Goal: Information Seeking & Learning: Find specific fact

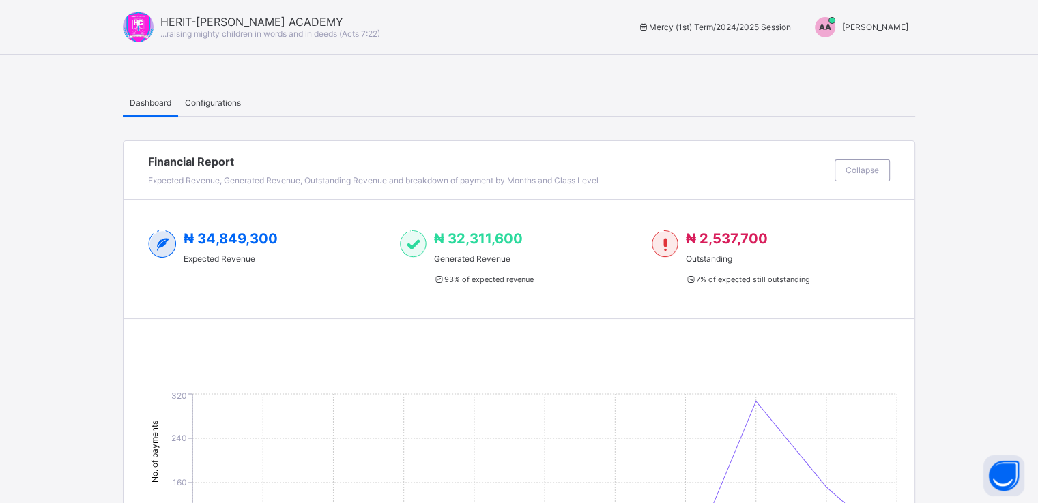
click at [879, 27] on span "[PERSON_NAME]" at bounding box center [875, 27] width 66 height 10
click at [877, 57] on span "Switch to Admin View" at bounding box center [857, 58] width 104 height 16
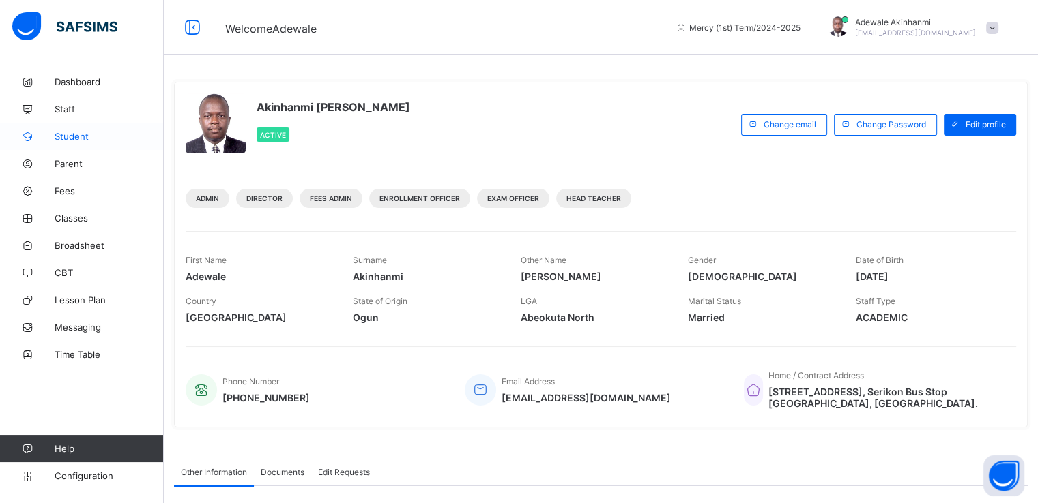
click at [78, 136] on span "Student" at bounding box center [109, 136] width 109 height 11
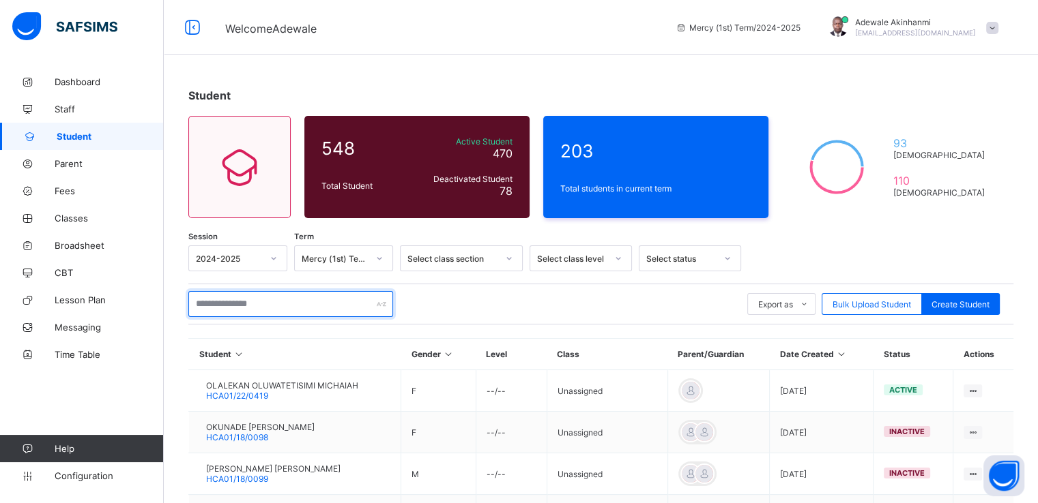
click at [289, 306] on input "text" at bounding box center [290, 304] width 205 height 26
paste input "*******"
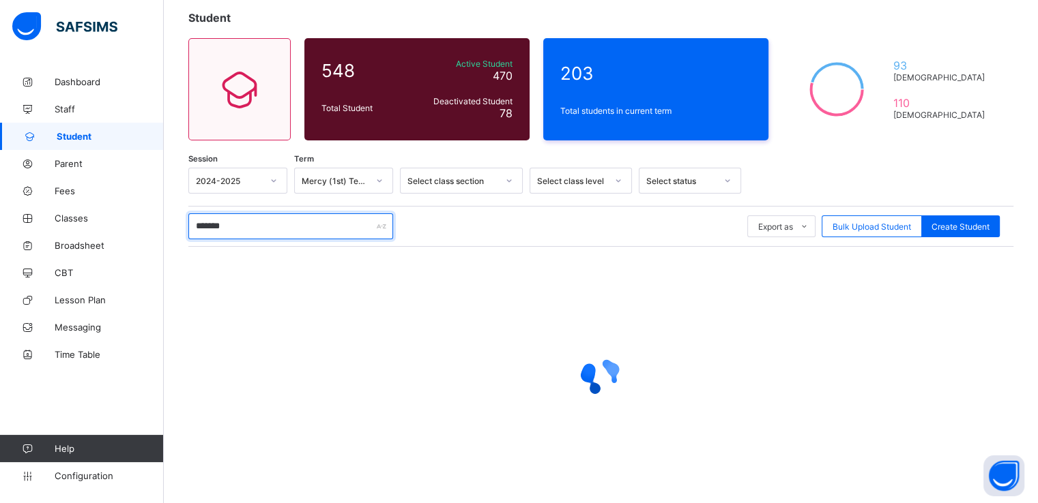
scroll to position [73, 0]
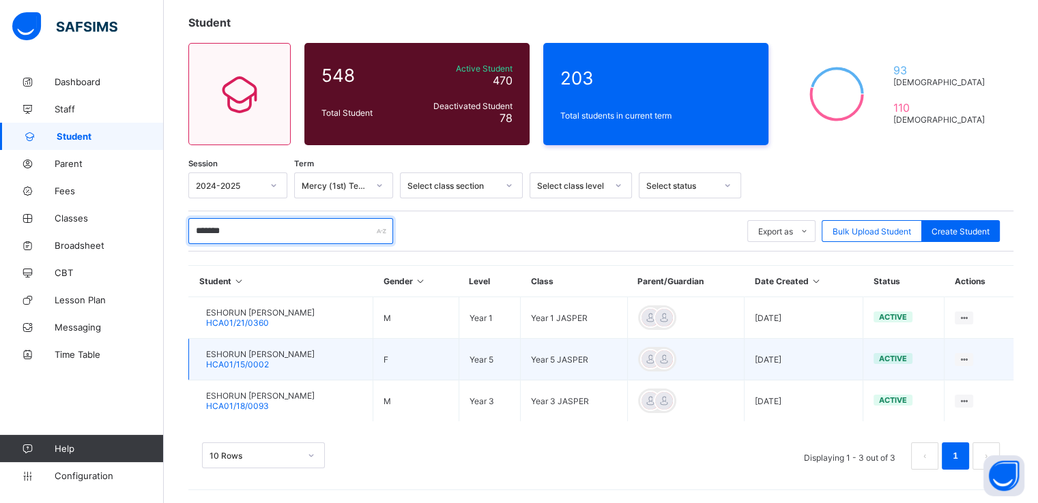
type input "*******"
click at [281, 357] on span "ESHORUN [PERSON_NAME]" at bounding box center [260, 354] width 108 height 10
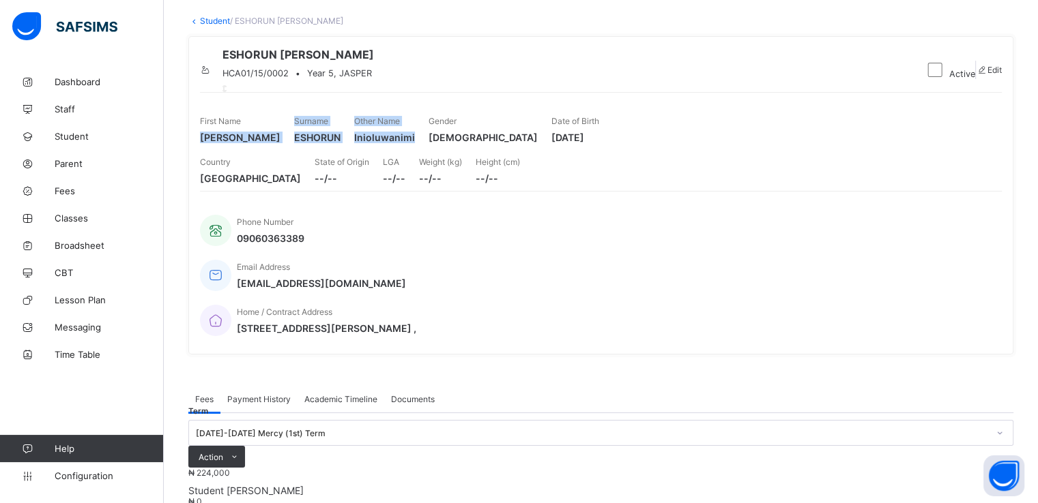
drag, startPoint x: 200, startPoint y: 182, endPoint x: 665, endPoint y: 183, distance: 465.2
click at [665, 150] on div "First Name [PERSON_NAME] Surname ESHORUN Other Name Inioluwanimi Gender [DEMOGR…" at bounding box center [601, 129] width 802 height 41
click at [538, 143] on span "[DEMOGRAPHIC_DATA]" at bounding box center [482, 138] width 109 height 12
drag, startPoint x: 201, startPoint y: 181, endPoint x: 611, endPoint y: 188, distance: 410.0
click at [611, 150] on div "First Name [PERSON_NAME] Surname ESHORUN Other Name Inioluwanimi Gender [DEMOGR…" at bounding box center [601, 129] width 802 height 41
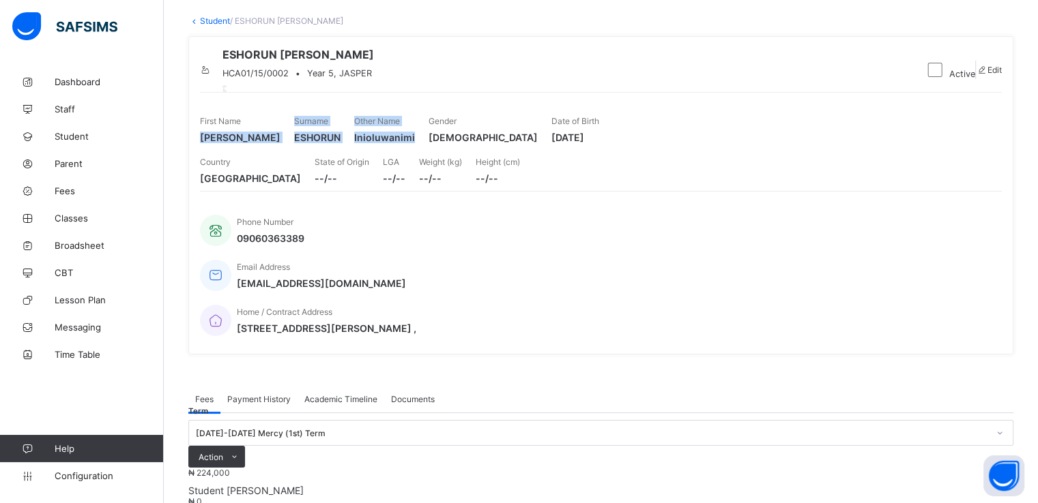
click at [415, 143] on span "Inioluwanimi" at bounding box center [384, 138] width 61 height 12
drag, startPoint x: 583, startPoint y: 182, endPoint x: 241, endPoint y: 171, distance: 341.9
click at [241, 150] on div "First Name [PERSON_NAME] Surname ESHORUN Other Name Inioluwanimi Gender [DEMOGR…" at bounding box center [601, 129] width 802 height 41
copy div "[PERSON_NAME] Surname ESHORUN Other Name Inioluwanim"
click at [516, 385] on div "Fees Payment History Academic Timeline Documents" at bounding box center [600, 399] width 825 height 28
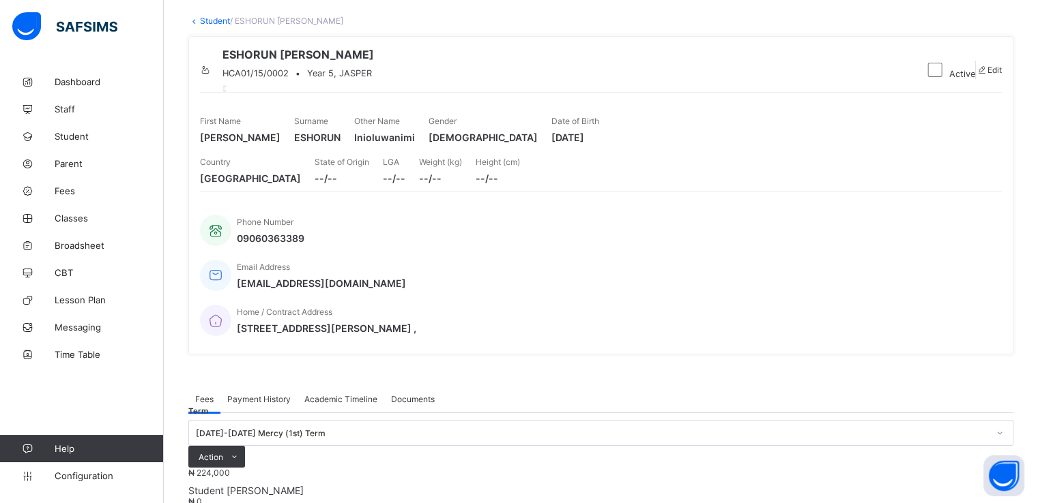
click at [221, 143] on span "[PERSON_NAME]" at bounding box center [240, 138] width 80 height 12
drag, startPoint x: 200, startPoint y: 181, endPoint x: 224, endPoint y: 183, distance: 24.0
click at [224, 143] on span "[PERSON_NAME]" at bounding box center [240, 138] width 80 height 12
copy span "[PERSON_NAME]"
drag, startPoint x: 366, startPoint y: 183, endPoint x: 411, endPoint y: 186, distance: 45.8
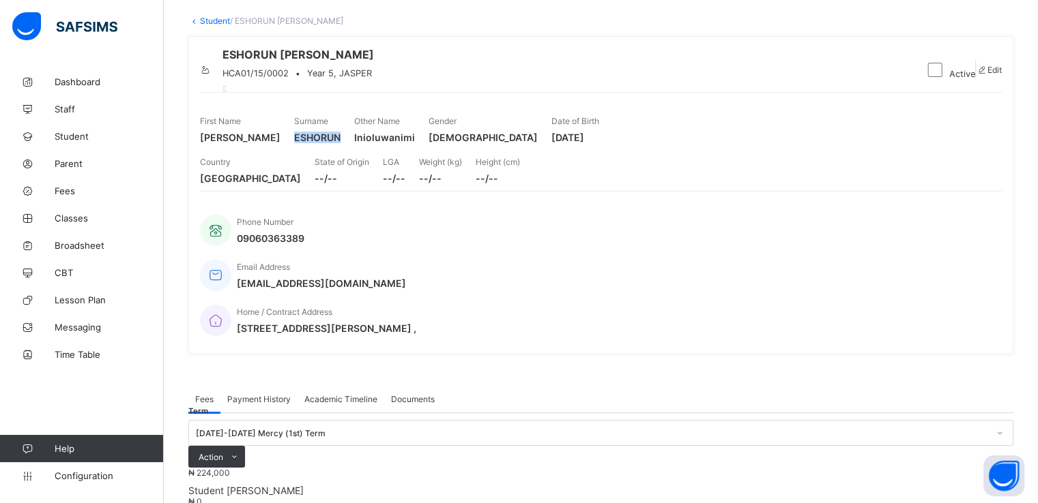
click at [340, 143] on span "ESHORUN" at bounding box center [317, 138] width 46 height 12
copy span "ESHORUN"
drag, startPoint x: 584, startPoint y: 183, endPoint x: 531, endPoint y: 183, distance: 52.5
click at [415, 143] on span "Inioluwanimi" at bounding box center [384, 138] width 61 height 12
copy span "nioluwanimi"
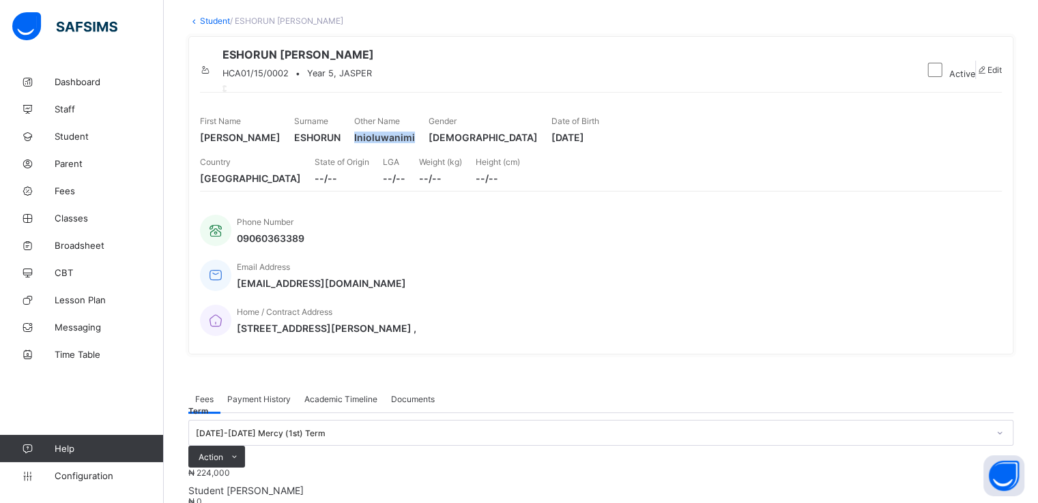
copy span "Inioluwanimi"
drag, startPoint x: 855, startPoint y: 183, endPoint x: 915, endPoint y: 186, distance: 59.4
click at [599, 143] on span "[DATE]" at bounding box center [575, 138] width 48 height 12
copy span "[DATE]"
drag, startPoint x: 270, startPoint y: 84, endPoint x: 337, endPoint y: 89, distance: 67.1
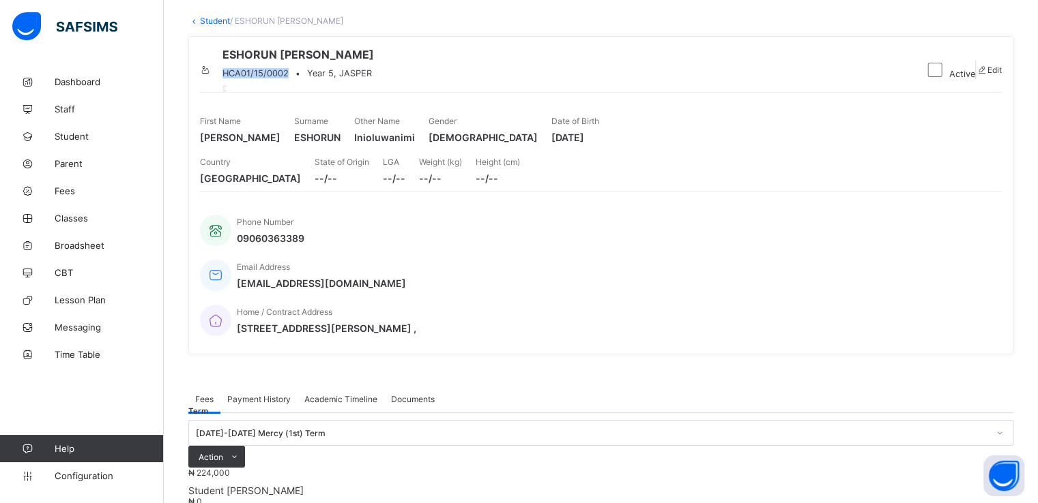
click at [337, 78] on div "HCA01/15/0002 • Year 5, JASPER" at bounding box center [297, 73] width 151 height 10
copy span "HCA01/15/0002"
drag, startPoint x: 600, startPoint y: 303, endPoint x: 852, endPoint y: 308, distance: 251.8
click at [852, 308] on div "Home / Contract Address [STREET_ADDRESS][PERSON_NAME] ," at bounding box center [594, 320] width 788 height 45
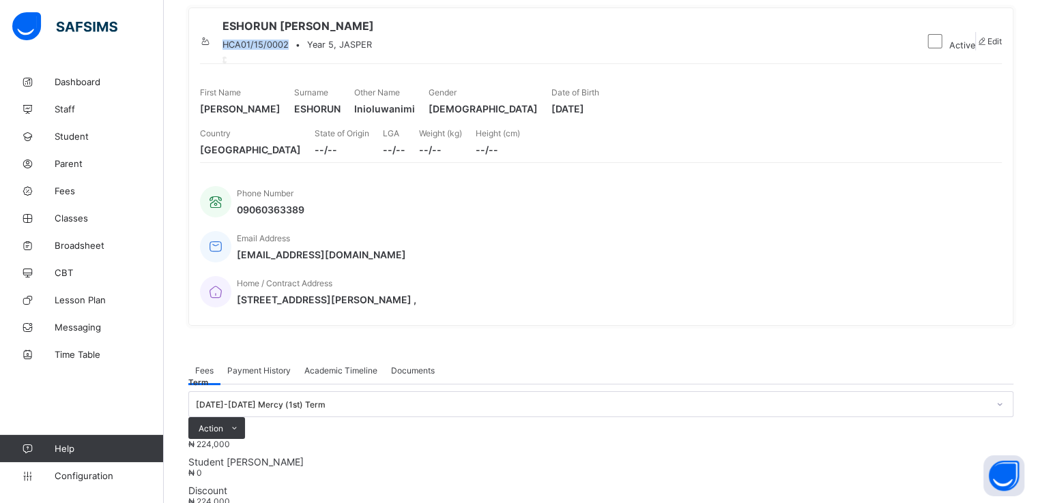
scroll to position [104, 0]
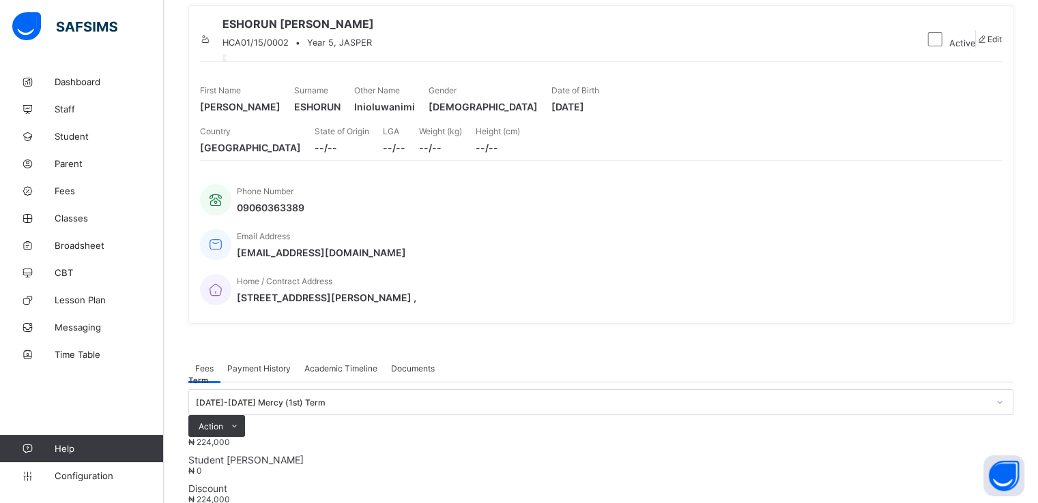
click at [887, 240] on div "Phone Number 09060363389 Email Address [EMAIL_ADDRESS][DOMAIN_NAME] Home / Cont…" at bounding box center [601, 236] width 802 height 152
click at [987, 44] on span "Edit" at bounding box center [994, 39] width 14 height 10
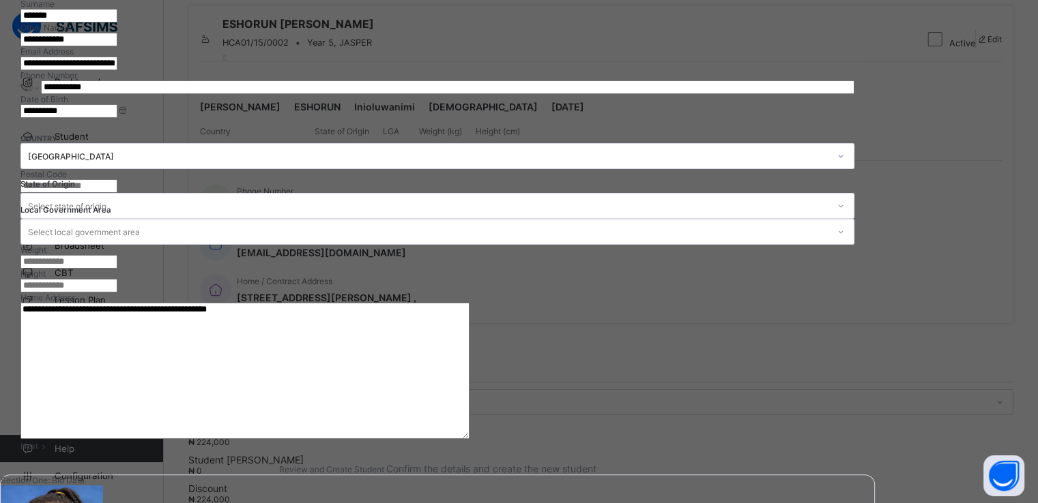
scroll to position [334, 0]
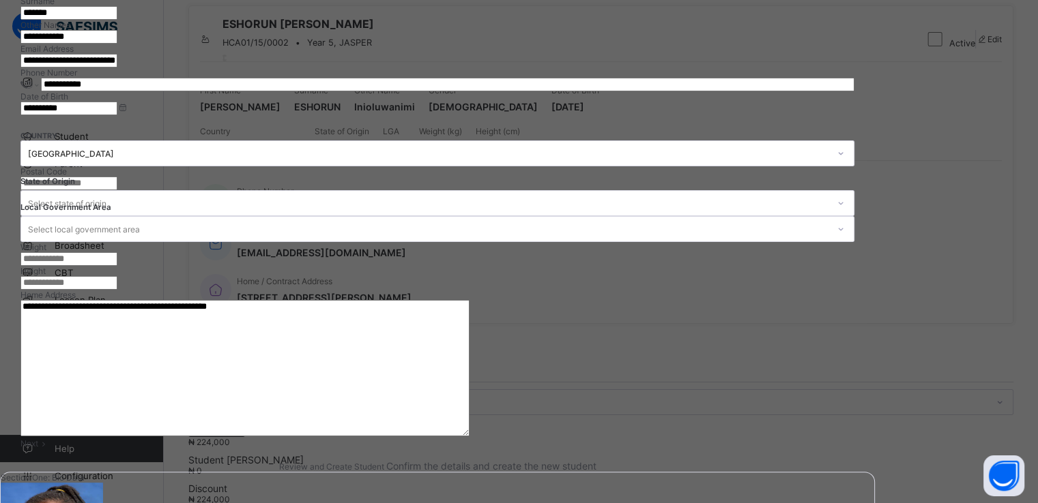
drag, startPoint x: 513, startPoint y: 353, endPoint x: 799, endPoint y: 360, distance: 286.6
click at [469, 360] on textarea "**********" at bounding box center [244, 368] width 449 height 136
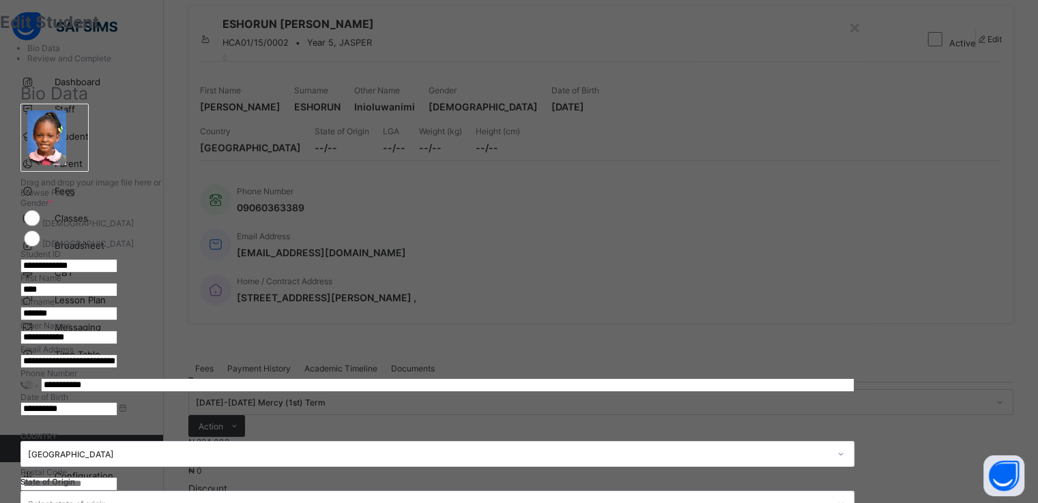
scroll to position [17, 0]
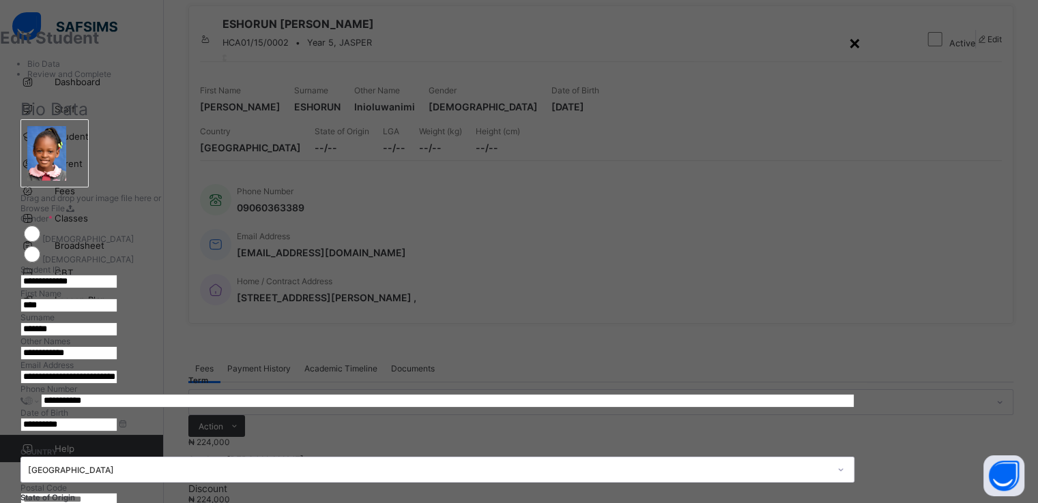
click at [861, 44] on div "×" at bounding box center [854, 42] width 13 height 23
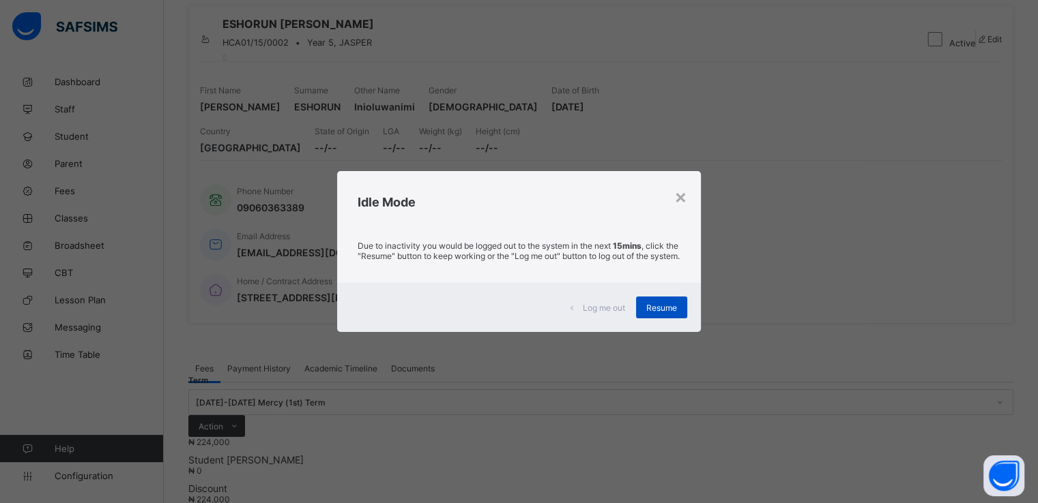
click at [668, 308] on span "Resume" at bounding box center [661, 308] width 31 height 10
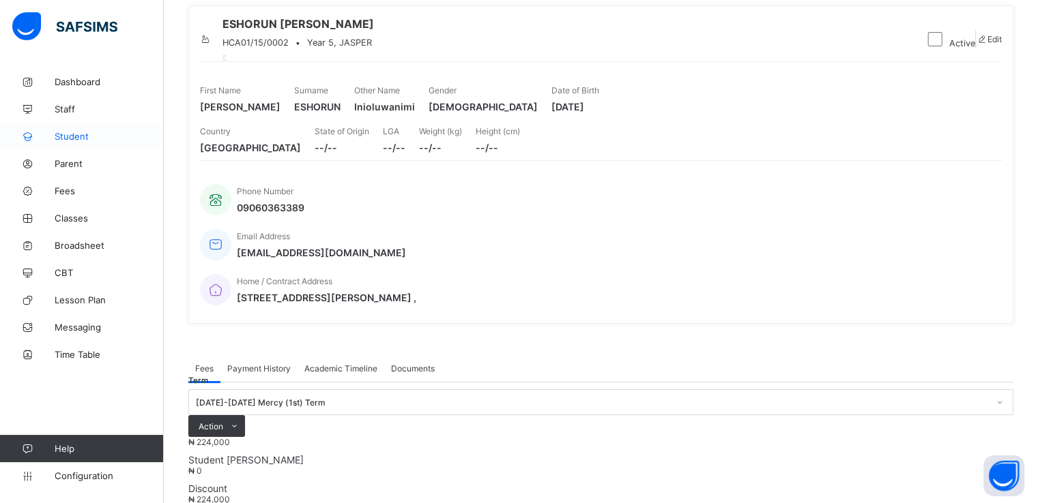
click at [83, 138] on span "Student" at bounding box center [109, 136] width 109 height 11
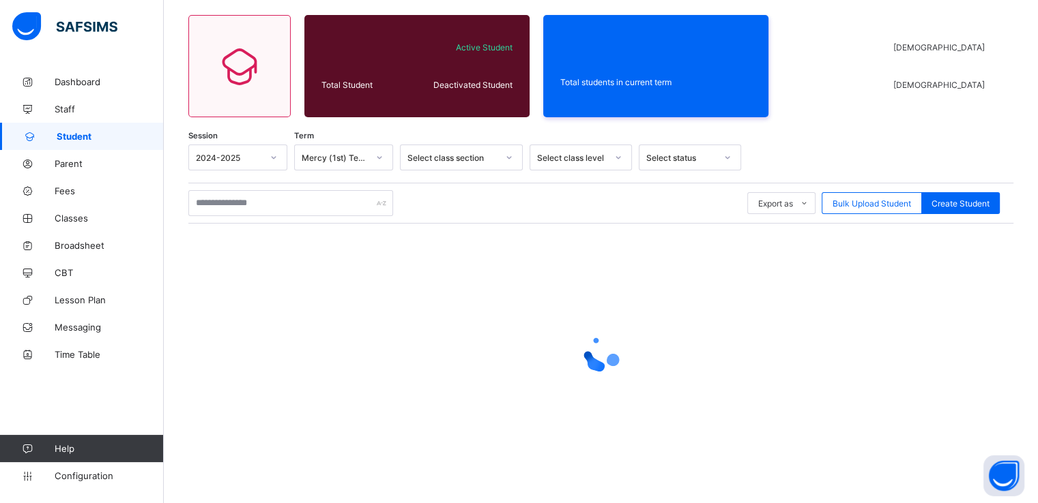
scroll to position [100, 0]
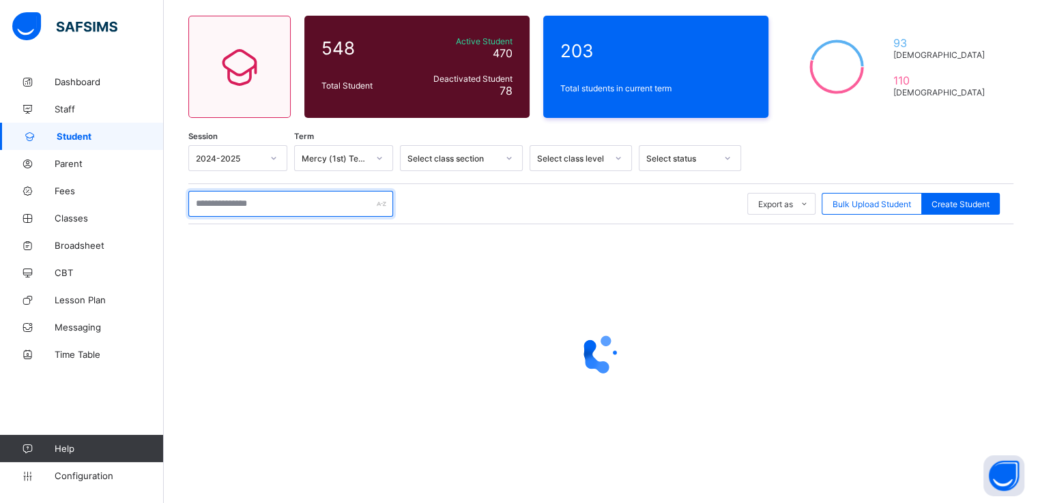
click at [297, 197] on input "text" at bounding box center [290, 204] width 205 height 26
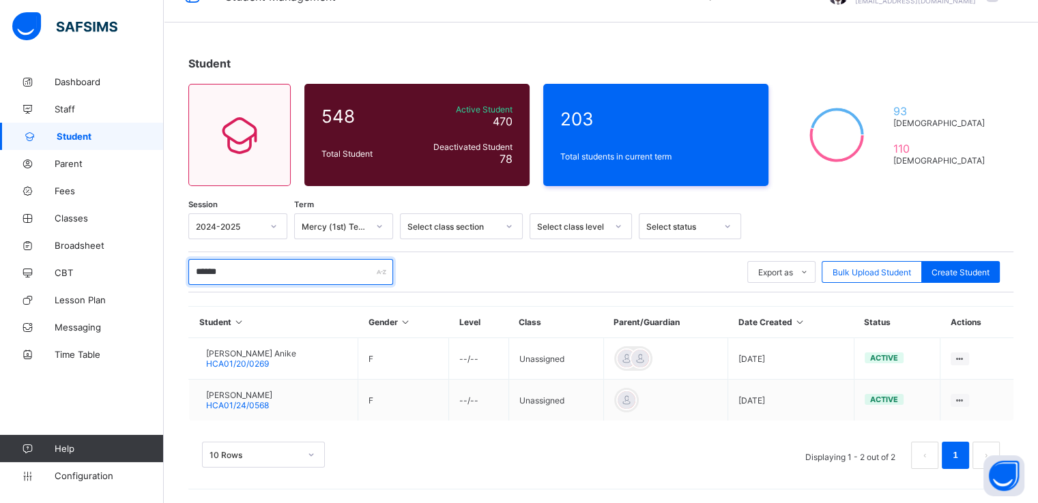
scroll to position [31, 0]
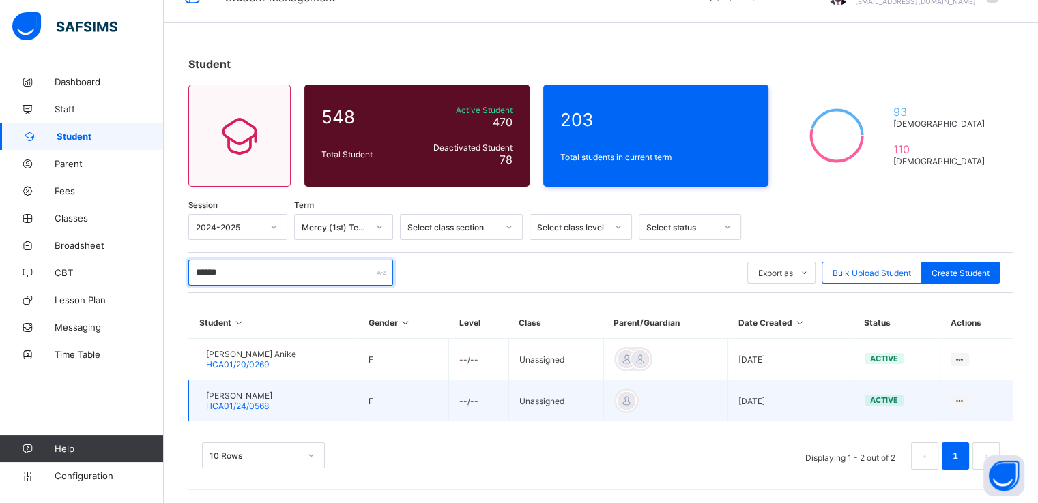
type input "******"
click at [345, 399] on td "[PERSON_NAME] HCA01/24/0568" at bounding box center [273, 402] width 169 height 42
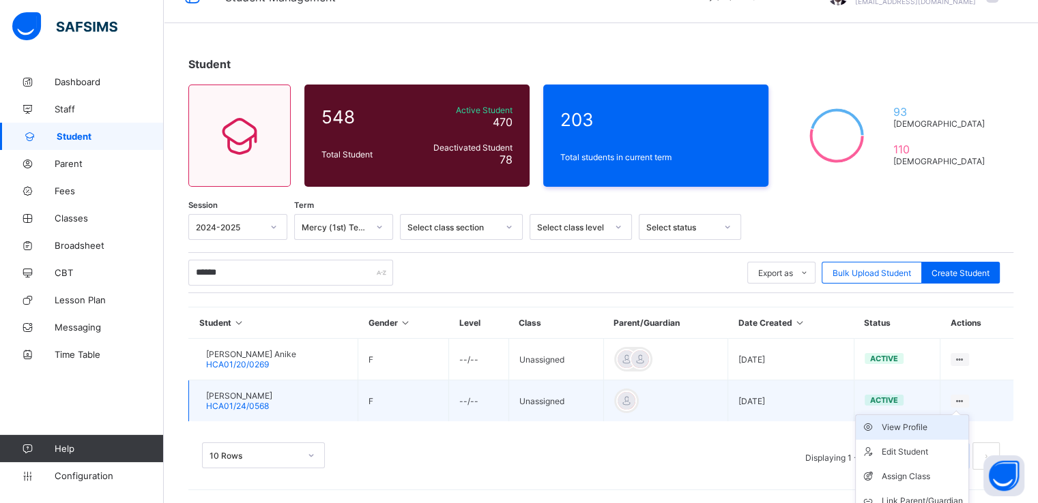
click at [933, 424] on div "View Profile" at bounding box center [921, 428] width 81 height 14
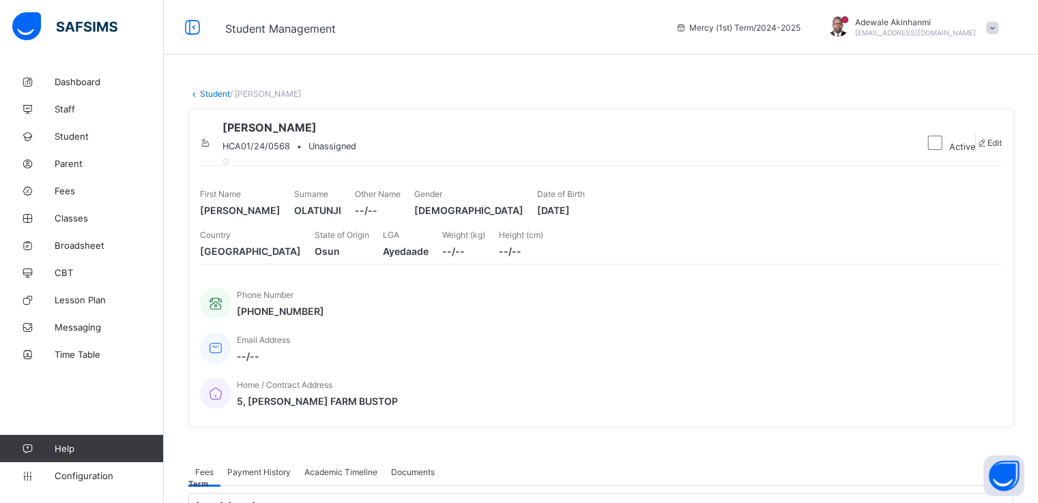
drag, startPoint x: 273, startPoint y: 143, endPoint x: 371, endPoint y: 145, distance: 98.2
click at [356, 134] on span "[PERSON_NAME]" at bounding box center [289, 128] width 134 height 14
copy span "[PERSON_NAME]"
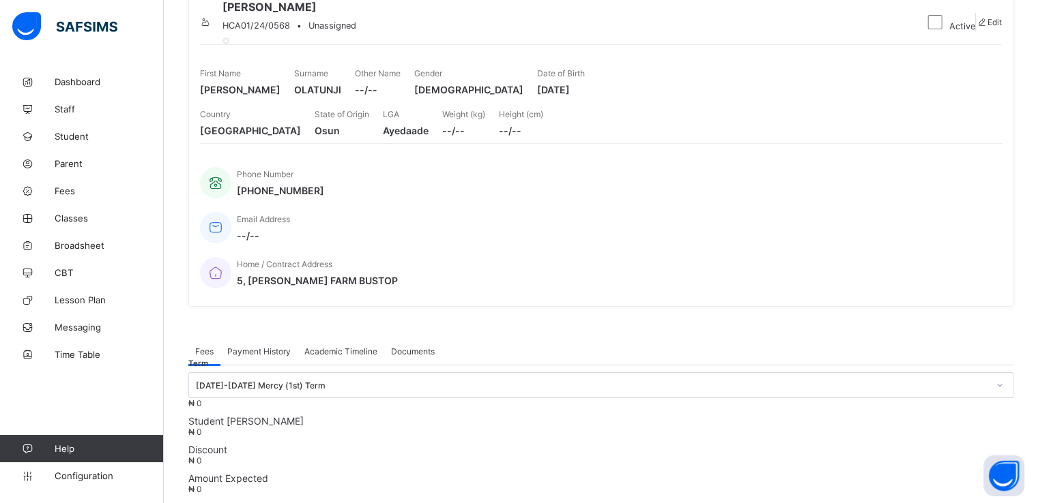
scroll to position [111, 0]
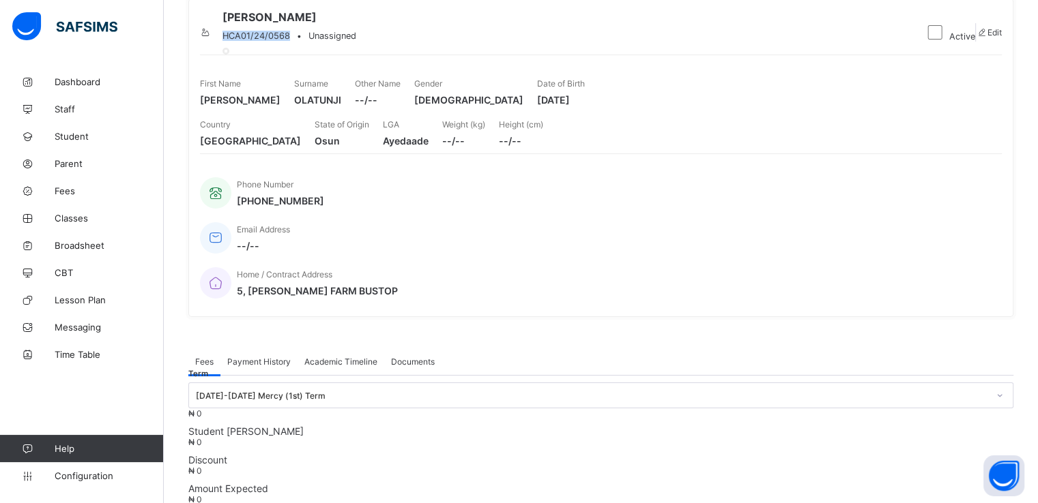
drag, startPoint x: 272, startPoint y: 50, endPoint x: 338, endPoint y: 52, distance: 66.2
click at [338, 41] on div "HCA01/24/0568 • Unassigned" at bounding box center [289, 36] width 134 height 10
copy span "HCA01/24/0568"
click at [585, 104] on span "[DATE]" at bounding box center [561, 99] width 48 height 12
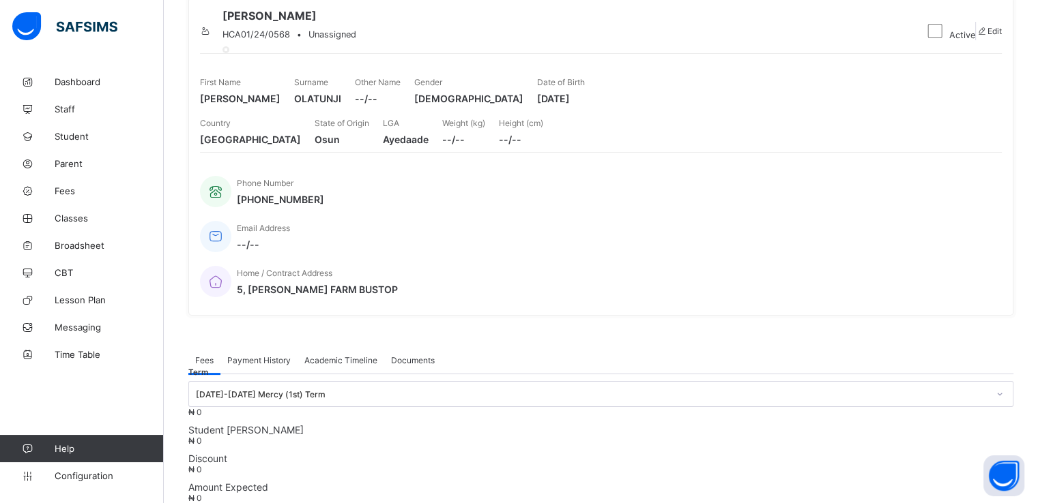
drag, startPoint x: 857, startPoint y: 145, endPoint x: 873, endPoint y: 137, distance: 18.0
click at [585, 111] on div "Date of Birth [DEMOGRAPHIC_DATA]" at bounding box center [561, 90] width 48 height 41
drag, startPoint x: 858, startPoint y: 148, endPoint x: 915, endPoint y: 148, distance: 57.3
click at [585, 104] on span "[DATE]" at bounding box center [561, 99] width 48 height 12
copy span "[PHONE_NUMBER]"
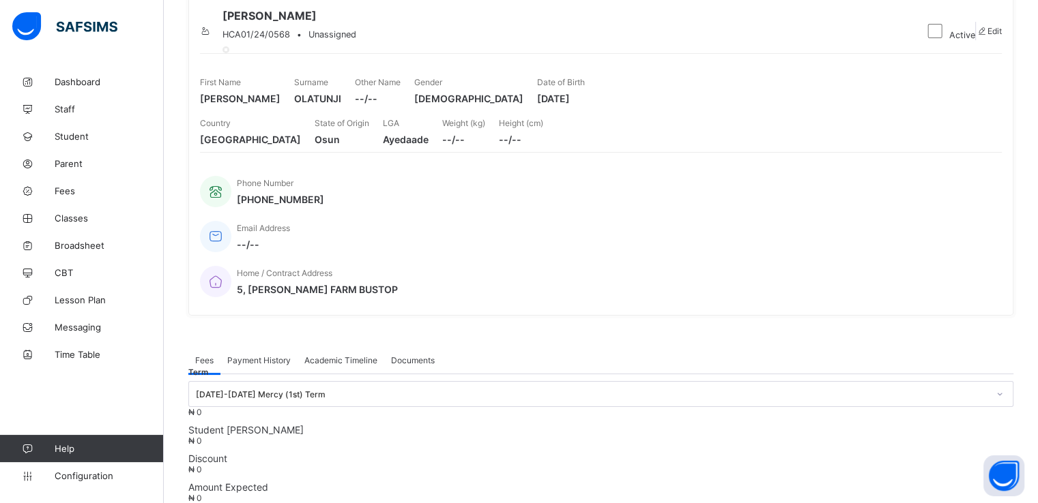
click at [543, 152] on div "Height (cm) --/--" at bounding box center [521, 131] width 44 height 41
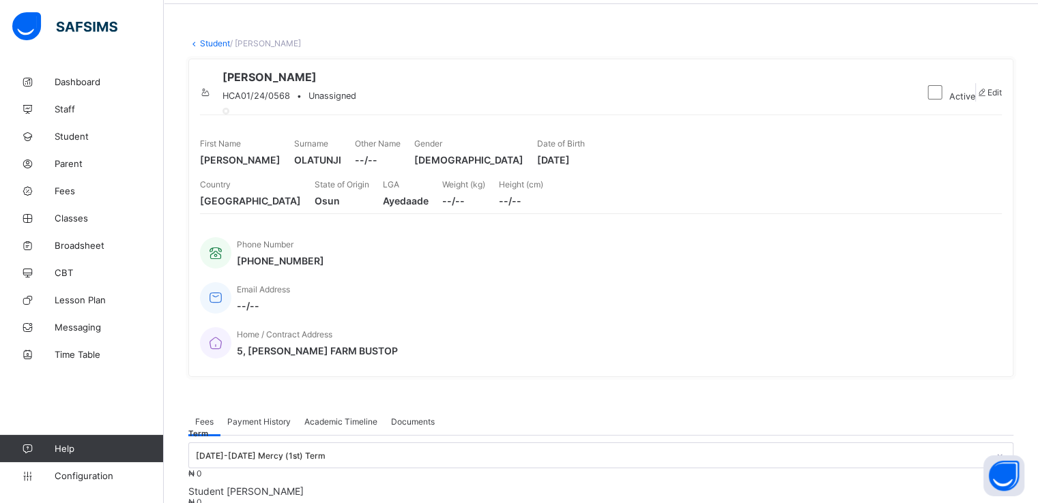
scroll to position [0, 0]
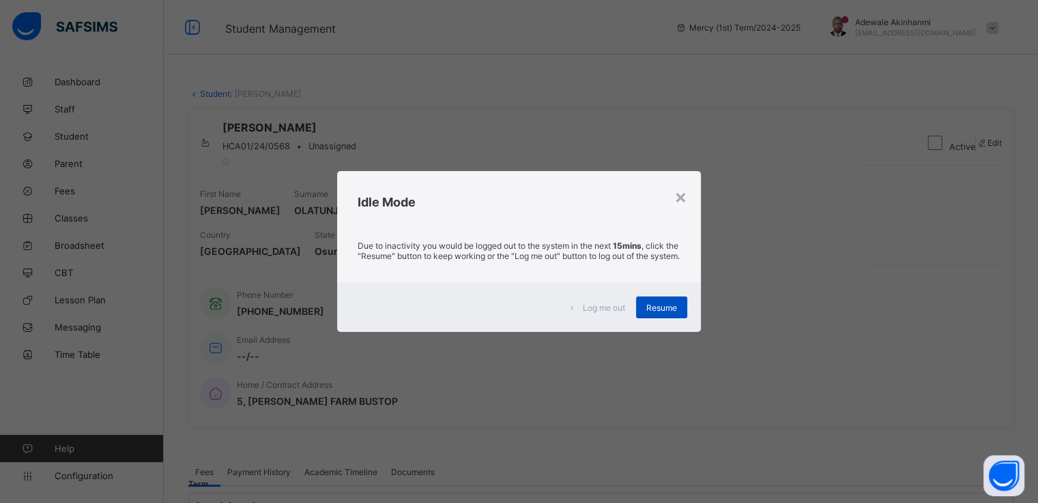
click at [664, 313] on span "Resume" at bounding box center [661, 308] width 31 height 10
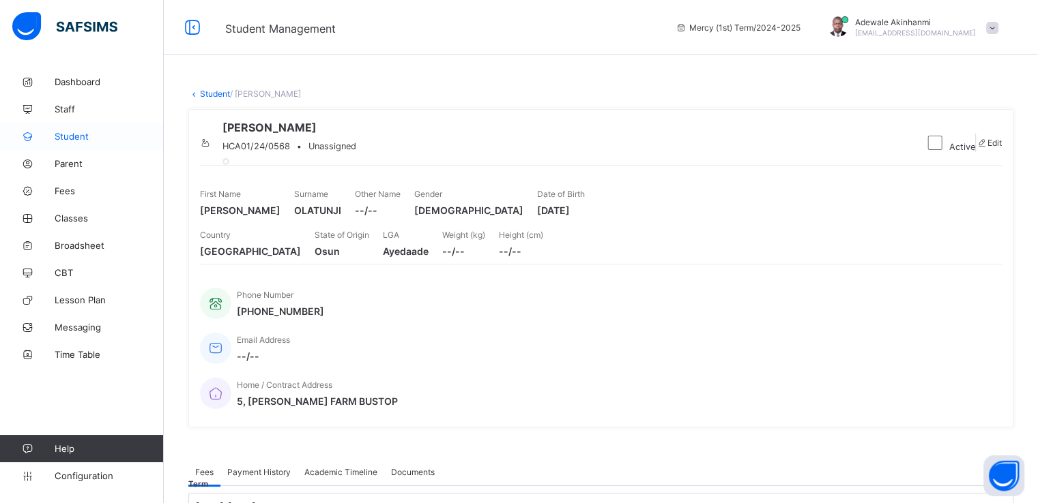
click at [78, 136] on span "Student" at bounding box center [109, 136] width 109 height 11
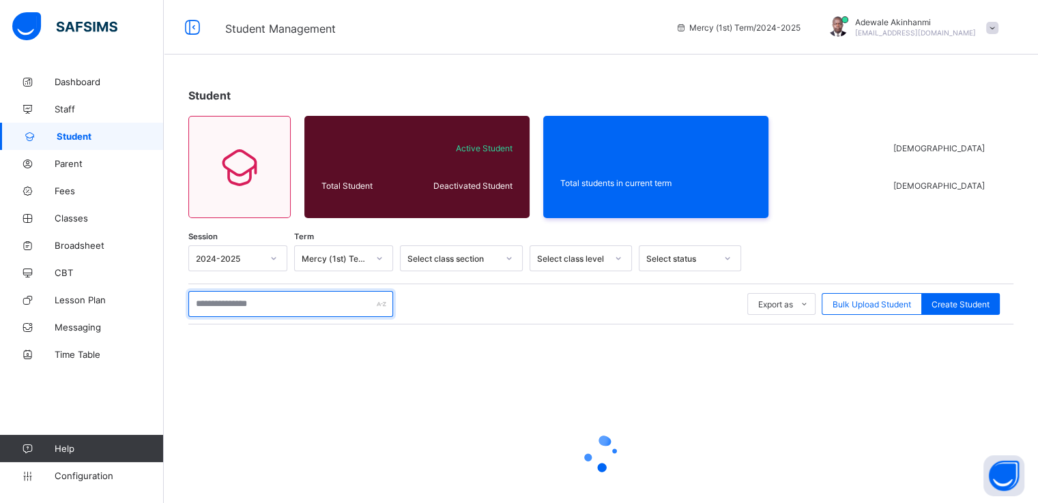
click at [293, 307] on input "text" at bounding box center [290, 304] width 205 height 26
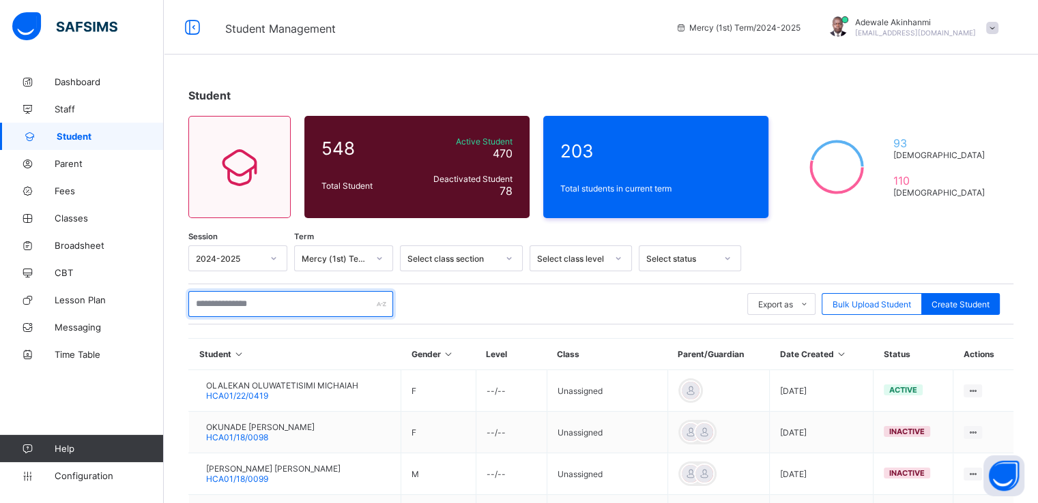
paste input "**********"
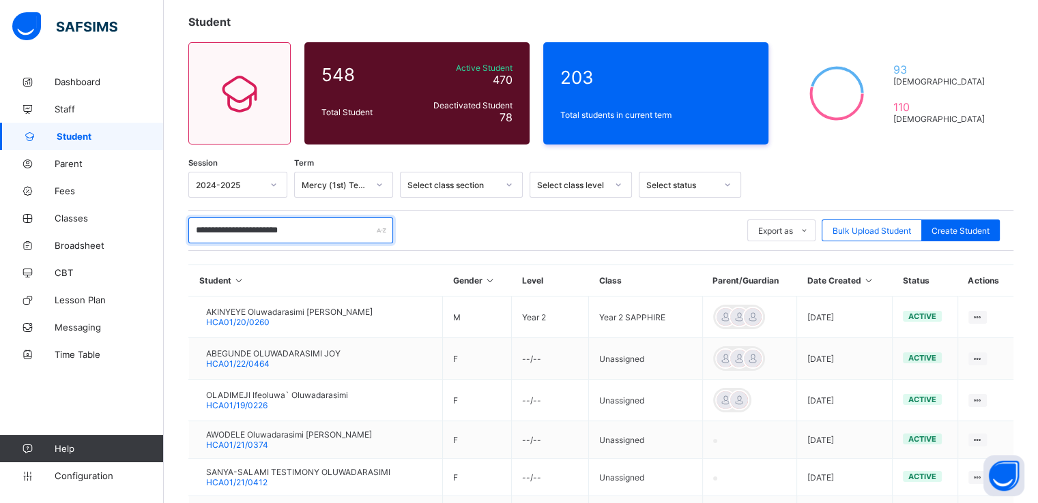
scroll to position [76, 0]
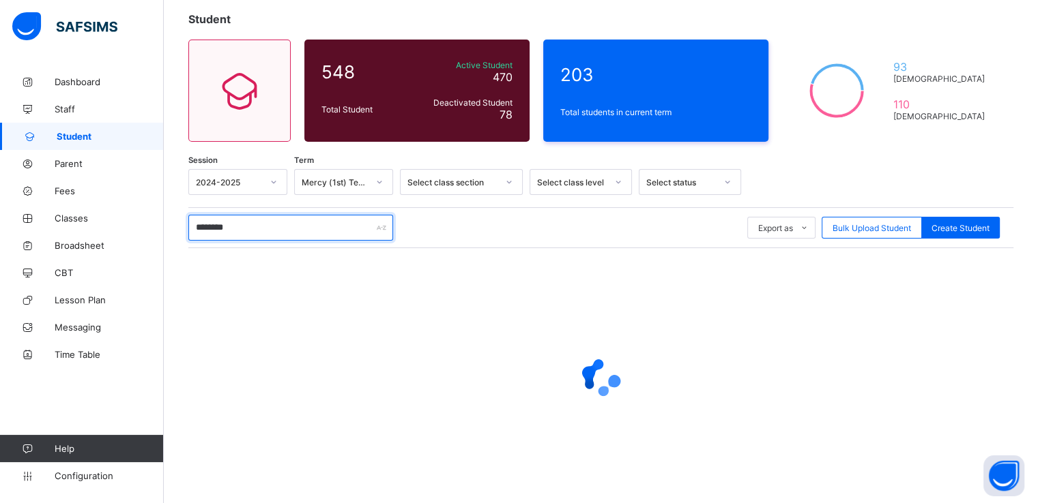
type input "*********"
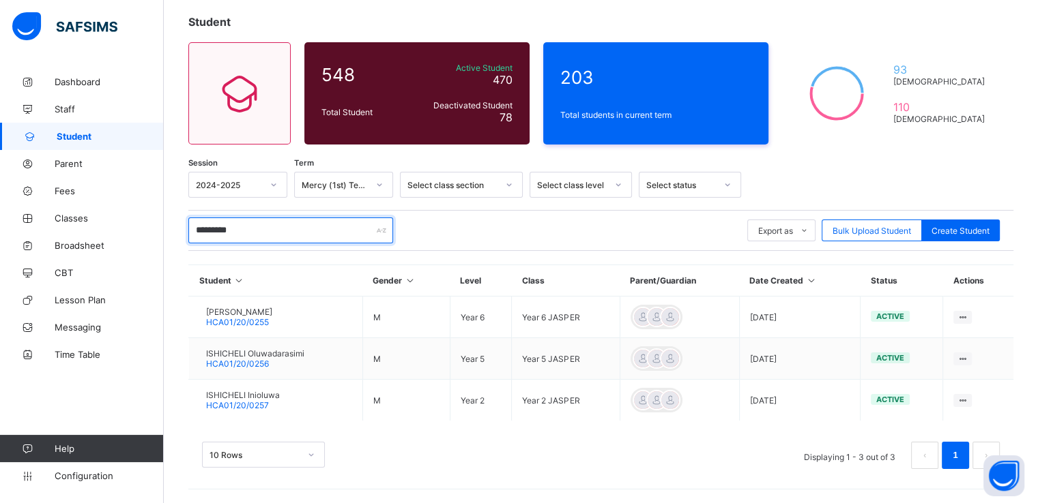
scroll to position [73, 0]
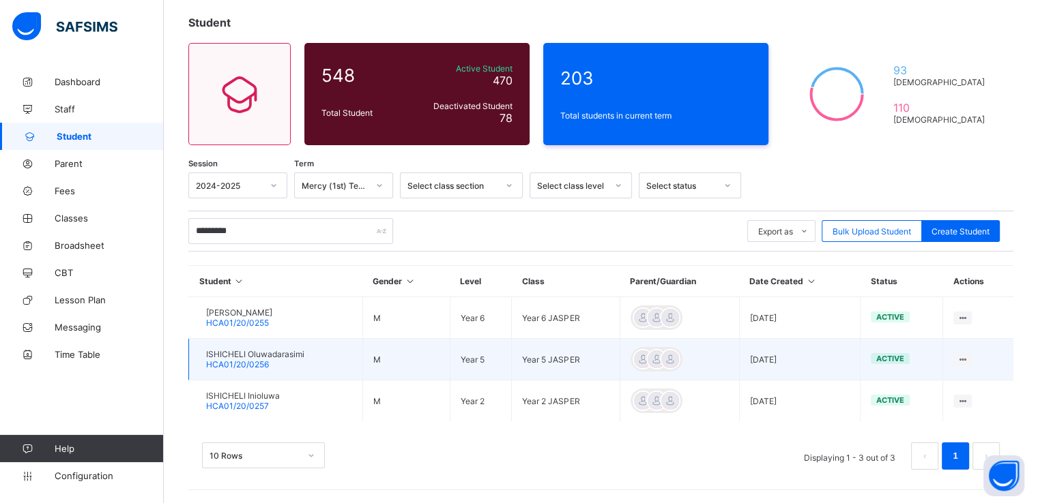
click at [327, 351] on td "ISHICHELI Oluwadarasimi HCA01/20/0256" at bounding box center [276, 360] width 174 height 42
click at [932, 387] on div "View Profile" at bounding box center [924, 386] width 81 height 14
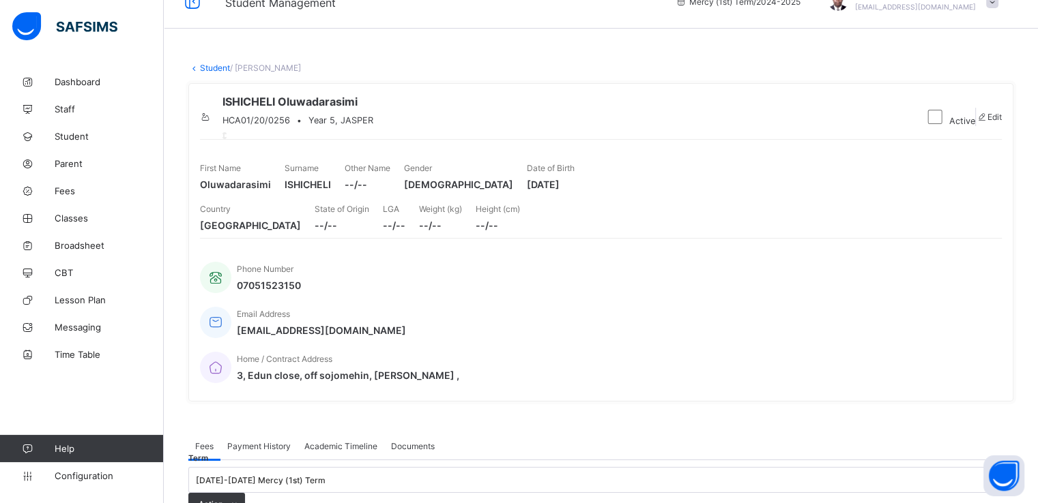
scroll to position [25, 0]
drag, startPoint x: 271, startPoint y: 115, endPoint x: 407, endPoint y: 121, distance: 135.9
click at [373, 110] on span "ISHICHELI Oluwadarasimi" at bounding box center [297, 103] width 151 height 14
drag, startPoint x: 855, startPoint y: 231, endPoint x: 911, endPoint y: 229, distance: 56.0
click at [574, 192] on span "[DATE]" at bounding box center [551, 186] width 48 height 12
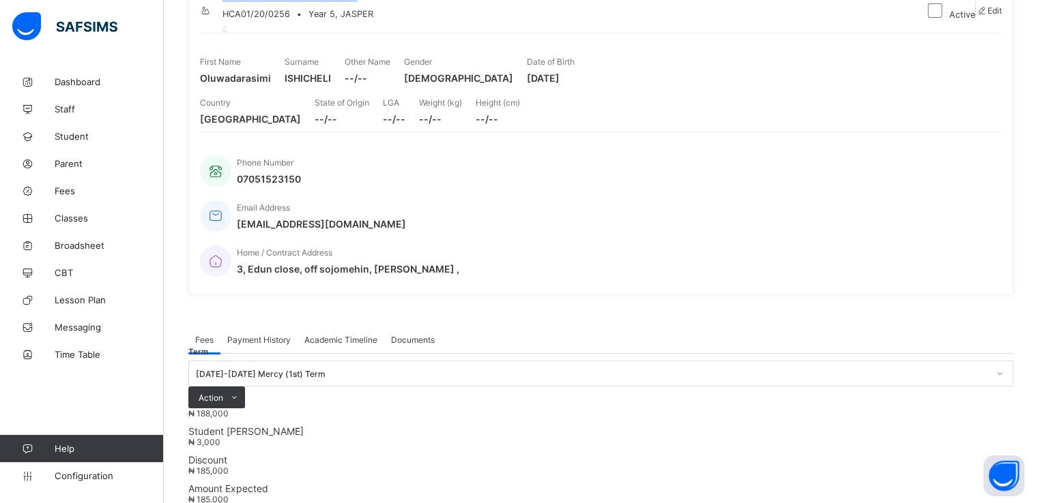
scroll to position [134, 0]
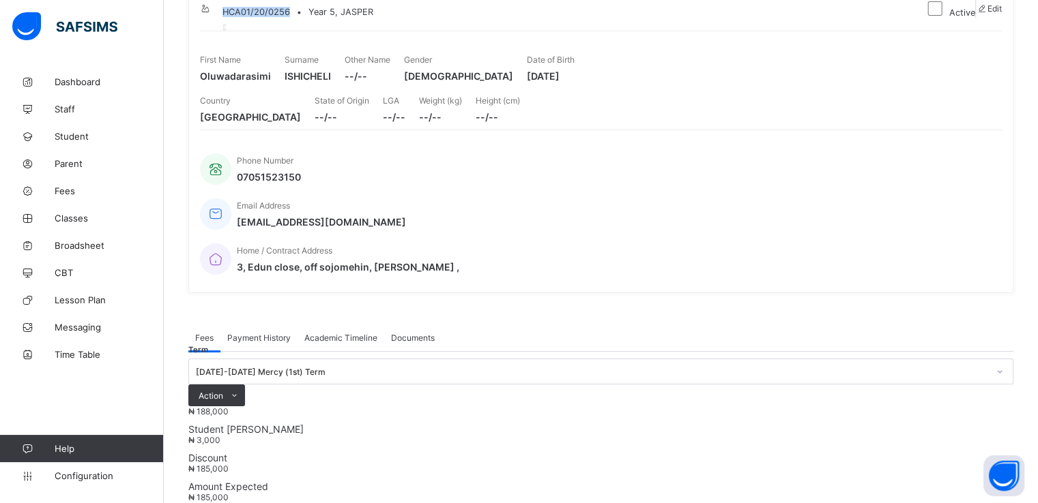
drag, startPoint x: 272, startPoint y: 23, endPoint x: 338, endPoint y: 27, distance: 65.6
click at [338, 17] on div "HCA01/20/0256 • Year 5, JASPER" at bounding box center [297, 12] width 151 height 10
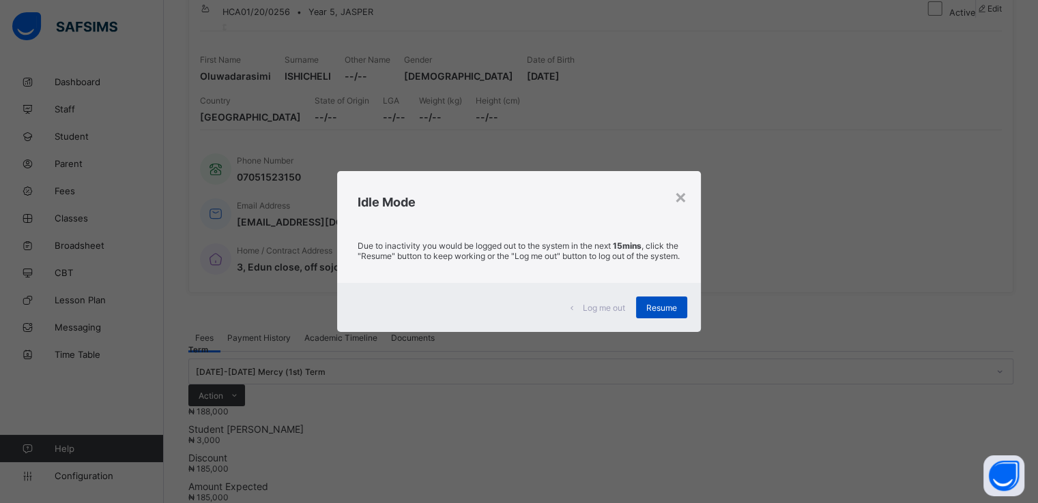
click at [666, 309] on span "Resume" at bounding box center [661, 308] width 31 height 10
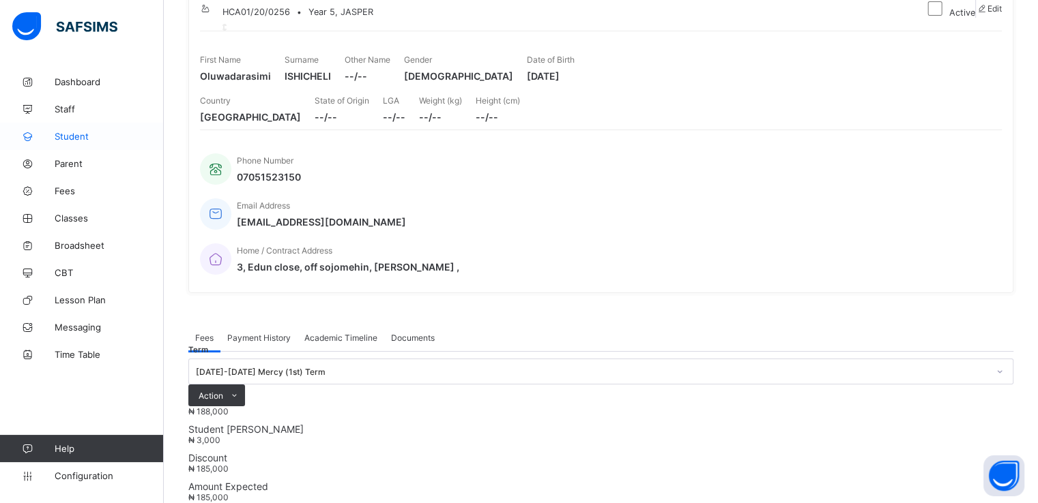
click at [74, 137] on span "Student" at bounding box center [109, 136] width 109 height 11
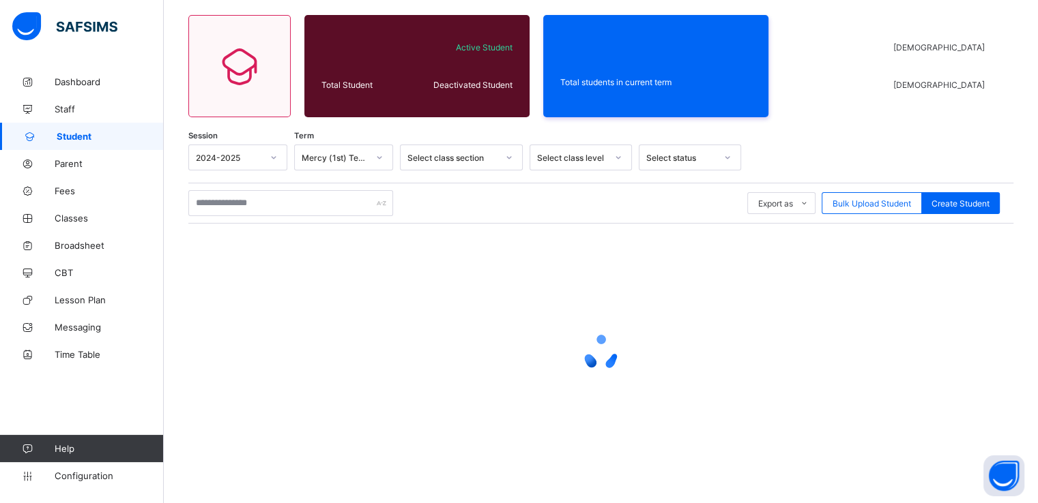
scroll to position [100, 0]
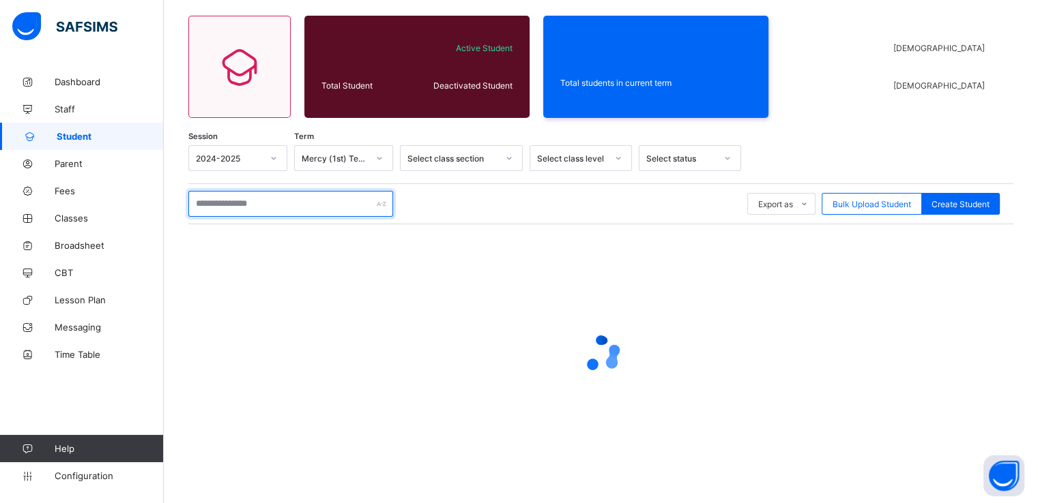
click at [323, 208] on input "text" at bounding box center [290, 204] width 205 height 26
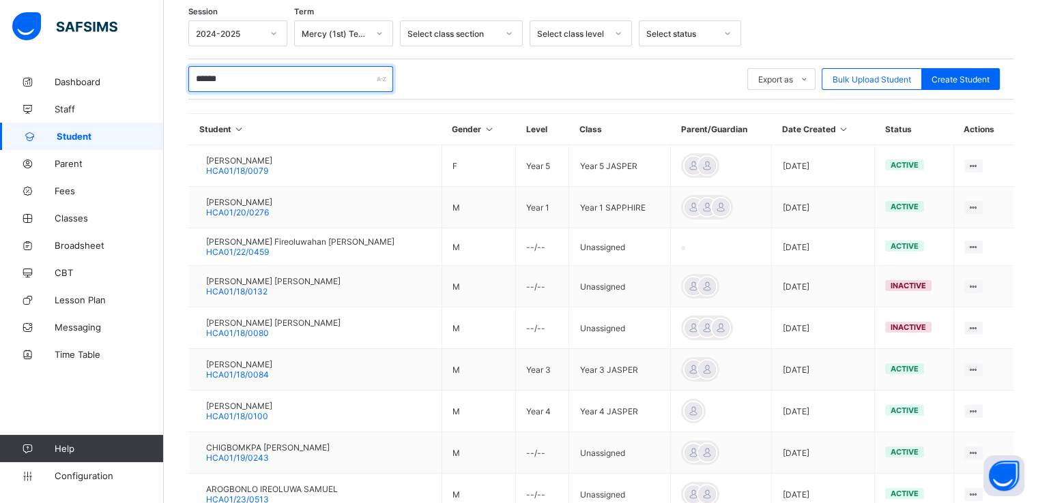
scroll to position [229, 0]
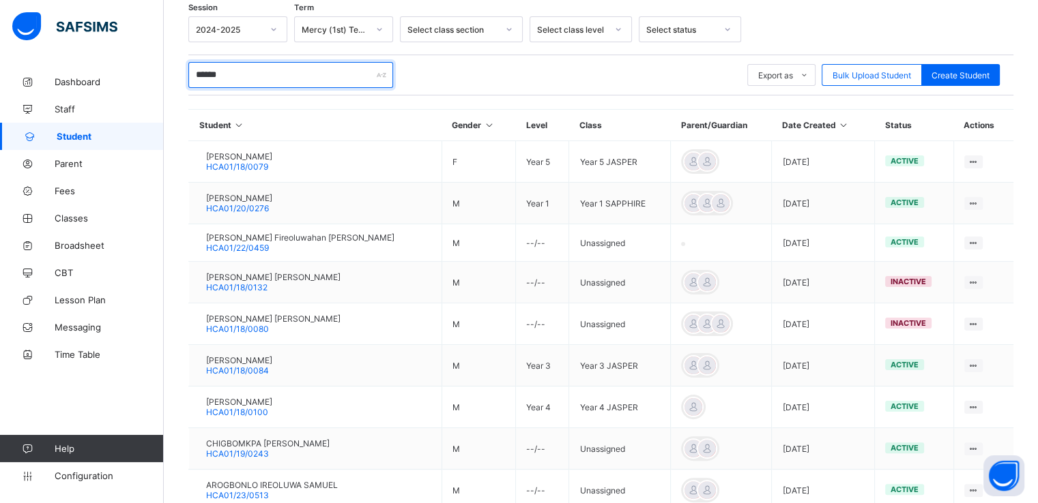
type input "******"
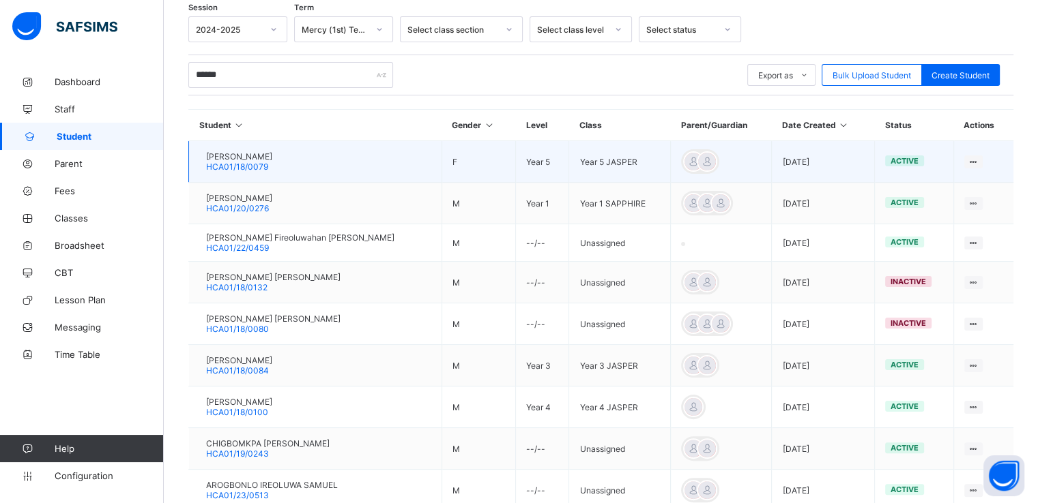
click at [363, 163] on td "[PERSON_NAME] HCA01/18/0079" at bounding box center [315, 162] width 253 height 42
click at [371, 166] on td "[PERSON_NAME] HCA01/18/0079" at bounding box center [315, 162] width 253 height 42
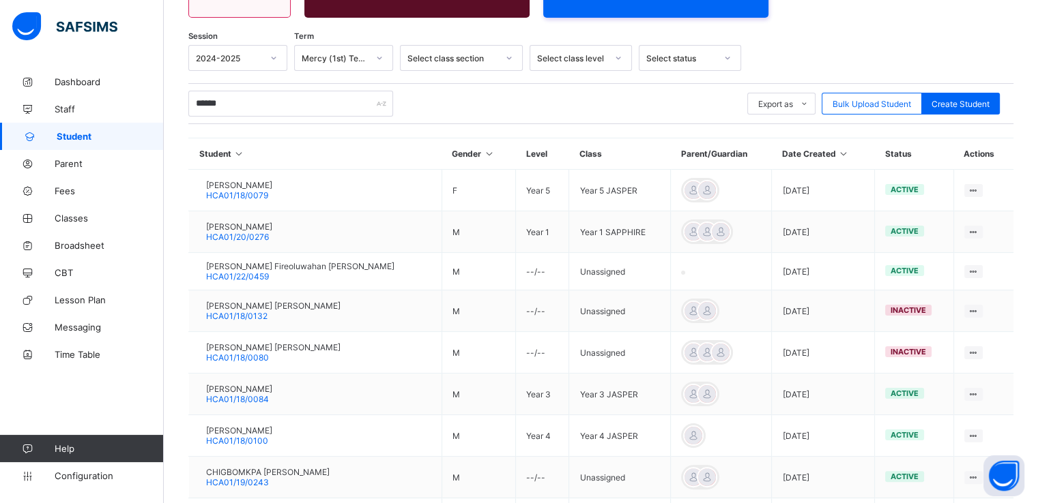
scroll to position [200, 0]
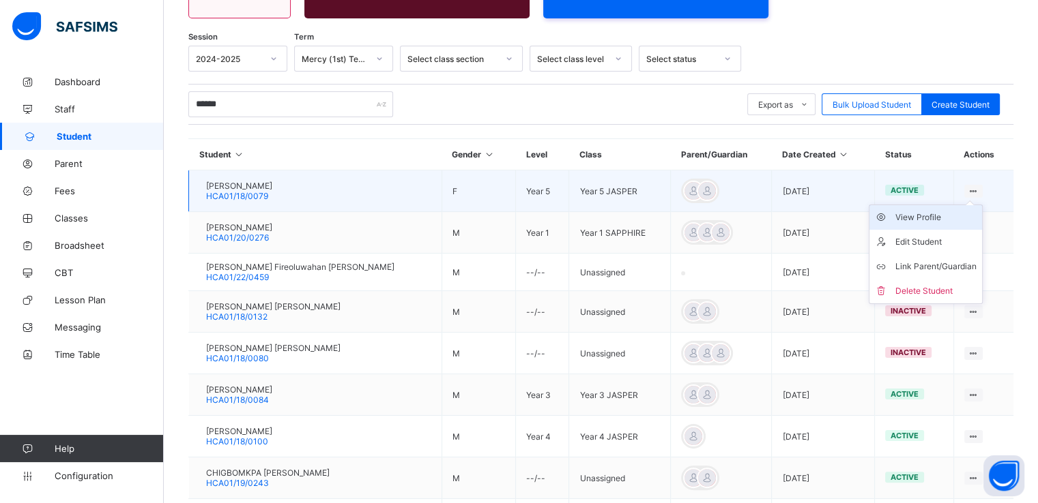
click at [939, 214] on div "View Profile" at bounding box center [935, 218] width 81 height 14
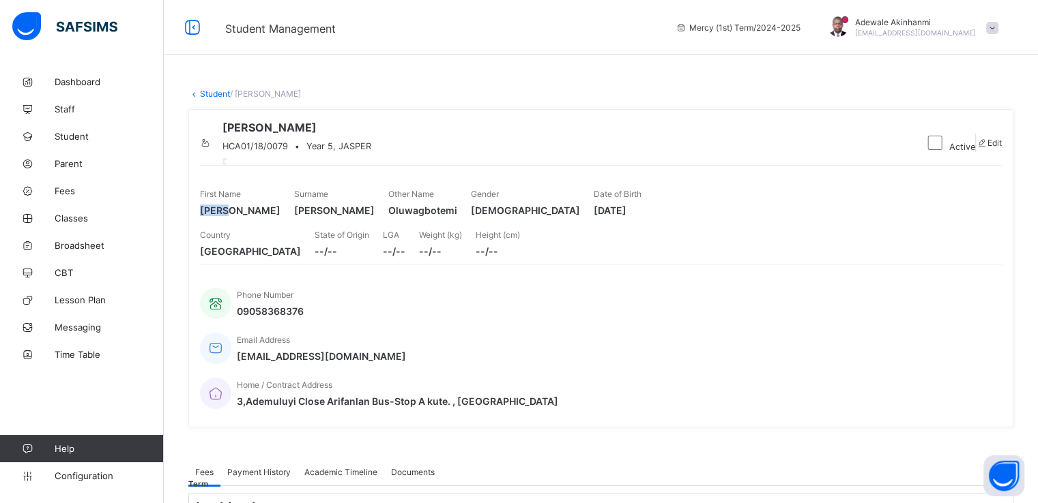
drag, startPoint x: 201, startPoint y: 255, endPoint x: 232, endPoint y: 256, distance: 31.4
click at [232, 216] on span "[PERSON_NAME]" at bounding box center [240, 211] width 80 height 12
drag, startPoint x: 335, startPoint y: 158, endPoint x: 233, endPoint y: 158, distance: 101.6
click at [233, 158] on div "[PERSON_NAME] HCA01/18/0079 • Year 5, JASPER" at bounding box center [556, 143] width 713 height 44
click at [288, 151] on span "HCA01/18/0079" at bounding box center [254, 146] width 65 height 10
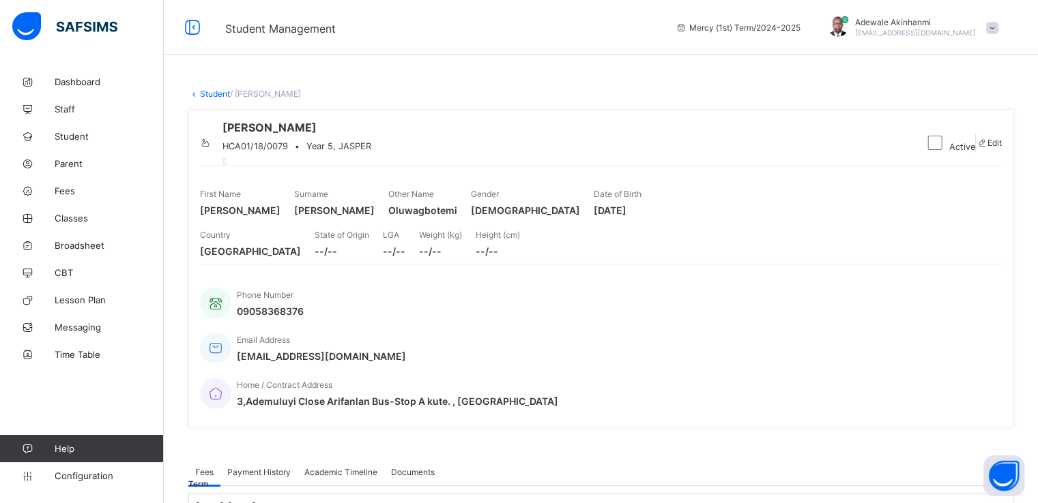
click at [271, 151] on span "HCA01/18/0079" at bounding box center [254, 146] width 65 height 10
drag, startPoint x: 401, startPoint y: 254, endPoint x: 366, endPoint y: 254, distance: 35.5
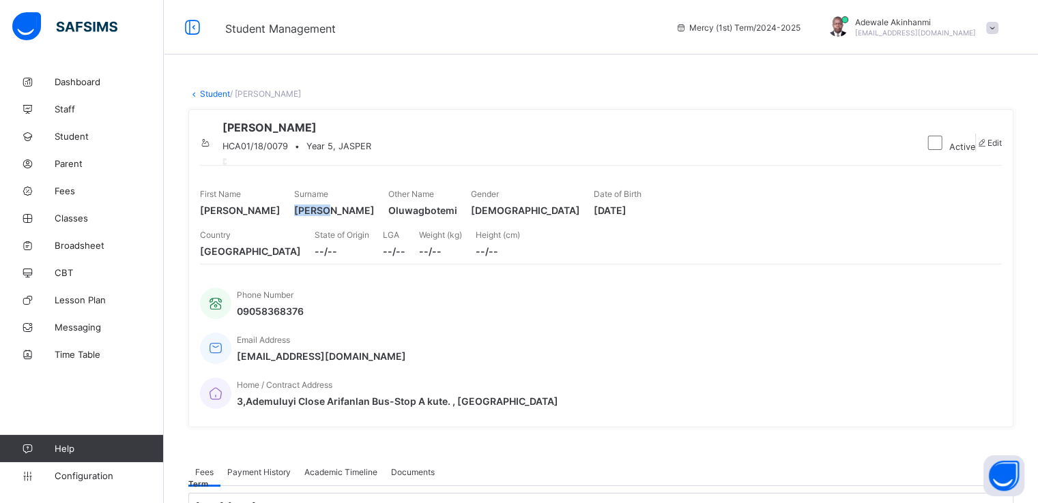
click at [366, 216] on span "[PERSON_NAME]" at bounding box center [334, 211] width 80 height 12
drag, startPoint x: 529, startPoint y: 256, endPoint x: 601, endPoint y: 259, distance: 71.7
click at [457, 216] on span "Oluwagbotemi" at bounding box center [422, 211] width 69 height 12
drag, startPoint x: 855, startPoint y: 257, endPoint x: 916, endPoint y: 258, distance: 60.7
click at [641, 216] on span "[DATE]" at bounding box center [617, 211] width 48 height 12
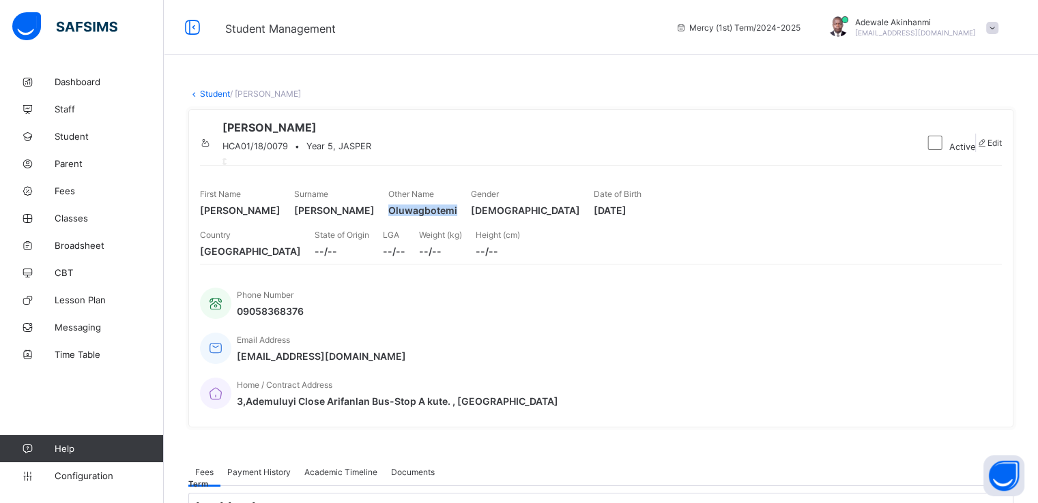
click at [221, 93] on link "Student" at bounding box center [215, 94] width 30 height 10
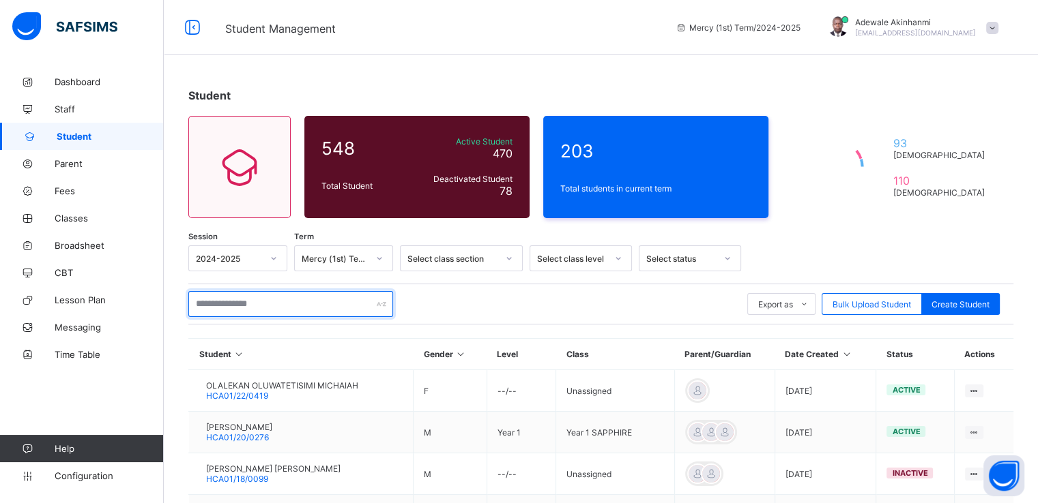
click at [306, 292] on input "text" at bounding box center [290, 304] width 205 height 26
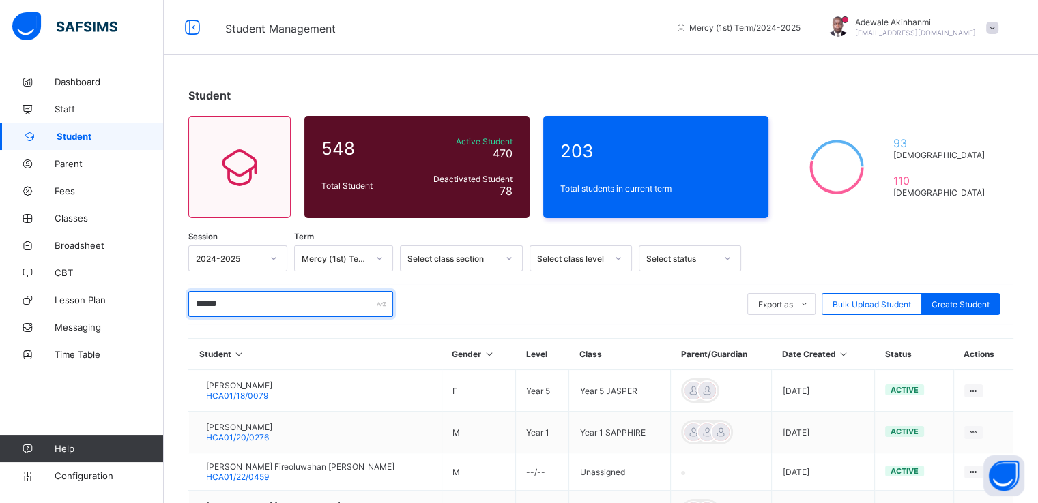
type input "******"
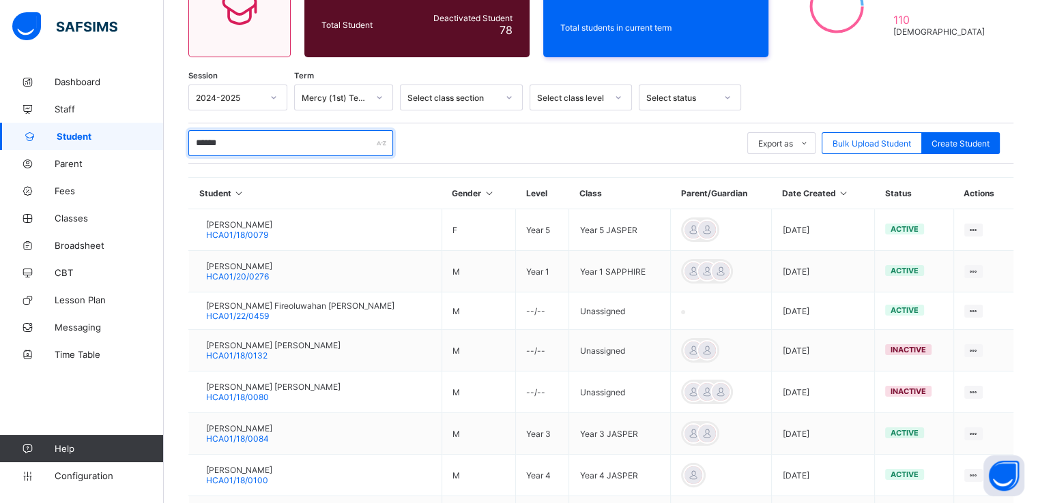
scroll to position [190, 0]
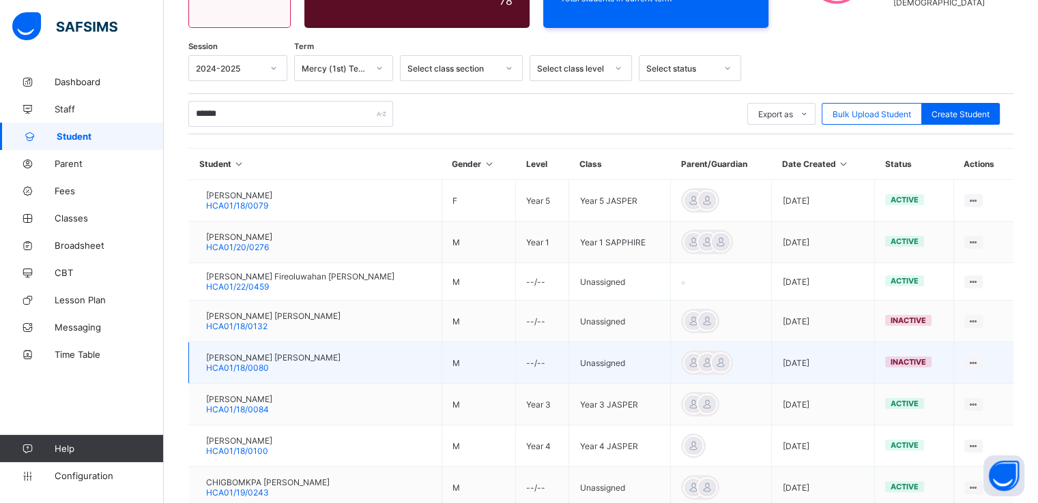
click at [399, 367] on td "[PERSON_NAME] [PERSON_NAME] HCA01/18/0080" at bounding box center [315, 363] width 253 height 42
click at [441, 367] on td "M" at bounding box center [478, 363] width 74 height 42
click at [544, 355] on td "--/--" at bounding box center [542, 363] width 53 height 42
click at [937, 388] on div "View Profile" at bounding box center [935, 390] width 81 height 14
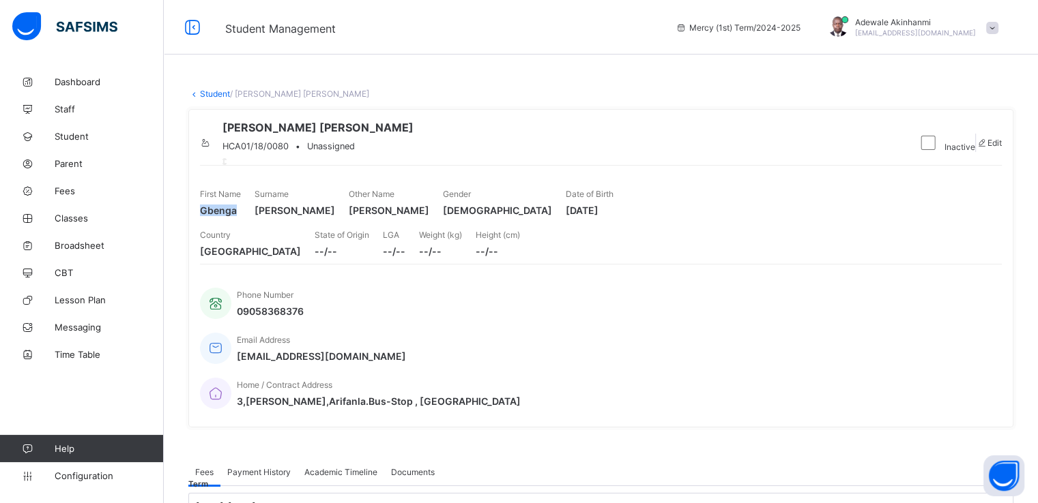
drag, startPoint x: 201, startPoint y: 256, endPoint x: 265, endPoint y: 256, distance: 64.1
click at [241, 216] on span "Gbenga" at bounding box center [220, 211] width 41 height 12
click at [335, 216] on span "[PERSON_NAME]" at bounding box center [294, 211] width 80 height 12
drag, startPoint x: 402, startPoint y: 255, endPoint x: 365, endPoint y: 254, distance: 36.8
click at [335, 216] on span "[PERSON_NAME]" at bounding box center [294, 211] width 80 height 12
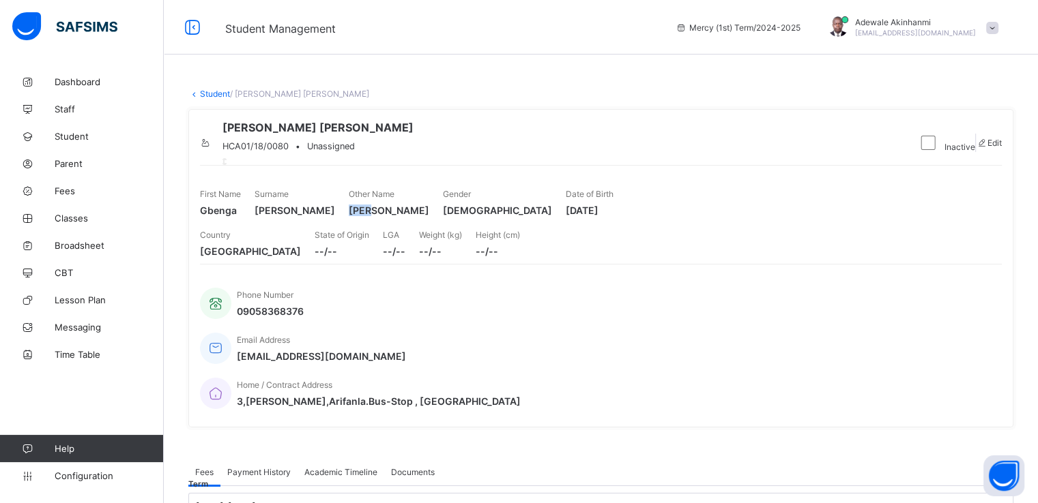
drag, startPoint x: 546, startPoint y: 254, endPoint x: 529, endPoint y: 255, distance: 17.1
click at [429, 216] on span "[PERSON_NAME]" at bounding box center [389, 211] width 80 height 12
drag, startPoint x: 271, startPoint y: 161, endPoint x: 337, endPoint y: 162, distance: 65.5
click at [337, 151] on div "HCA01/18/0080 • Unassigned" at bounding box center [317, 146] width 191 height 10
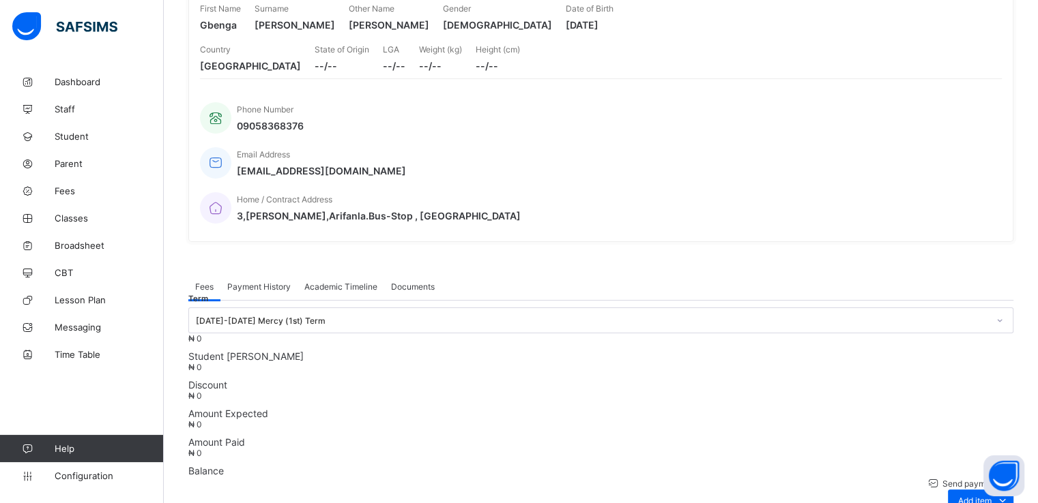
scroll to position [188, 0]
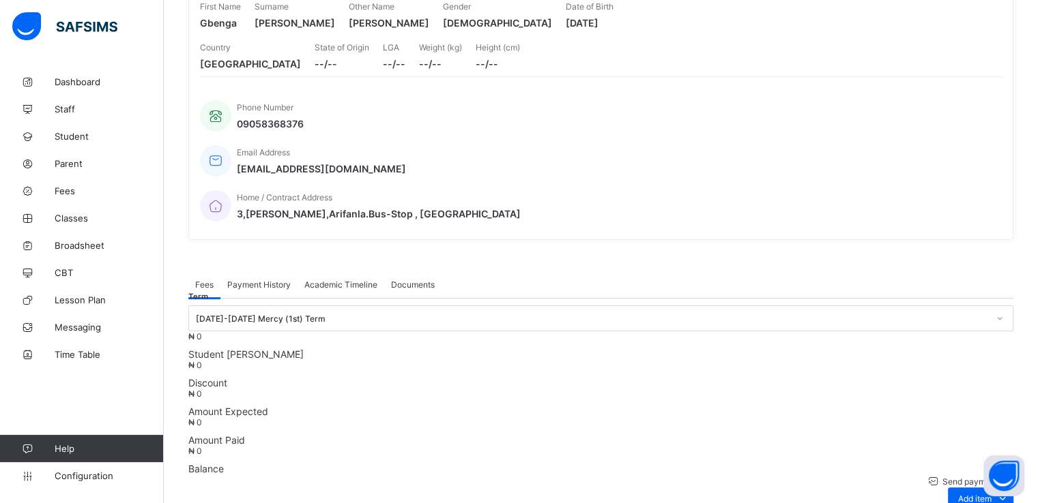
click at [613, 29] on span "[DATE]" at bounding box center [589, 23] width 48 height 12
drag, startPoint x: 855, startPoint y: 67, endPoint x: 913, endPoint y: 65, distance: 58.7
click at [613, 29] on span "[DATE]" at bounding box center [589, 23] width 48 height 12
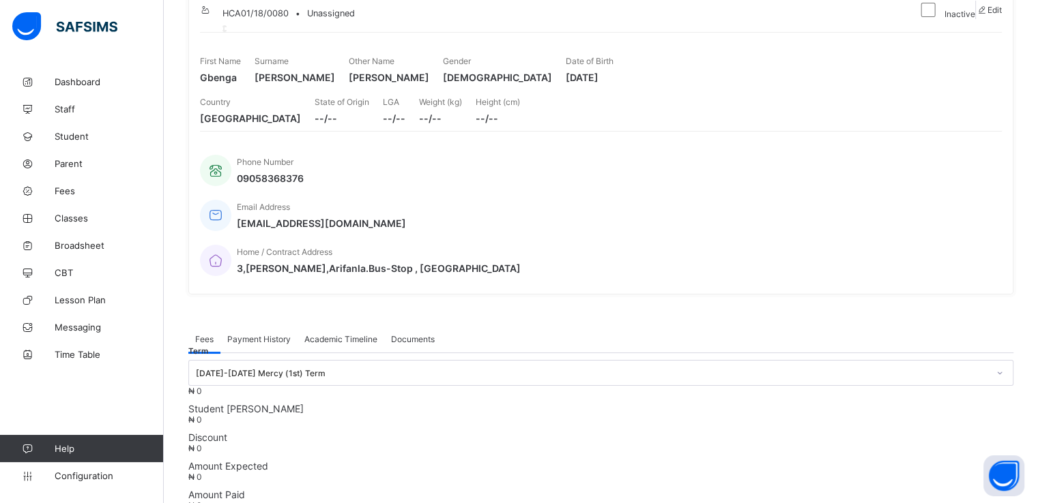
scroll to position [0, 0]
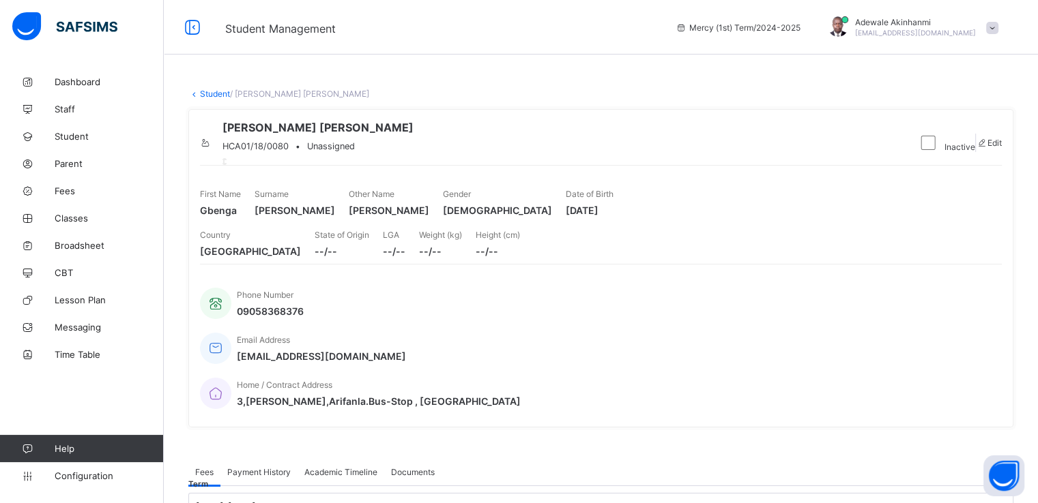
click at [211, 93] on link "Student" at bounding box center [215, 94] width 30 height 10
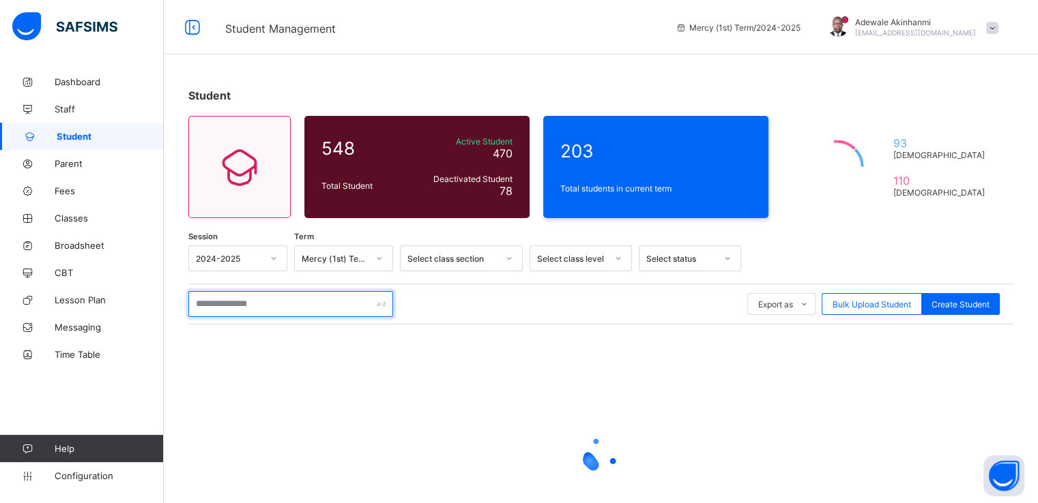
click at [307, 299] on input "text" at bounding box center [290, 304] width 205 height 26
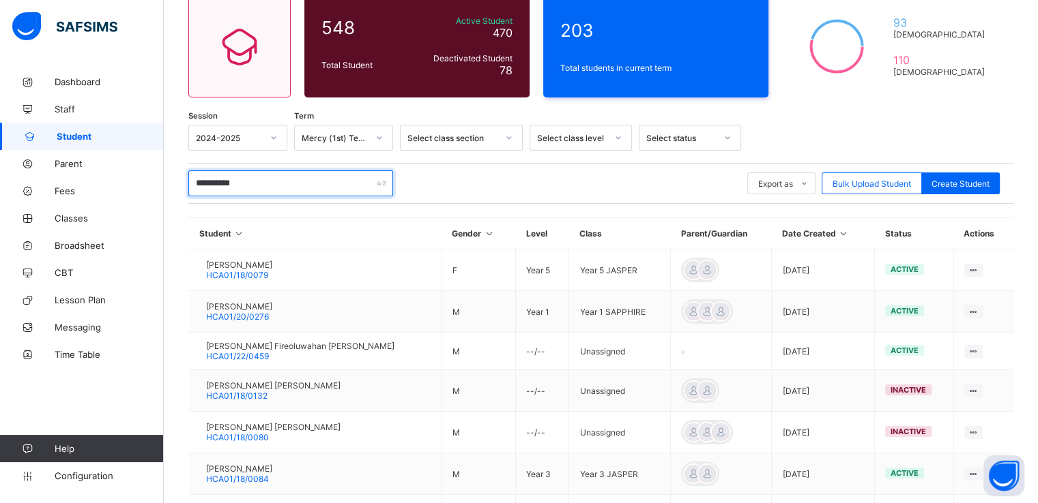
scroll to position [117, 0]
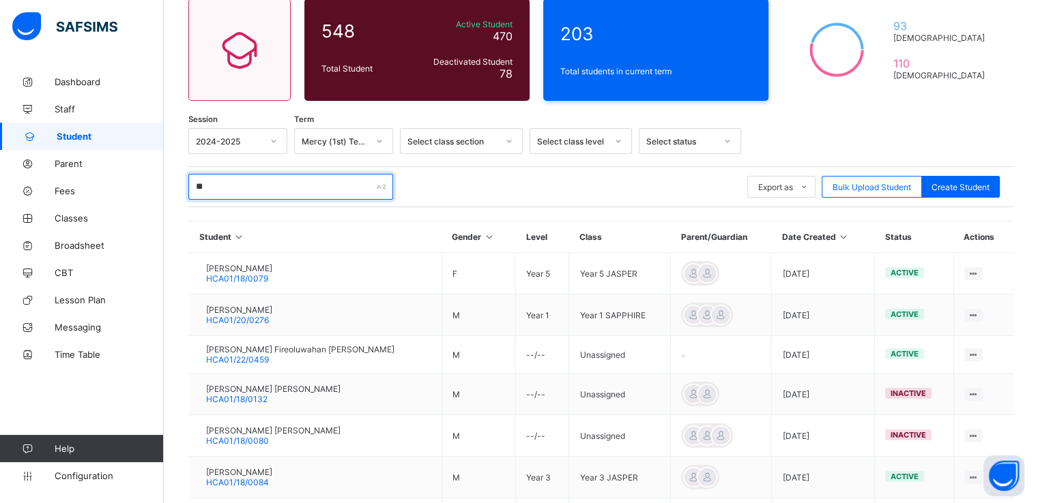
type input "*"
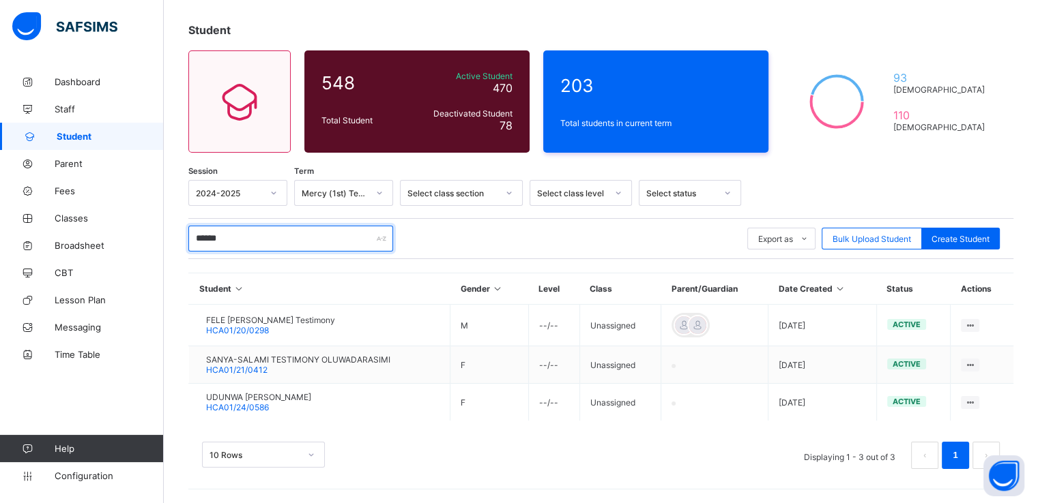
scroll to position [65, 0]
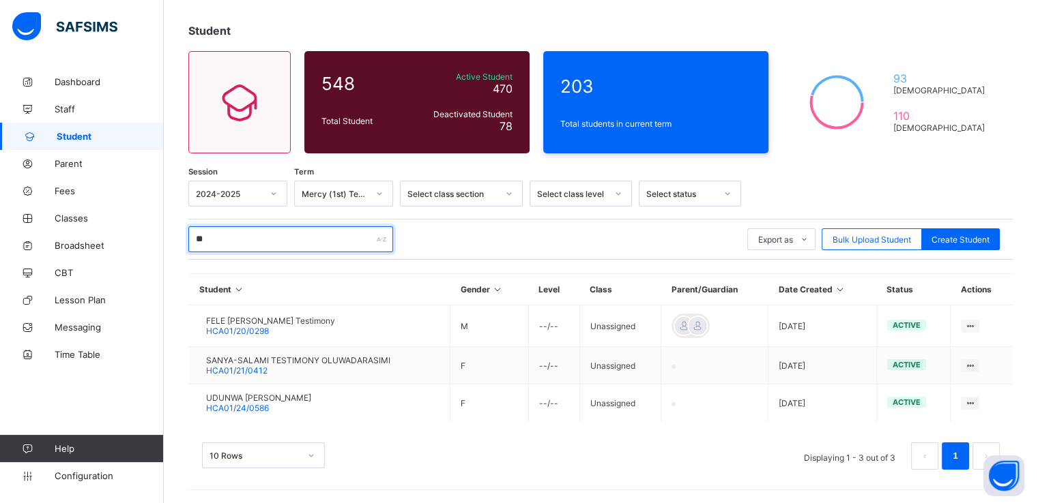
type input "*"
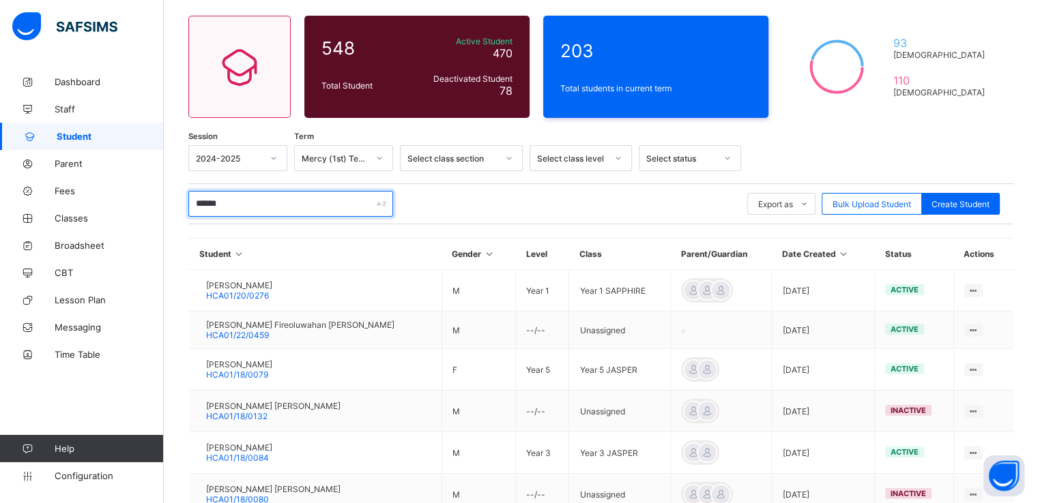
scroll to position [117, 0]
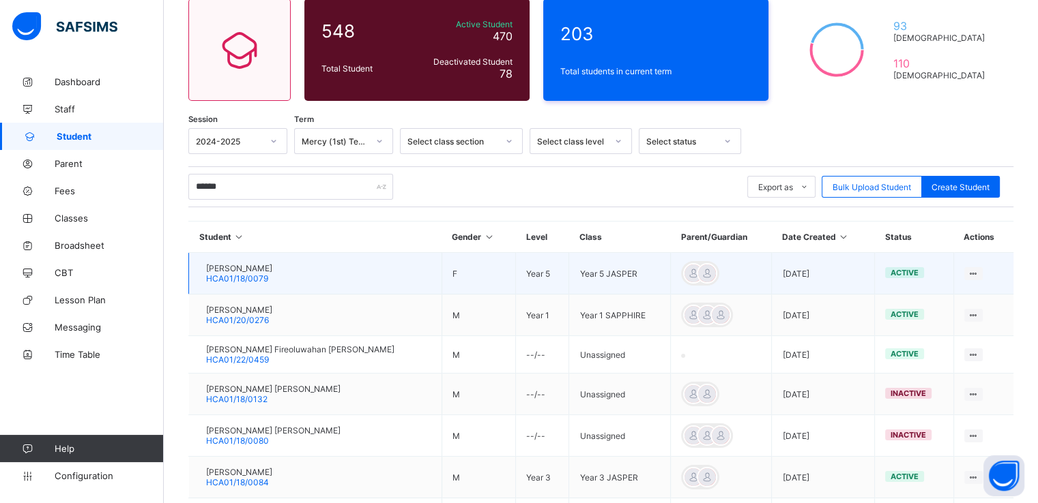
click at [341, 276] on td "[PERSON_NAME] HCA01/18/0079" at bounding box center [315, 274] width 253 height 42
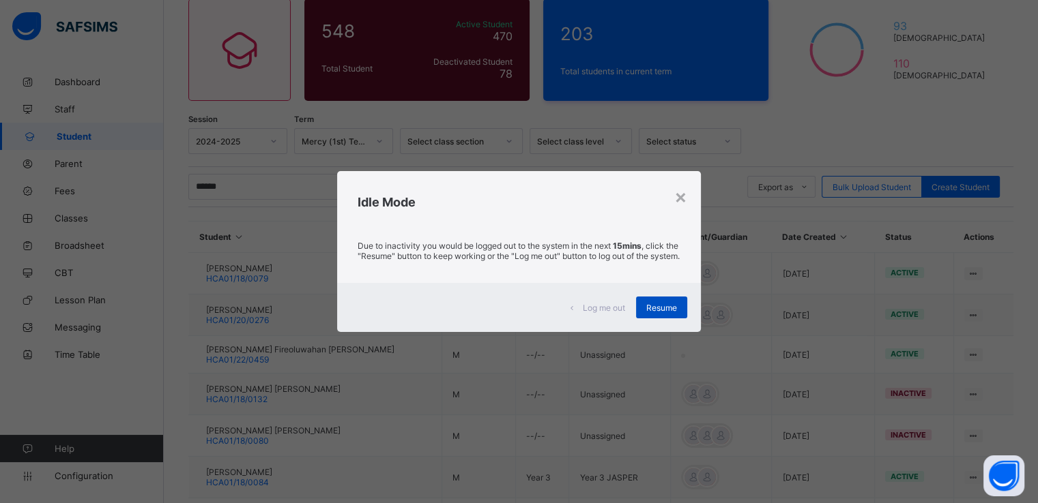
click at [652, 306] on div "Resume" at bounding box center [661, 308] width 51 height 22
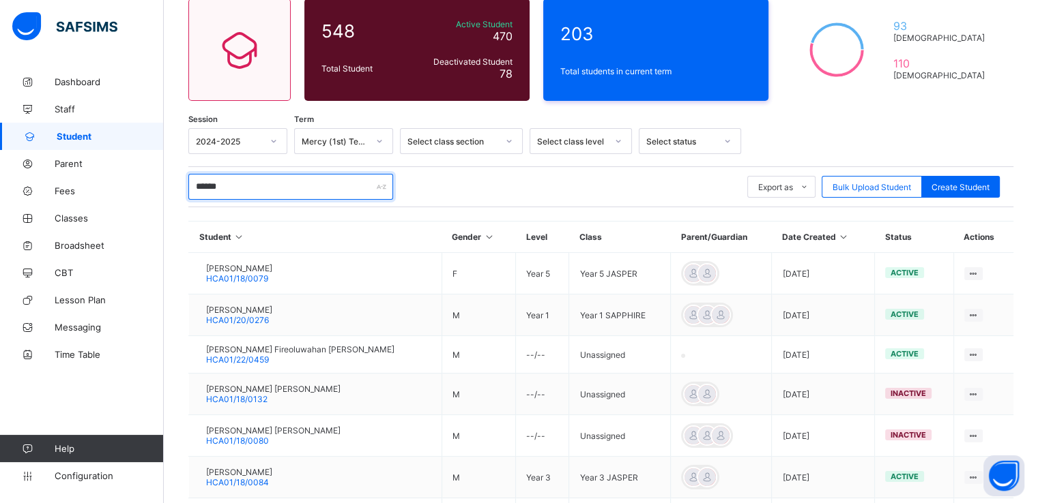
click at [366, 188] on input "******" at bounding box center [290, 187] width 205 height 26
type input "*"
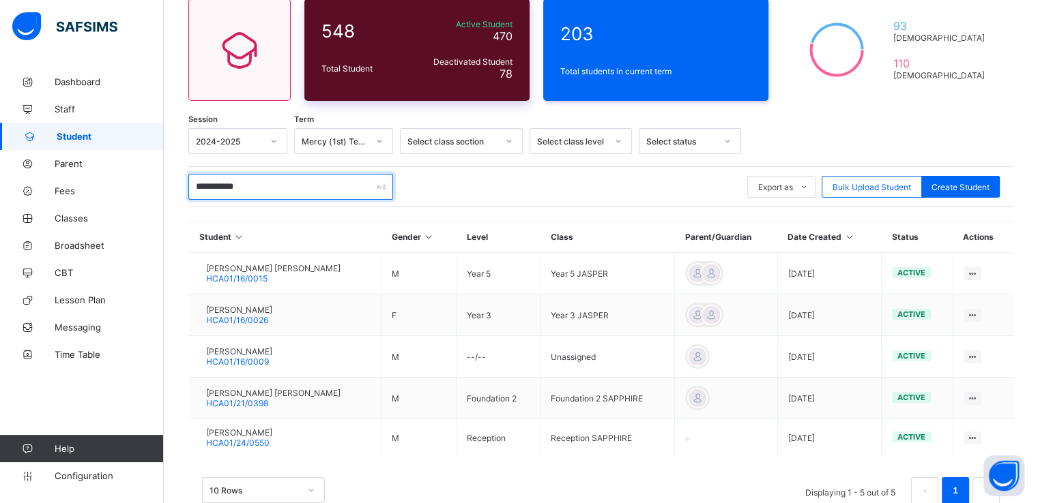
type input "**********"
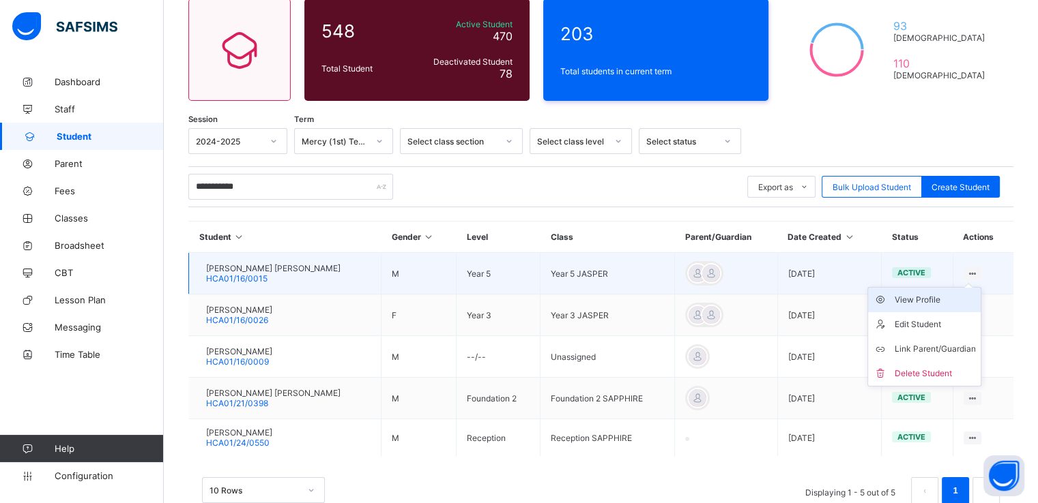
click at [950, 298] on div "View Profile" at bounding box center [934, 300] width 81 height 14
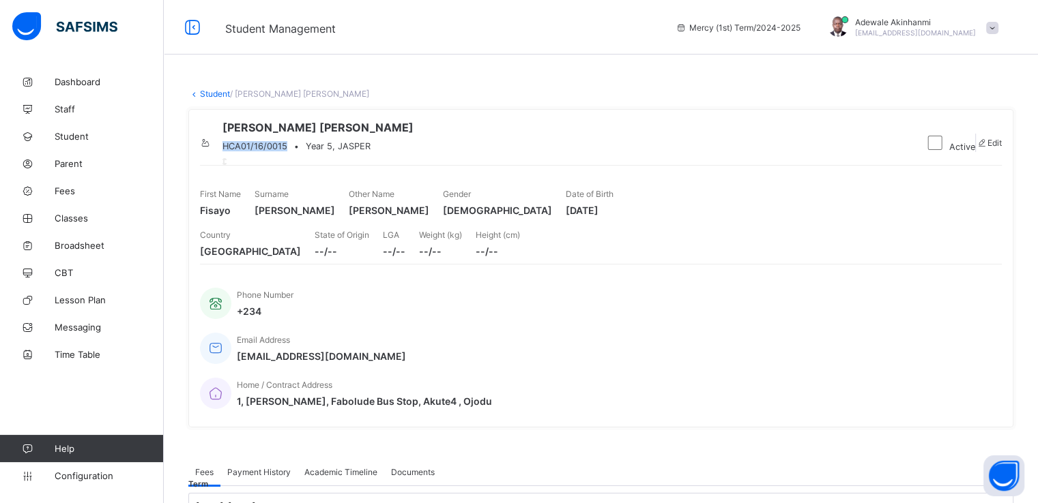
drag, startPoint x: 334, startPoint y: 160, endPoint x: 268, endPoint y: 167, distance: 65.8
click at [268, 165] on div "[PERSON_NAME] [PERSON_NAME] HCA01/16/0015 • Year 5, [PERSON_NAME]" at bounding box center [556, 143] width 713 height 44
drag, startPoint x: 428, startPoint y: 257, endPoint x: 359, endPoint y: 254, distance: 68.3
click at [359, 223] on div "First Name Fisayo Surname [PERSON_NAME] Other Name [PERSON_NAME] Gender [DEMOGR…" at bounding box center [601, 202] width 802 height 41
drag, startPoint x: 854, startPoint y: 255, endPoint x: 909, endPoint y: 257, distance: 54.6
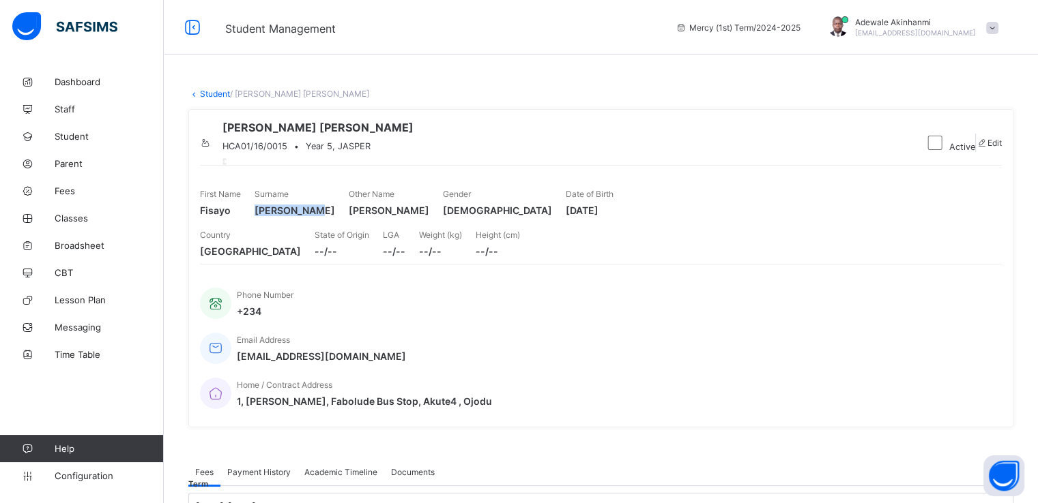
click at [909, 223] on div "First Name Fisayo Surname [PERSON_NAME] Other Name [PERSON_NAME] Gender [DEMOGR…" at bounding box center [601, 202] width 802 height 41
click at [214, 92] on link "Student" at bounding box center [215, 94] width 30 height 10
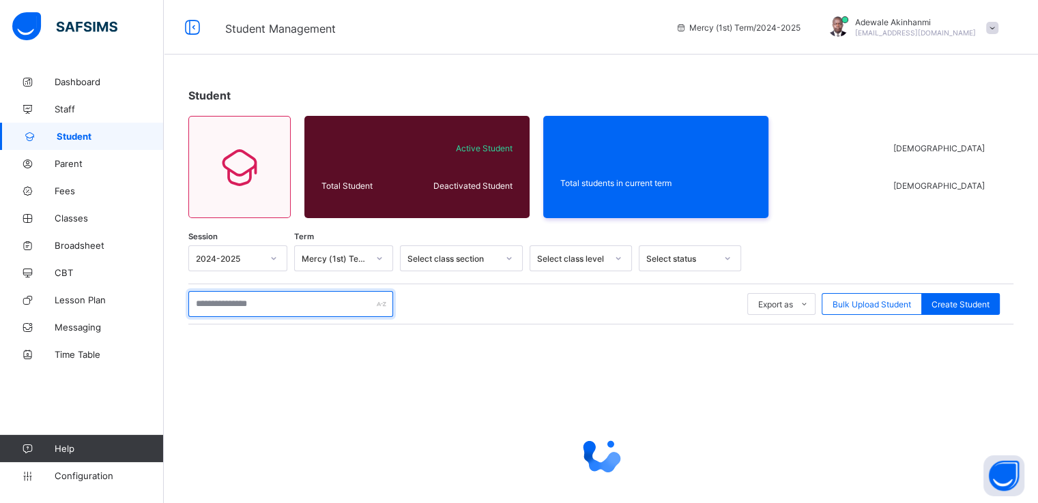
click at [284, 302] on input "text" at bounding box center [290, 304] width 205 height 26
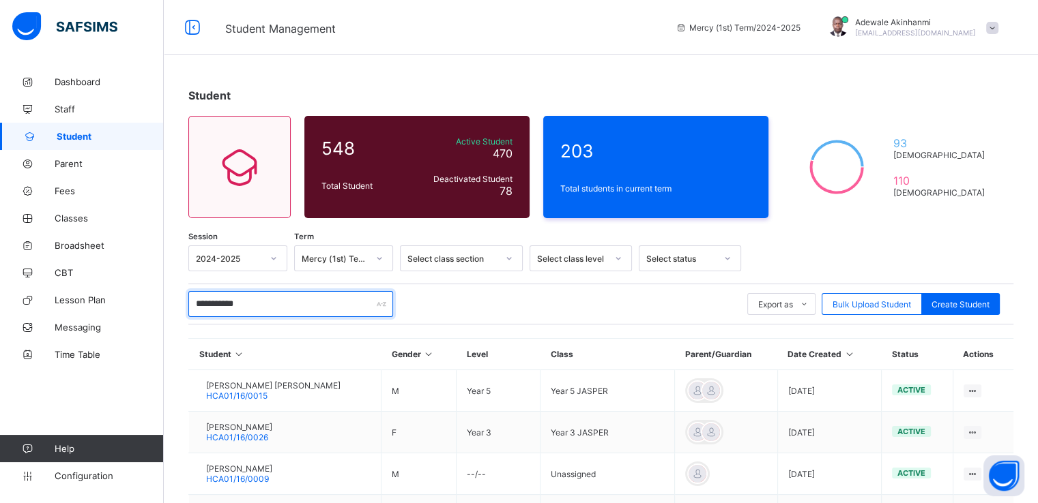
type input "**********"
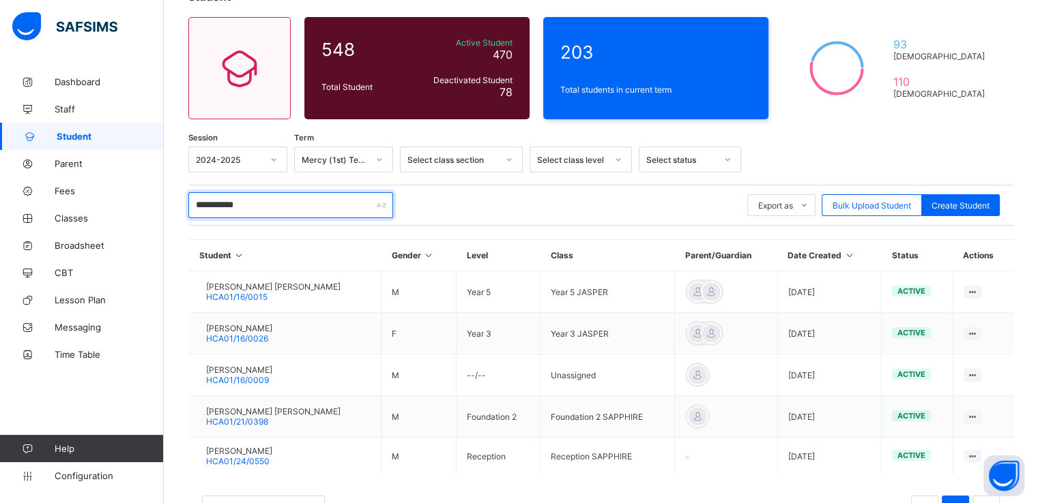
scroll to position [100, 0]
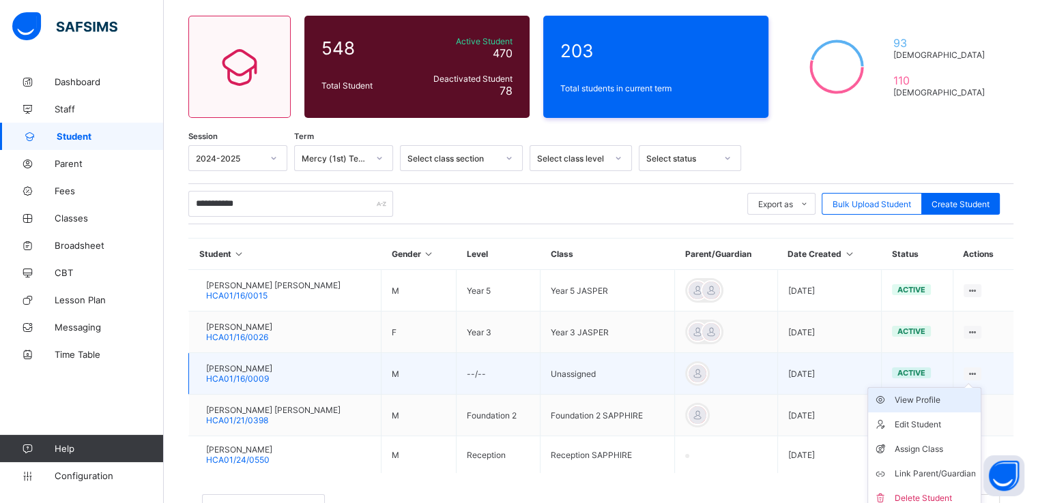
click at [920, 400] on div "View Profile" at bounding box center [934, 401] width 81 height 14
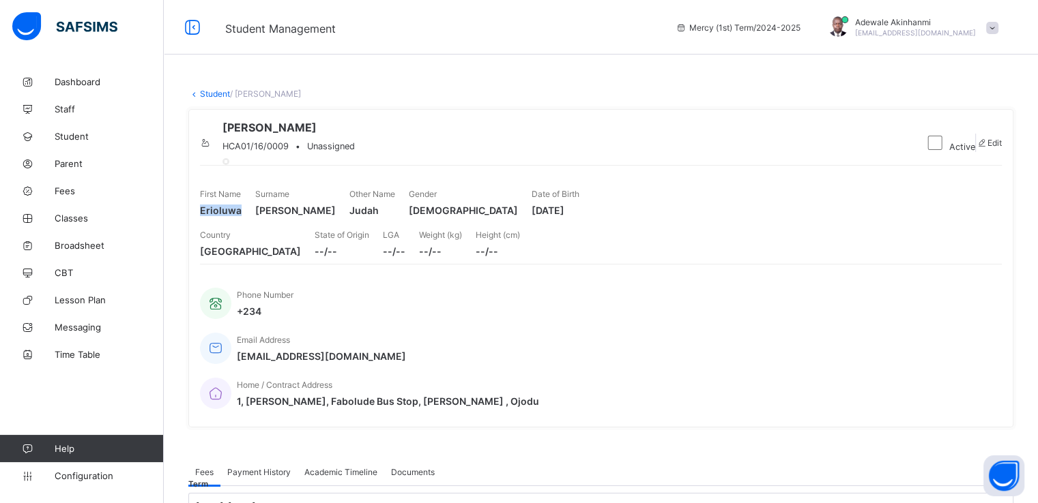
drag, startPoint x: 238, startPoint y: 260, endPoint x: 200, endPoint y: 259, distance: 38.2
click at [200, 216] on span "Erioluwa" at bounding box center [221, 211] width 42 height 12
drag, startPoint x: 336, startPoint y: 158, endPoint x: 271, endPoint y: 159, distance: 64.1
click at [271, 151] on span "HCA01/16/0009" at bounding box center [255, 146] width 66 height 10
drag, startPoint x: 857, startPoint y: 256, endPoint x: 922, endPoint y: 257, distance: 64.8
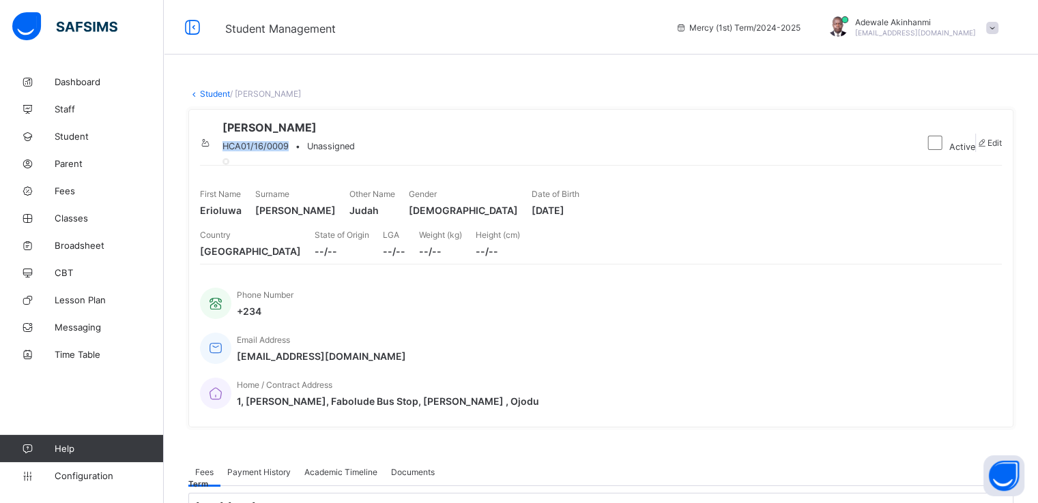
click at [579, 216] on span "[DATE]" at bounding box center [555, 211] width 48 height 12
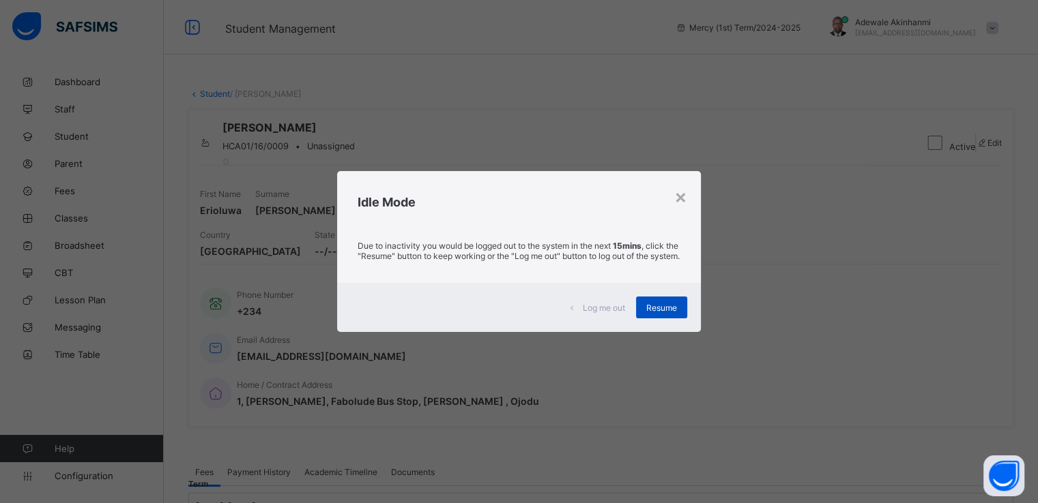
click at [657, 309] on span "Resume" at bounding box center [661, 308] width 31 height 10
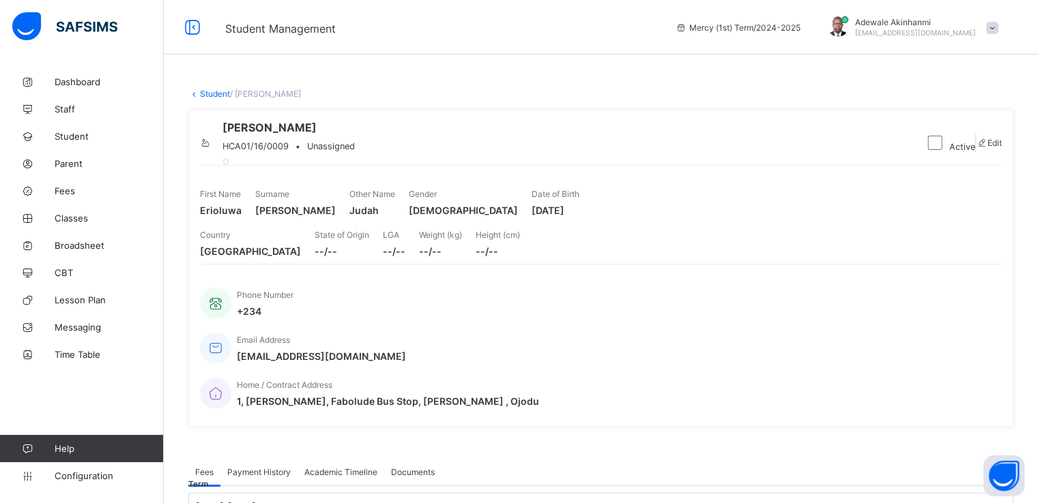
click at [205, 95] on link "Student" at bounding box center [215, 94] width 30 height 10
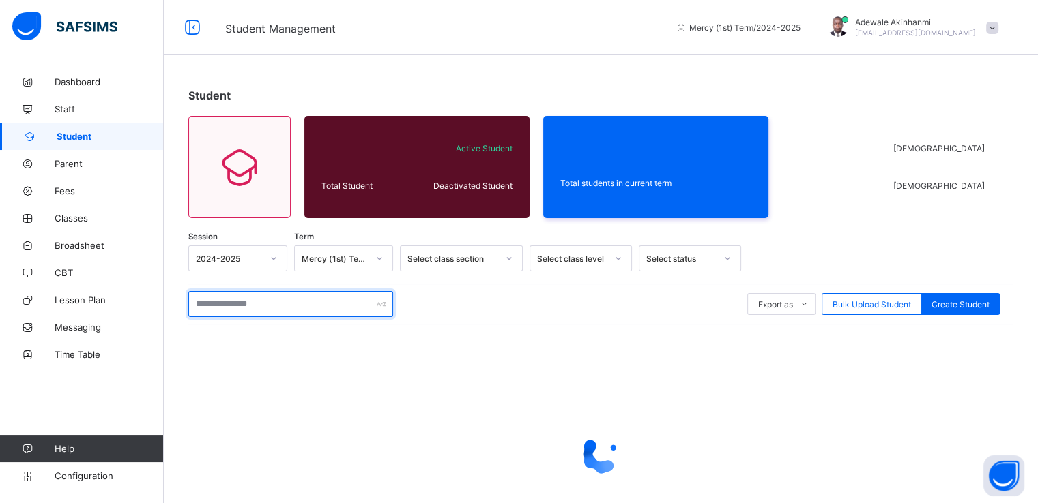
click at [297, 305] on input "text" at bounding box center [290, 304] width 205 height 26
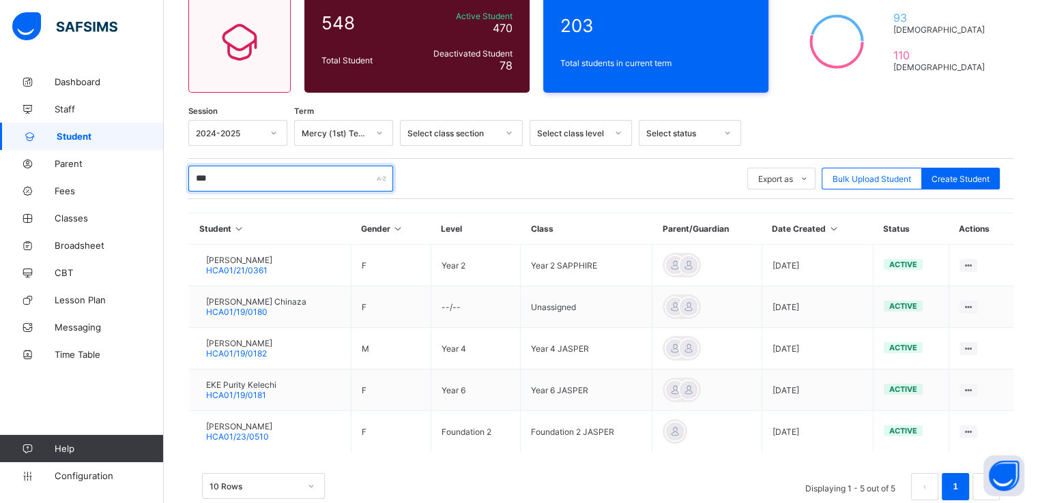
scroll to position [139, 0]
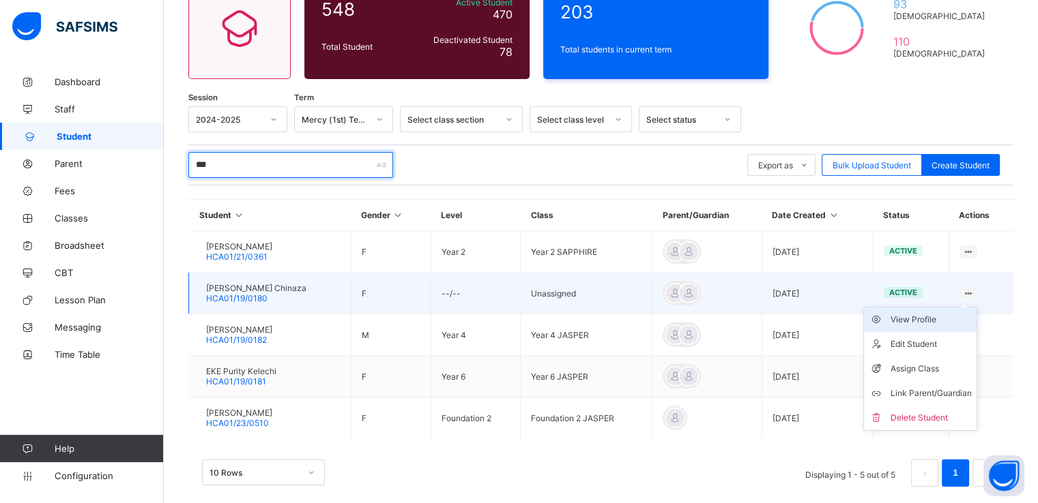
type input "***"
click at [914, 323] on div "View Profile" at bounding box center [930, 320] width 81 height 14
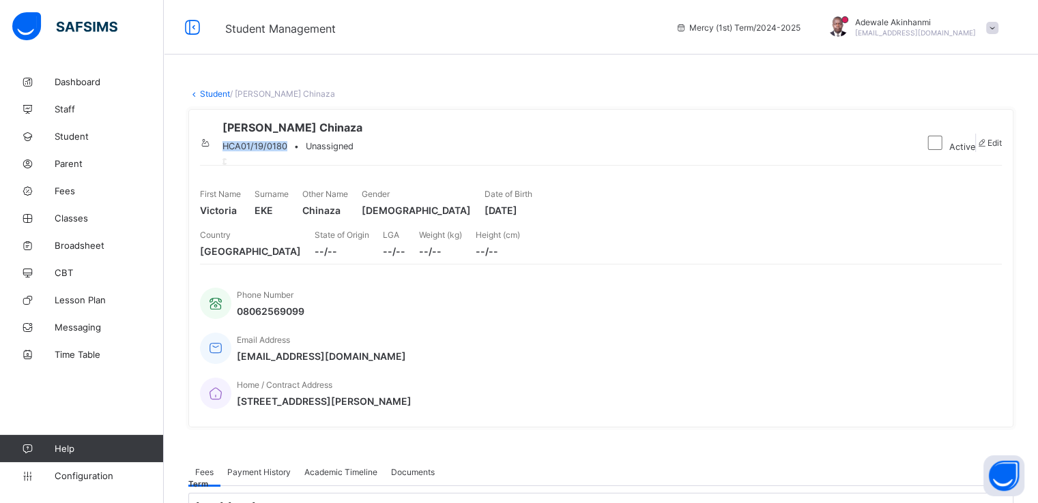
drag, startPoint x: 333, startPoint y: 158, endPoint x: 271, endPoint y: 164, distance: 61.7
click at [271, 151] on span "HCA01/19/0180" at bounding box center [254, 146] width 65 height 10
click at [235, 216] on span "Victoria" at bounding box center [220, 211] width 41 height 12
click at [201, 216] on span "Victoria" at bounding box center [220, 211] width 41 height 12
drag, startPoint x: 201, startPoint y: 256, endPoint x: 237, endPoint y: 260, distance: 36.3
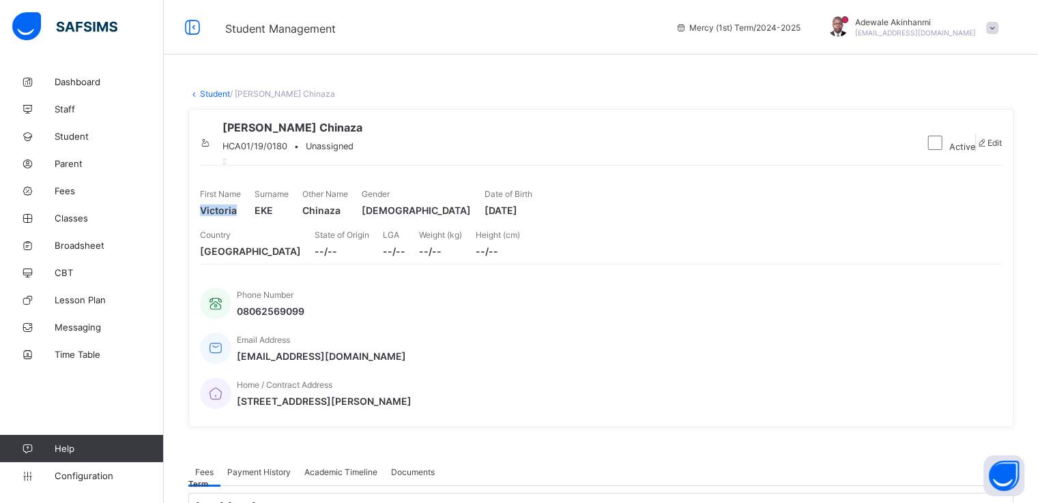
click at [237, 216] on span "Victoria" at bounding box center [220, 211] width 41 height 12
click at [348, 216] on span "Chinaza" at bounding box center [325, 211] width 46 height 12
drag, startPoint x: 529, startPoint y: 256, endPoint x: 568, endPoint y: 256, distance: 38.9
click at [348, 216] on span "Chinaza" at bounding box center [325, 211] width 46 height 12
drag, startPoint x: 858, startPoint y: 261, endPoint x: 887, endPoint y: 259, distance: 28.7
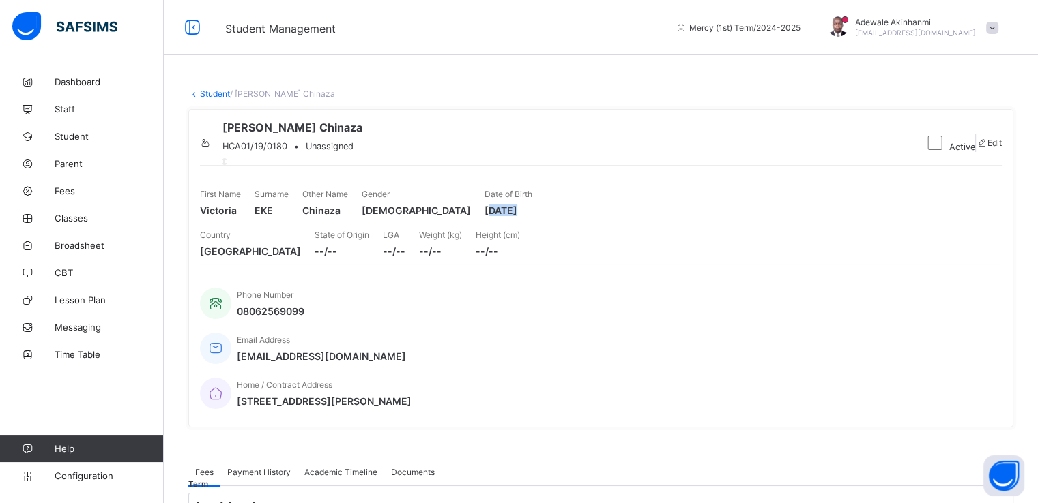
click at [532, 216] on span "[DATE]" at bounding box center [508, 211] width 48 height 12
click at [840, 223] on div "First Name [PERSON_NAME] Surname EKE Other Name Chinaza Gender [DEMOGRAPHIC_DAT…" at bounding box center [601, 202] width 802 height 41
drag, startPoint x: 855, startPoint y: 255, endPoint x: 909, endPoint y: 254, distance: 53.2
click at [532, 216] on span "[DATE]" at bounding box center [508, 211] width 48 height 12
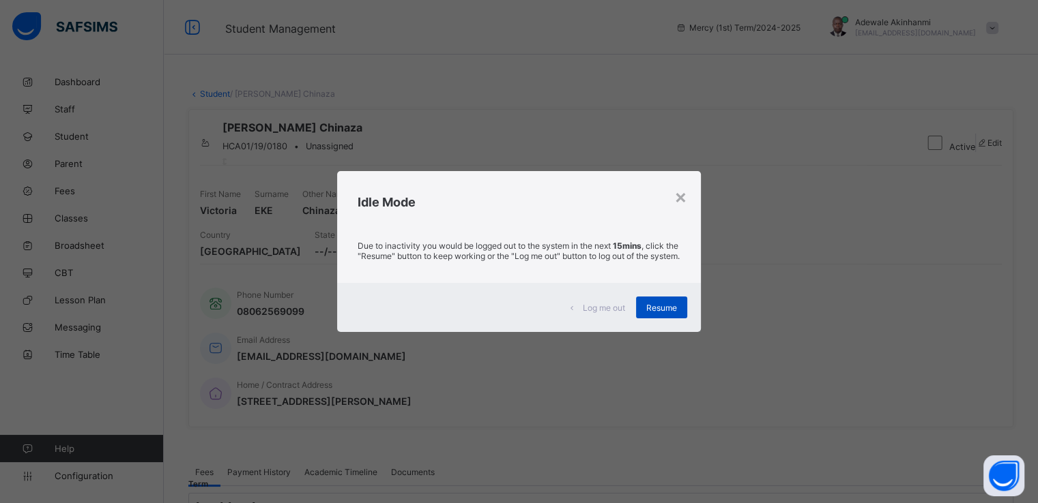
click at [659, 306] on div "Resume" at bounding box center [661, 308] width 51 height 22
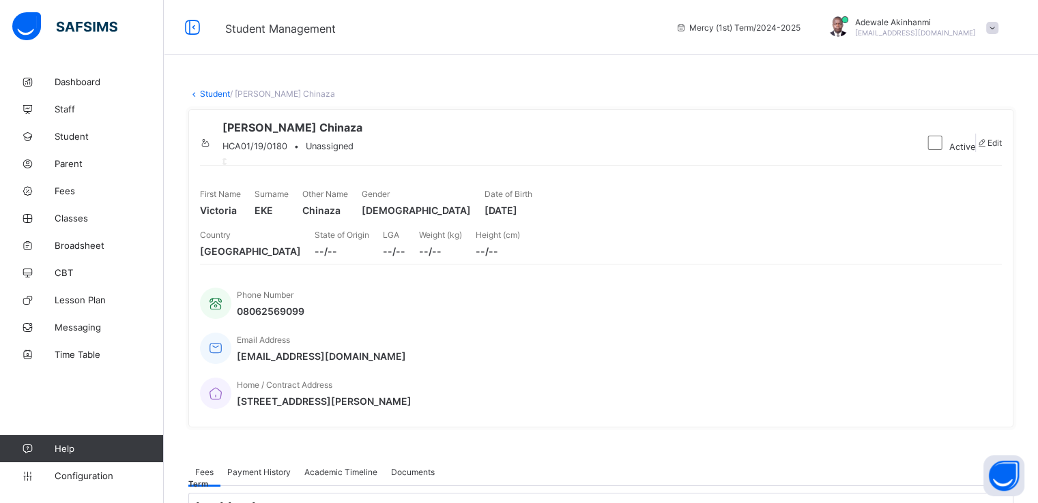
click at [220, 94] on link "Student" at bounding box center [215, 94] width 30 height 10
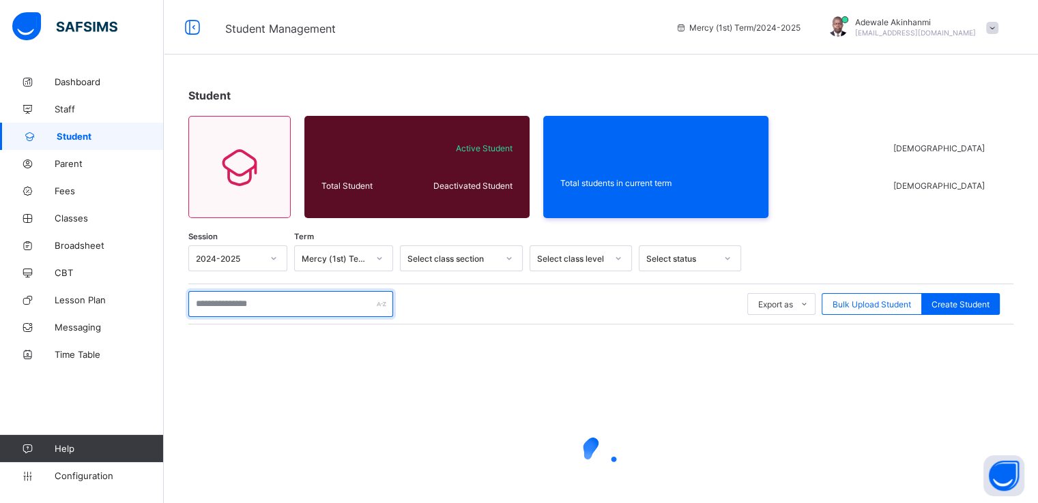
click at [267, 299] on input "text" at bounding box center [290, 304] width 205 height 26
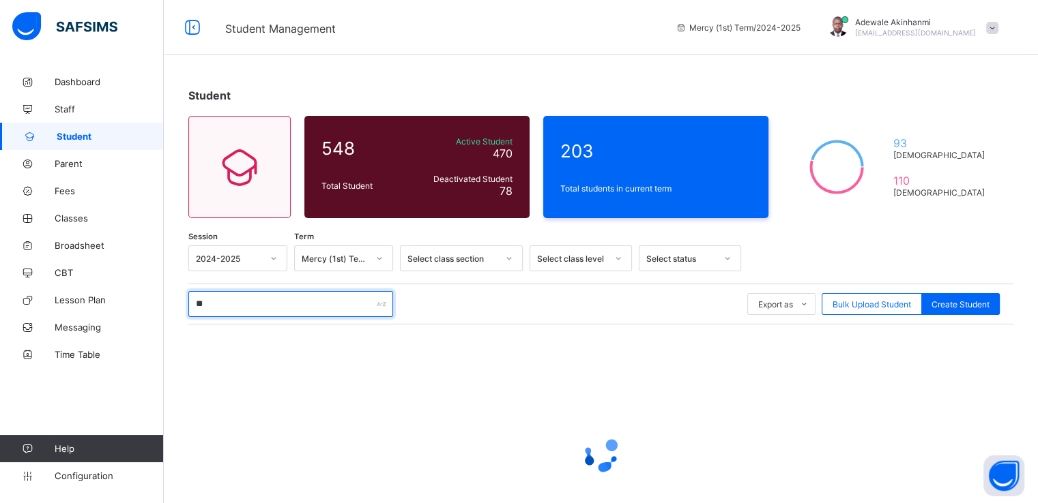
type input "*"
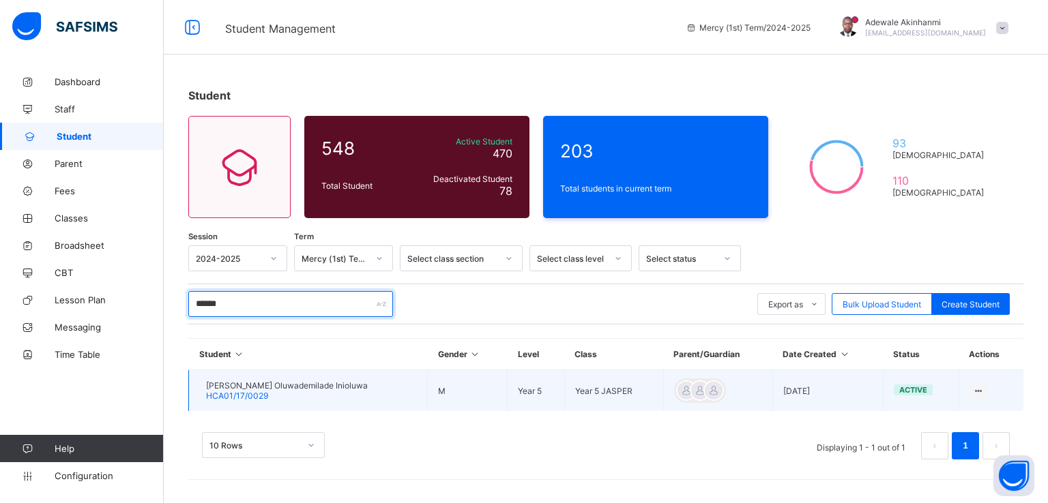
type input "******"
click at [317, 393] on div "[PERSON_NAME] Oluwademilade Inioluwa HCA01/17/0029" at bounding box center [287, 391] width 162 height 20
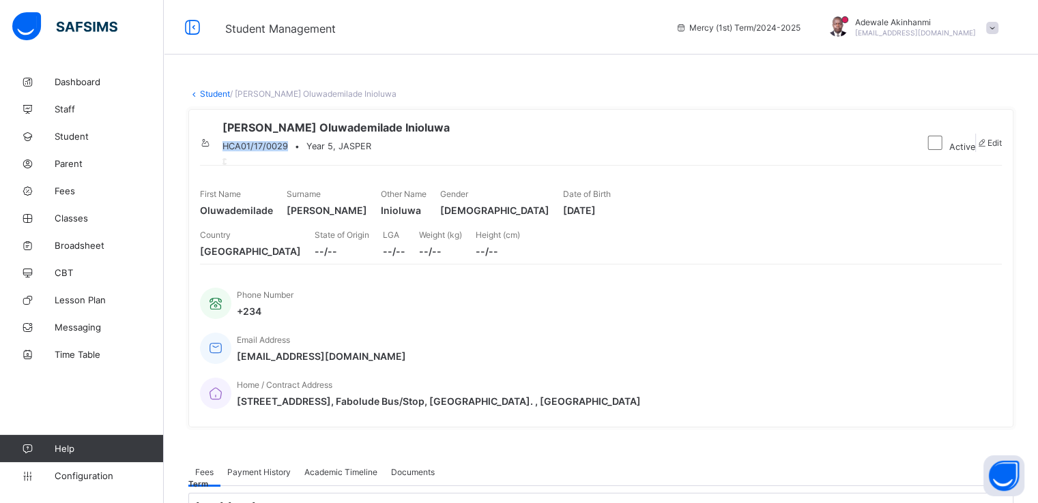
drag, startPoint x: 271, startPoint y: 160, endPoint x: 338, endPoint y: 159, distance: 66.9
click at [338, 151] on div "HCA01/17/0029 • Year 5, JASPER" at bounding box center [335, 146] width 227 height 10
drag, startPoint x: 270, startPoint y: 257, endPoint x: 201, endPoint y: 258, distance: 69.6
click at [201, 216] on span "Oluwademilade" at bounding box center [236, 211] width 73 height 12
drag, startPoint x: 409, startPoint y: 254, endPoint x: 364, endPoint y: 256, distance: 45.1
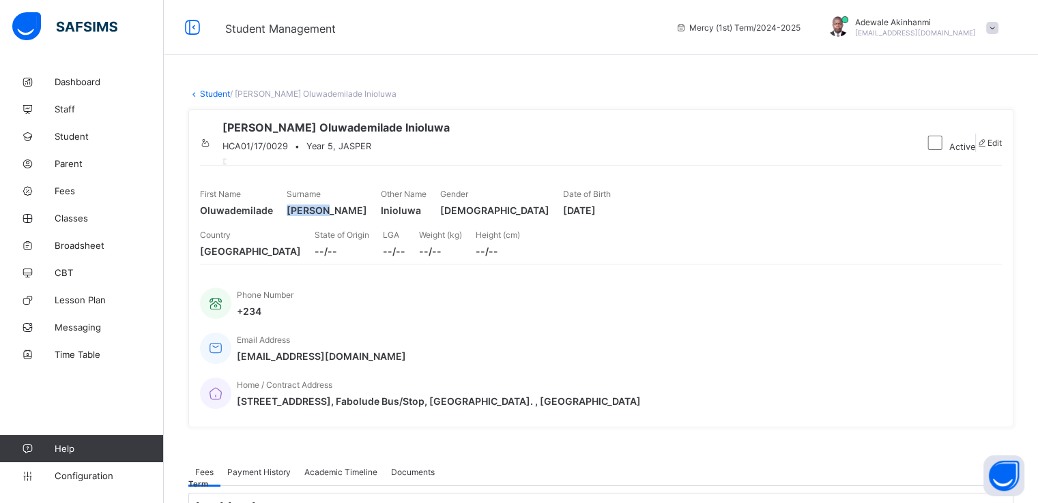
click at [364, 216] on span "[PERSON_NAME]" at bounding box center [326, 211] width 80 height 12
click at [426, 216] on span "Inioluwa" at bounding box center [404, 211] width 46 height 12
drag, startPoint x: 529, startPoint y: 259, endPoint x: 542, endPoint y: 259, distance: 13.0
click at [426, 216] on span "Inioluwa" at bounding box center [404, 211] width 46 height 12
click at [527, 223] on div "First Name Oluwademilade Surname [PERSON_NAME] Other Name Inioluwa Gender [DEMO…" at bounding box center [601, 202] width 802 height 41
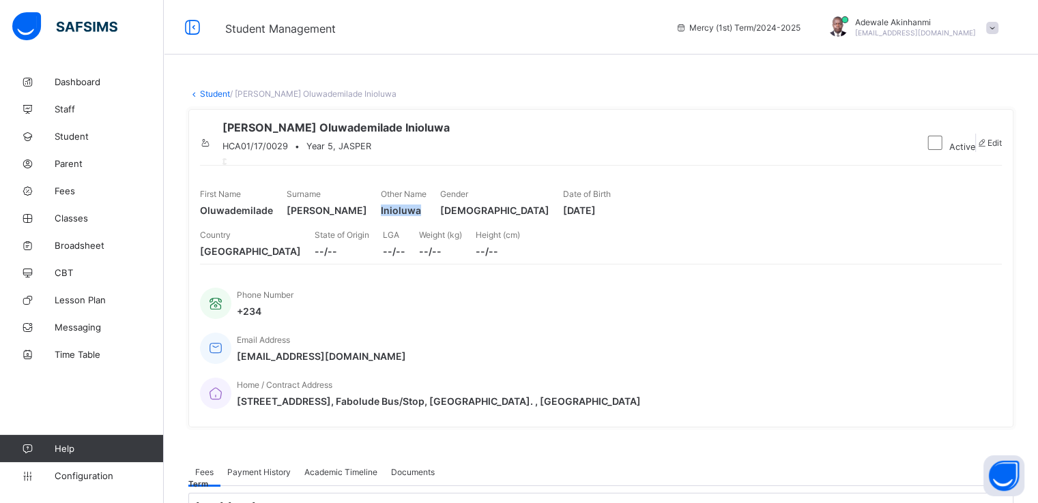
drag, startPoint x: 527, startPoint y: 259, endPoint x: 568, endPoint y: 259, distance: 40.9
click at [568, 223] on div "First Name Oluwademilade Surname [PERSON_NAME] Other Name Inioluwa Gender [DEMO…" at bounding box center [601, 202] width 802 height 41
drag, startPoint x: 857, startPoint y: 256, endPoint x: 912, endPoint y: 255, distance: 55.3
click at [611, 216] on span "[DATE]" at bounding box center [587, 211] width 48 height 12
click at [209, 96] on link "Student" at bounding box center [215, 94] width 30 height 10
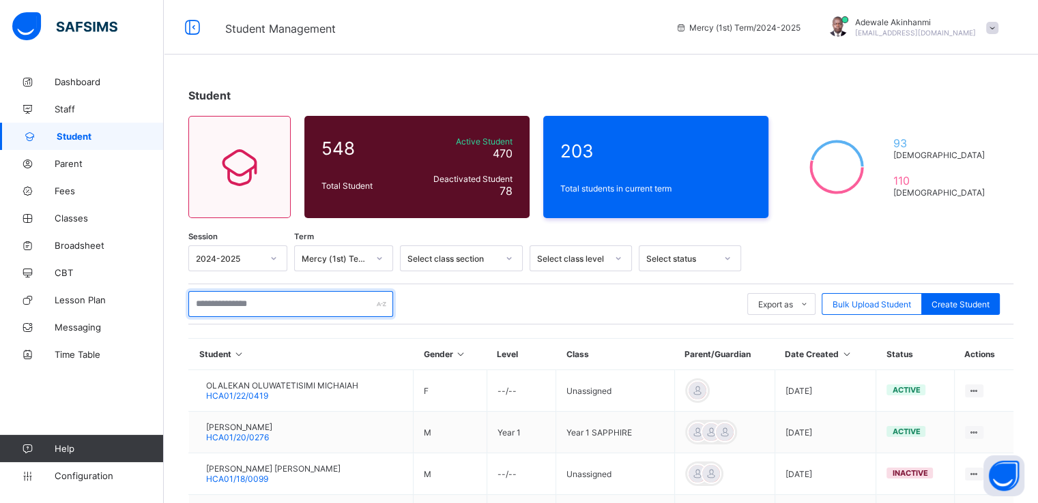
click at [289, 298] on input "text" at bounding box center [290, 304] width 205 height 26
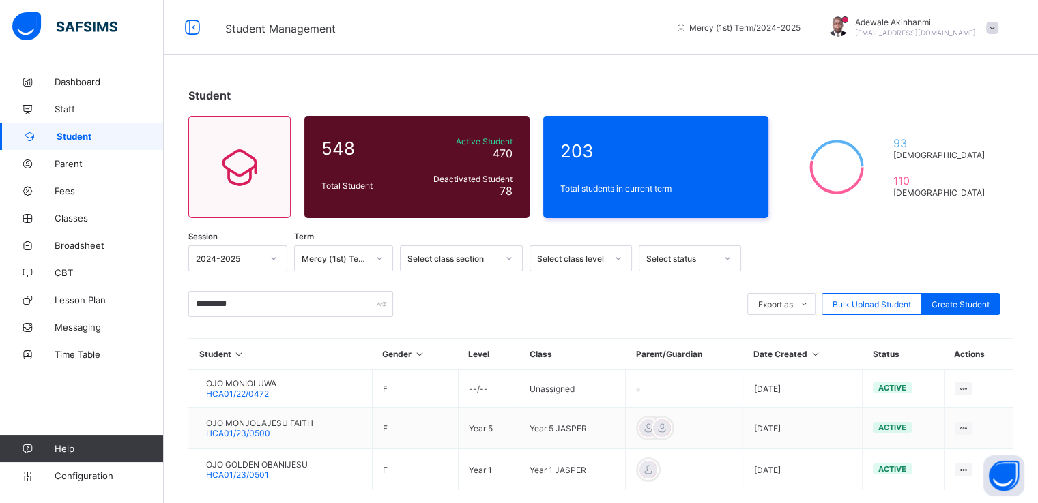
click at [621, 255] on icon at bounding box center [618, 259] width 8 height 14
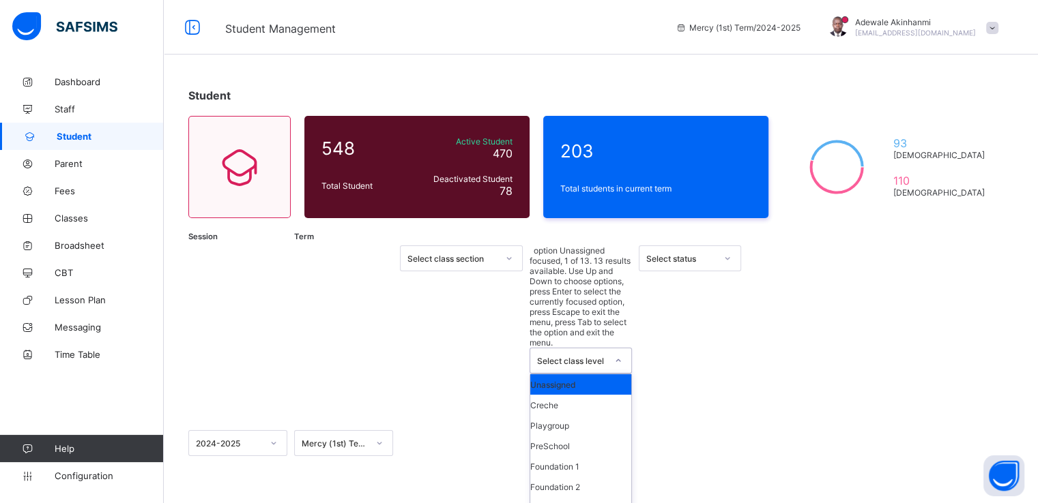
scroll to position [72, 0]
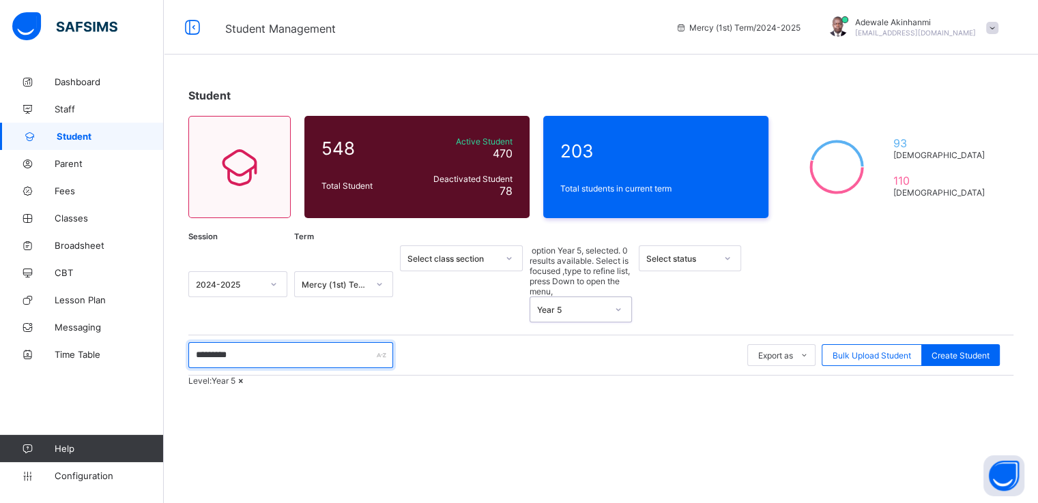
click at [295, 342] on input "*********" at bounding box center [290, 355] width 205 height 26
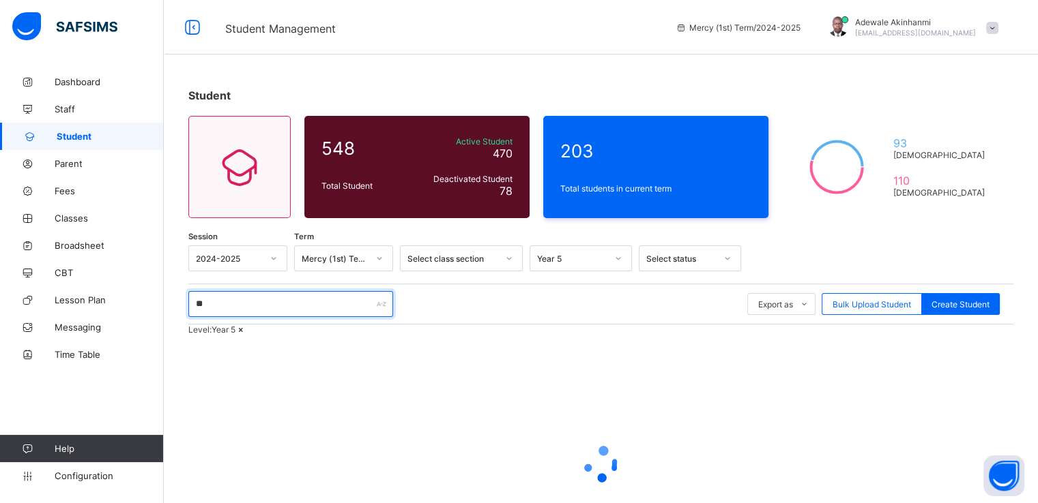
type input "*"
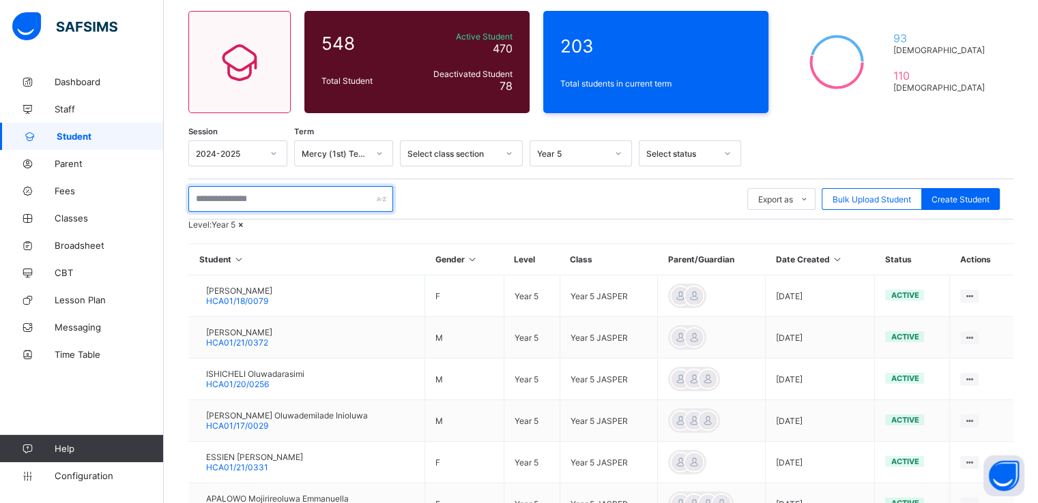
scroll to position [97, 0]
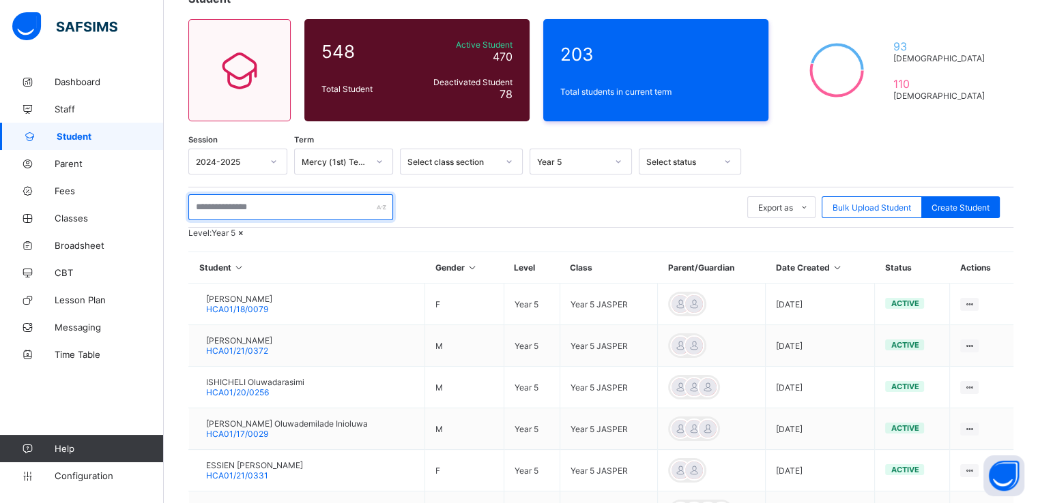
click at [327, 204] on input "text" at bounding box center [290, 207] width 205 height 26
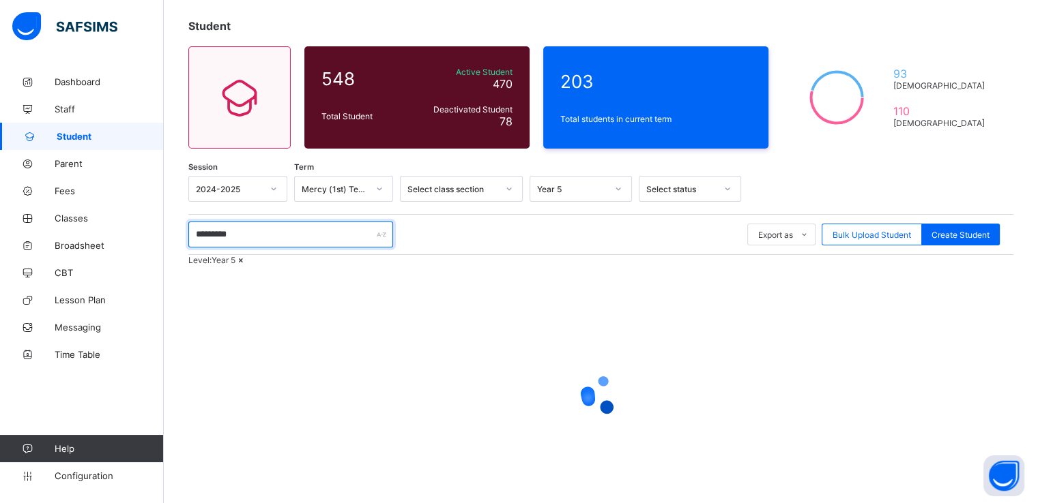
scroll to position [69, 0]
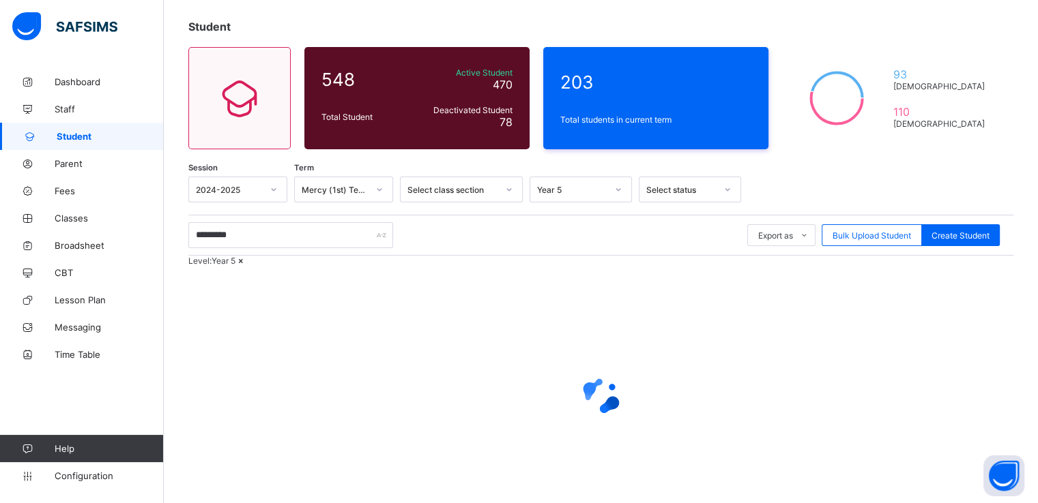
click at [247, 266] on icon at bounding box center [241, 261] width 12 height 10
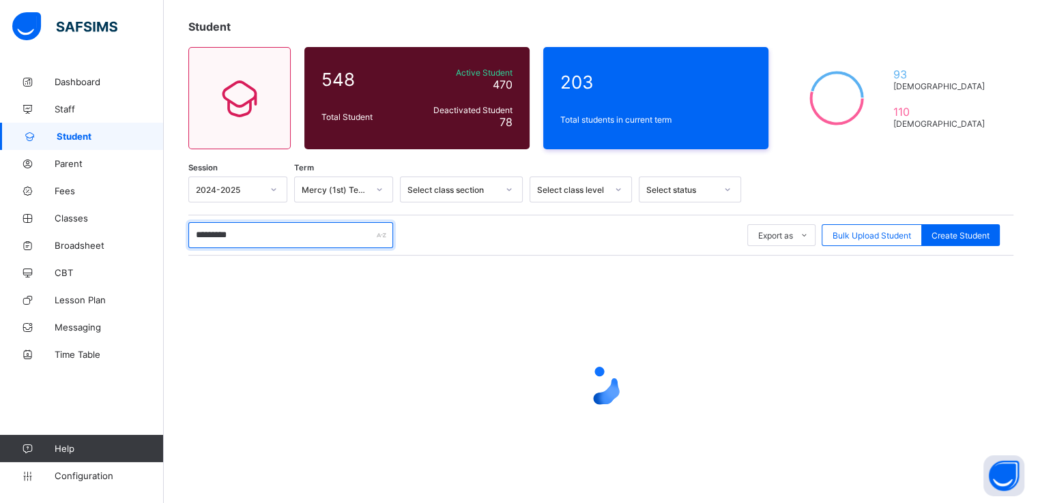
click at [289, 239] on input "*********" at bounding box center [290, 235] width 205 height 26
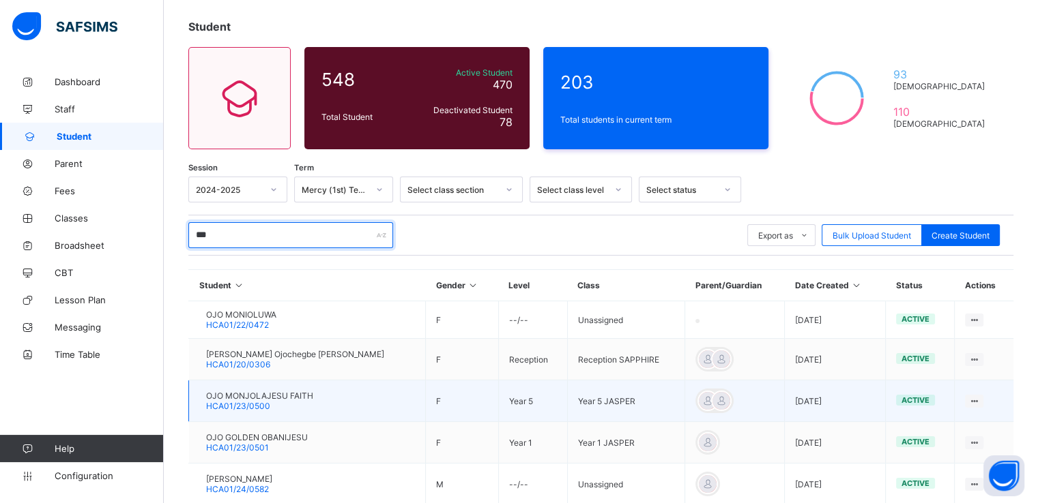
type input "***"
click at [313, 399] on span "OJO MONJOLAJESU FAITH" at bounding box center [259, 396] width 107 height 10
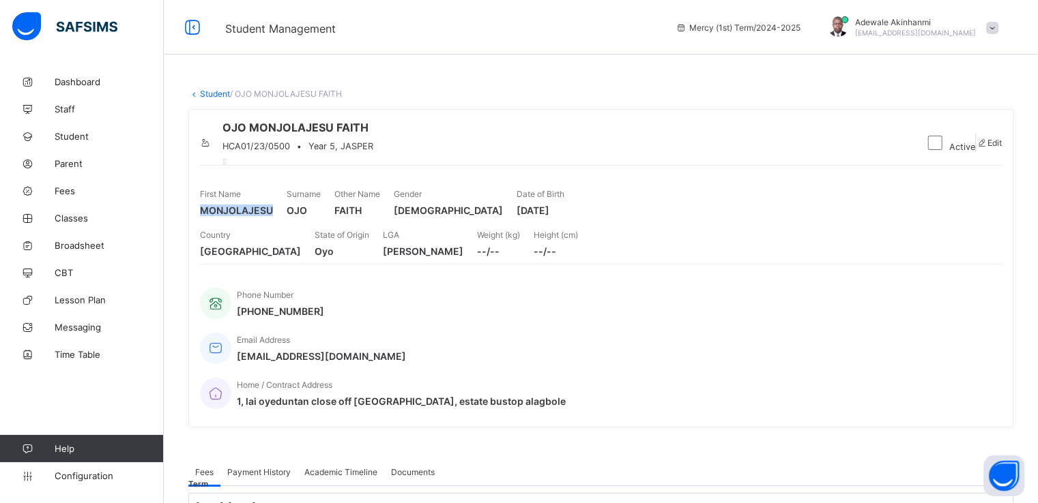
drag, startPoint x: 271, startPoint y: 254, endPoint x: 202, endPoint y: 257, distance: 69.6
click at [202, 216] on span "MONJOLAJESU" at bounding box center [236, 211] width 73 height 12
drag, startPoint x: 337, startPoint y: 160, endPoint x: 271, endPoint y: 159, distance: 65.5
click at [271, 151] on span "HCA01/23/0500" at bounding box center [256, 146] width 68 height 10
drag, startPoint x: 857, startPoint y: 255, endPoint x: 914, endPoint y: 256, distance: 57.3
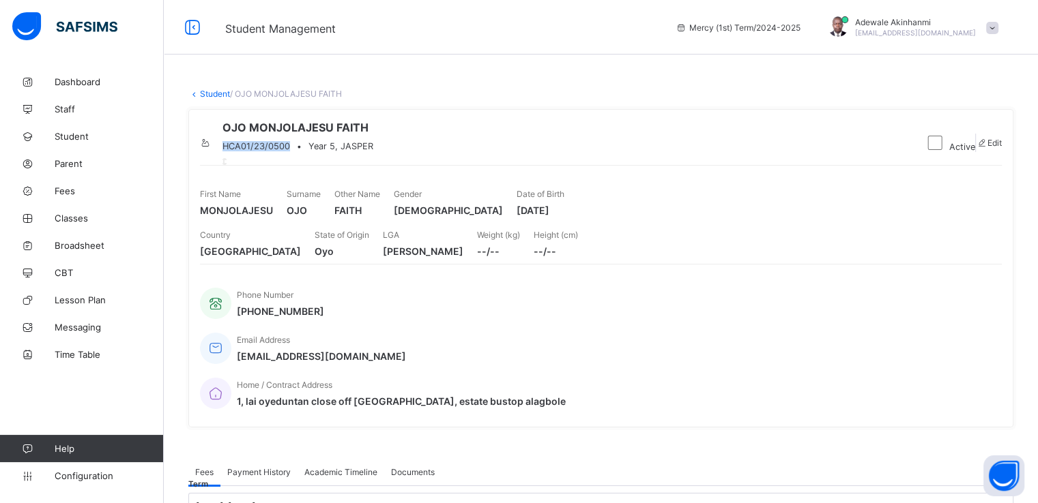
click at [564, 216] on span "[DATE]" at bounding box center [540, 211] width 48 height 12
click at [218, 94] on link "Student" at bounding box center [215, 94] width 30 height 10
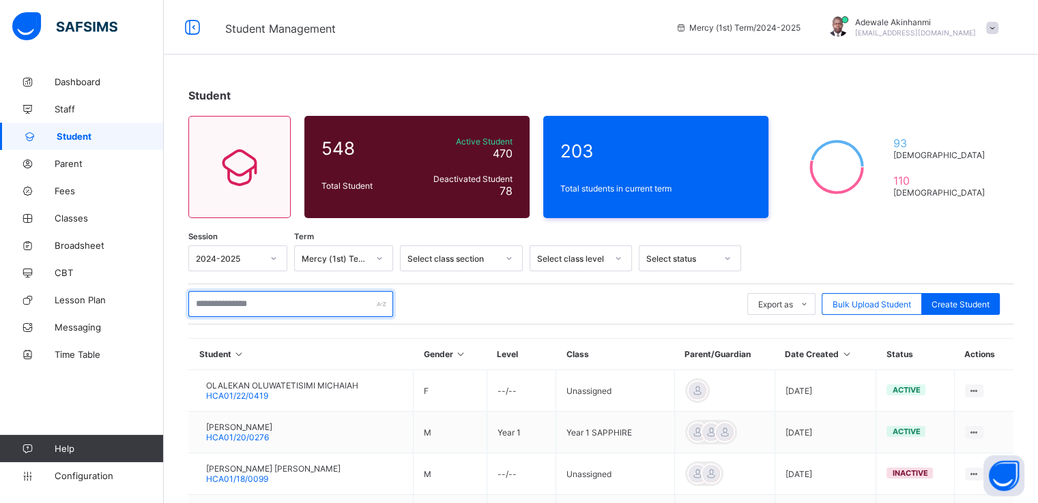
click at [278, 296] on input "text" at bounding box center [290, 304] width 205 height 26
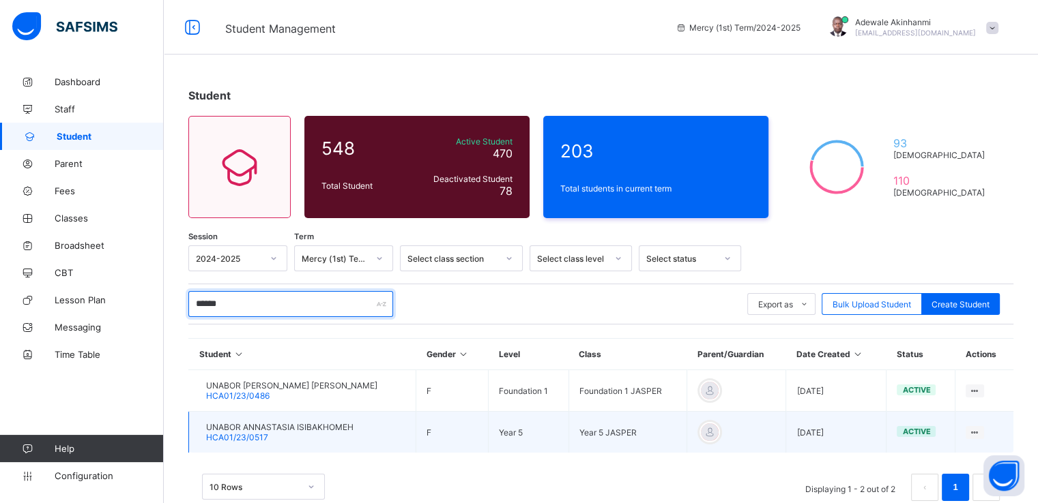
type input "******"
click at [674, 439] on td "Year 5 JASPER" at bounding box center [627, 433] width 119 height 42
click at [638, 426] on td "Year 5 JASPER" at bounding box center [627, 433] width 119 height 42
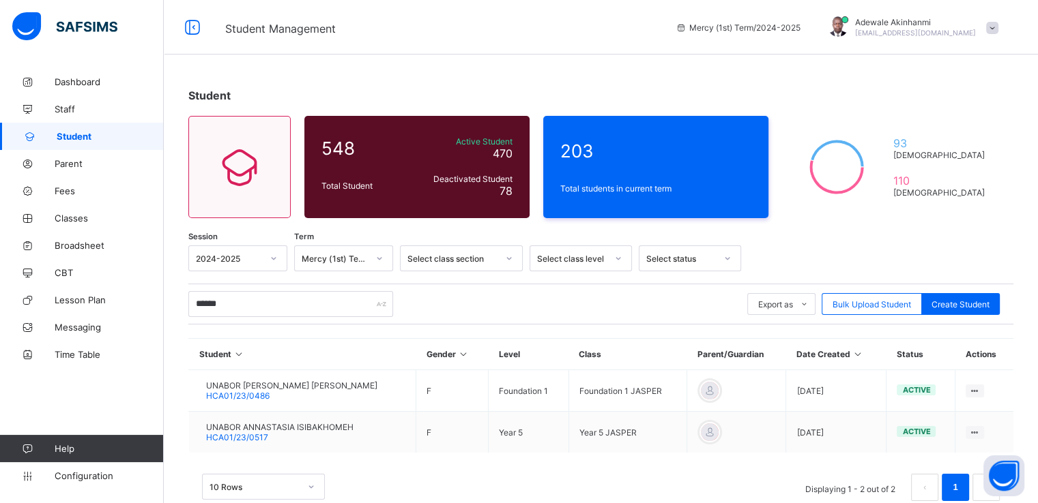
scroll to position [31, 0]
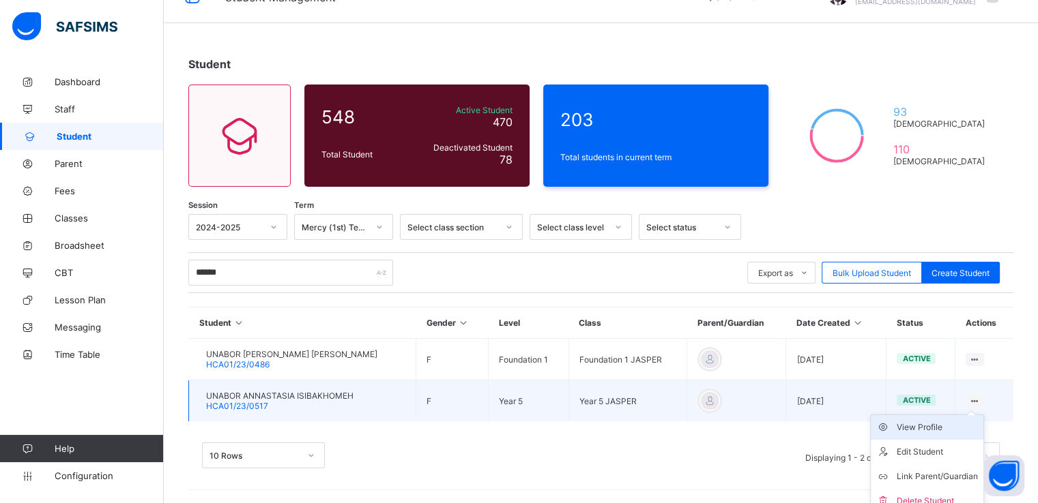
click at [927, 424] on div "View Profile" at bounding box center [936, 428] width 81 height 14
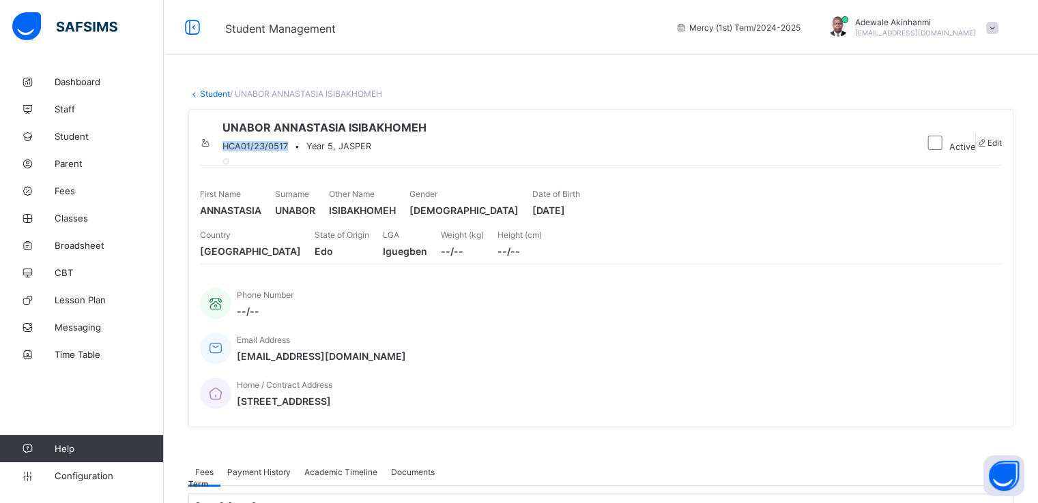
drag, startPoint x: 271, startPoint y: 160, endPoint x: 336, endPoint y: 161, distance: 64.1
click at [288, 151] on span "HCA01/23/0517" at bounding box center [254, 146] width 65 height 10
drag, startPoint x: 260, startPoint y: 254, endPoint x: 202, endPoint y: 256, distance: 58.0
click at [202, 216] on span "ANNASTASIA" at bounding box center [230, 211] width 61 height 12
drag, startPoint x: 527, startPoint y: 256, endPoint x: 597, endPoint y: 256, distance: 70.3
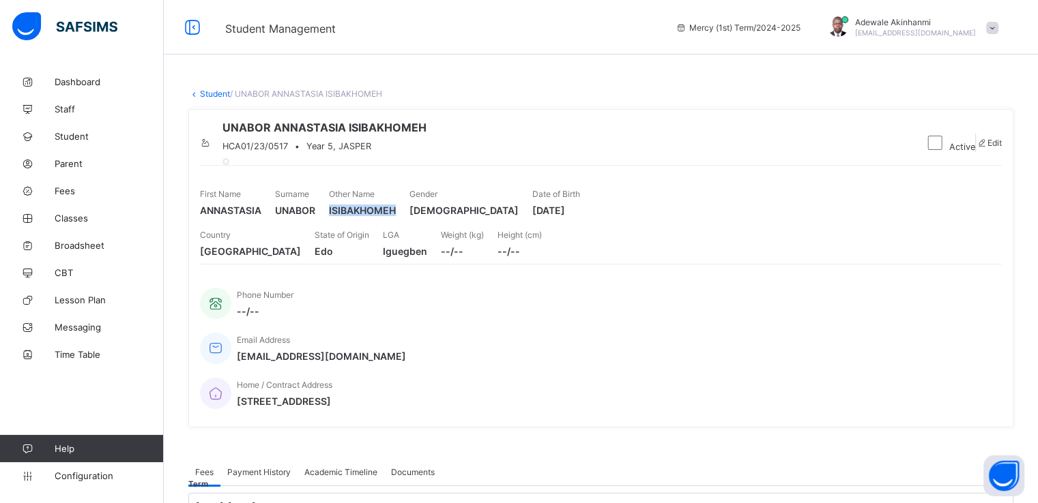
click at [396, 216] on span "ISIBAKHOMEH" at bounding box center [362, 211] width 67 height 12
drag, startPoint x: 402, startPoint y: 255, endPoint x: 366, endPoint y: 256, distance: 36.8
click at [315, 216] on span "UNABOR" at bounding box center [295, 211] width 40 height 12
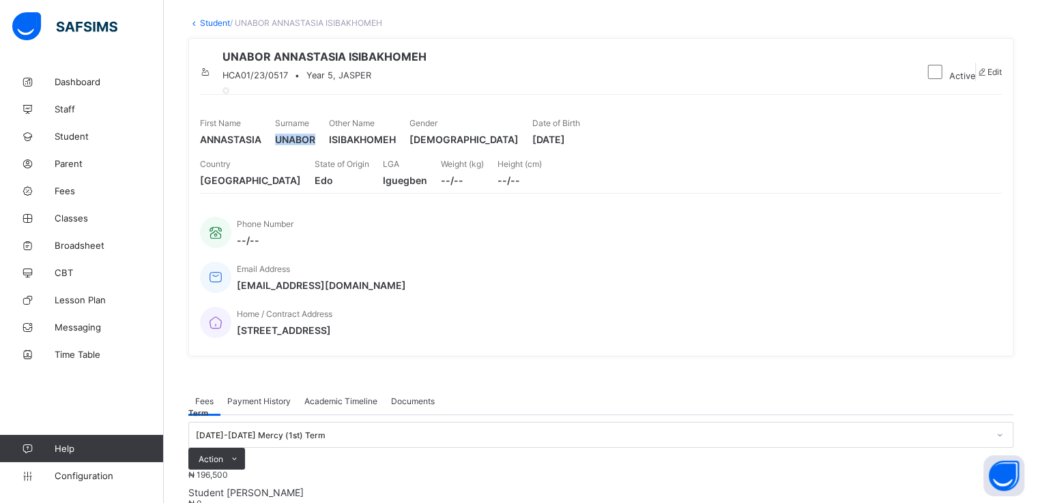
scroll to position [98, 0]
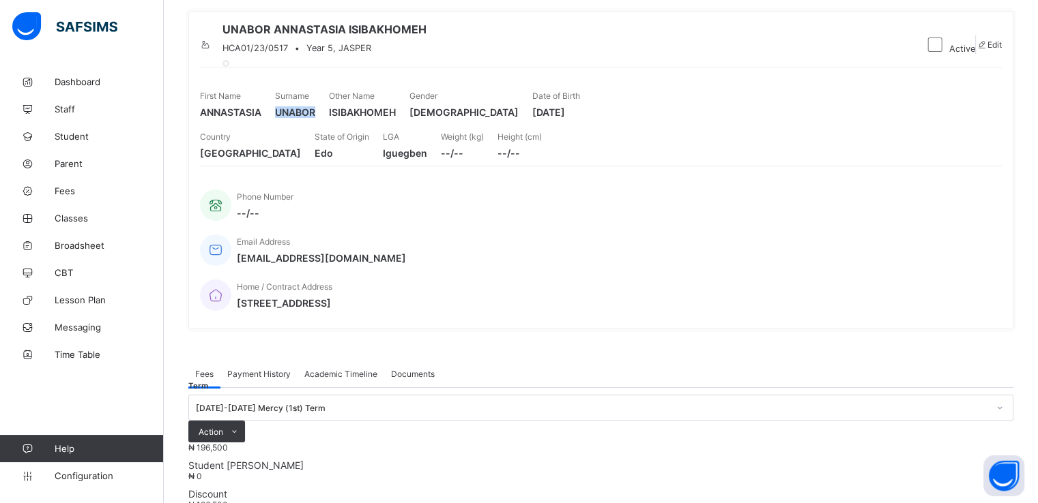
drag, startPoint x: 855, startPoint y: 160, endPoint x: 915, endPoint y: 157, distance: 60.1
click at [580, 118] on span "[DATE]" at bounding box center [556, 112] width 48 height 12
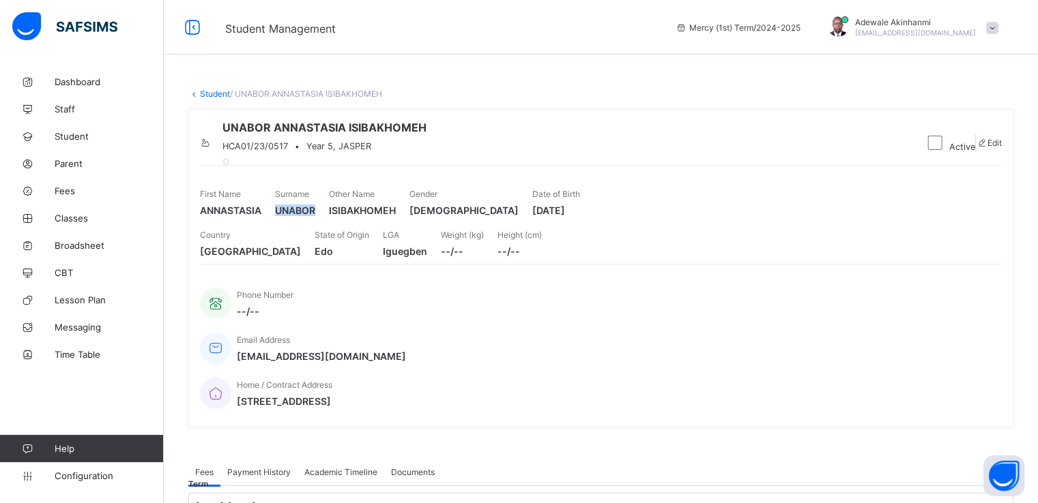
click at [226, 97] on link "Student" at bounding box center [215, 94] width 30 height 10
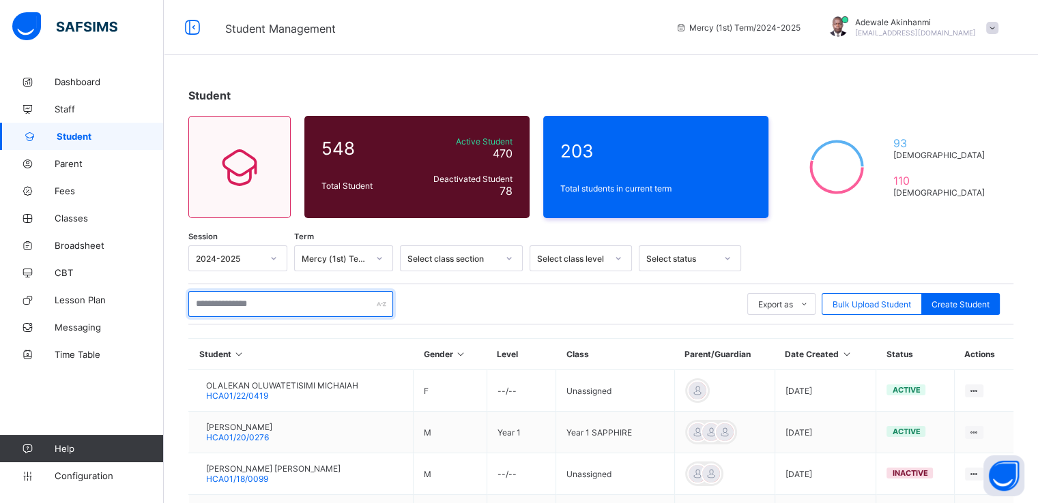
click at [260, 295] on input "text" at bounding box center [290, 304] width 205 height 26
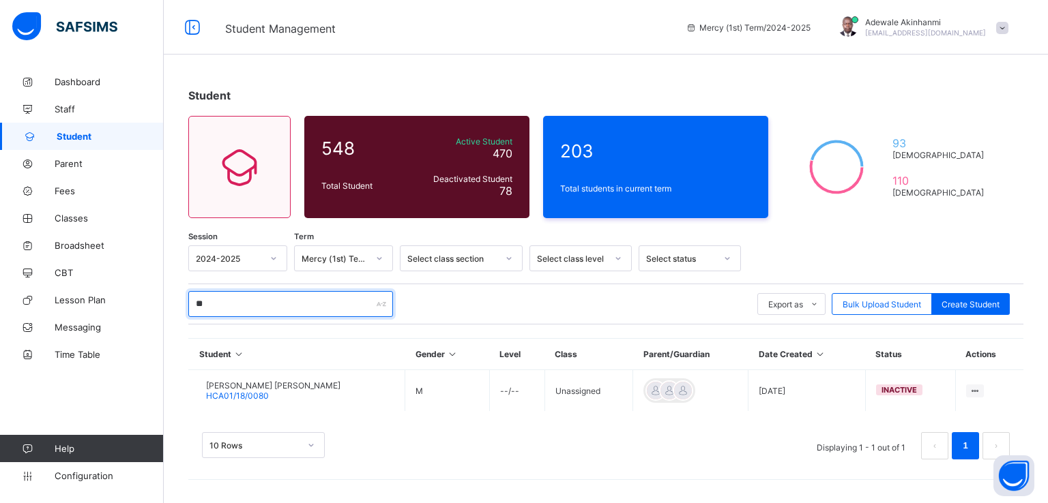
type input "*"
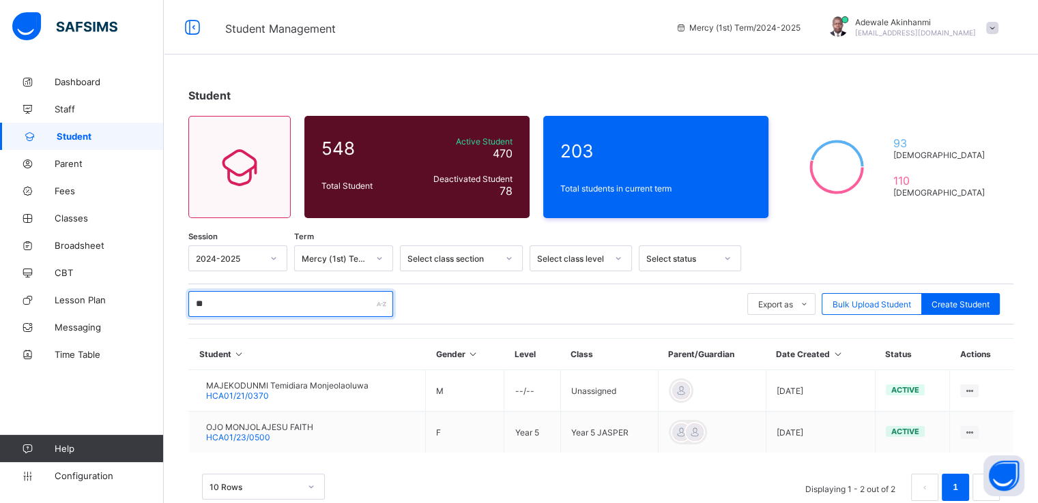
type input "*"
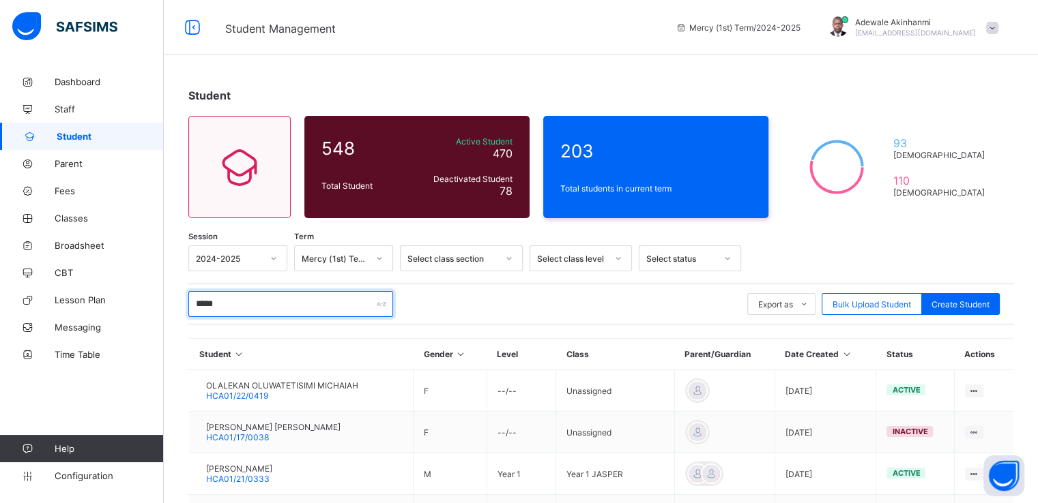
click at [325, 304] on input "*****" at bounding box center [290, 304] width 205 height 26
type input "*"
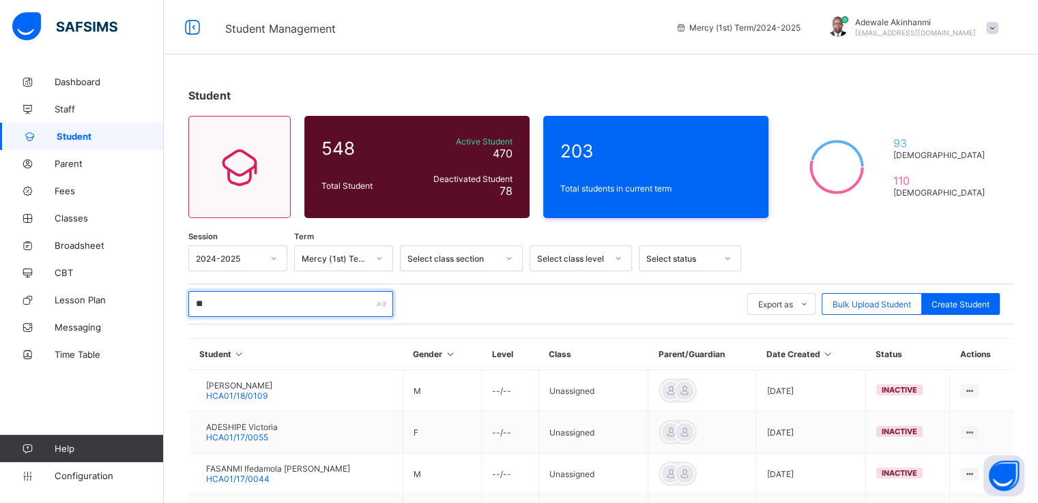
type input "*"
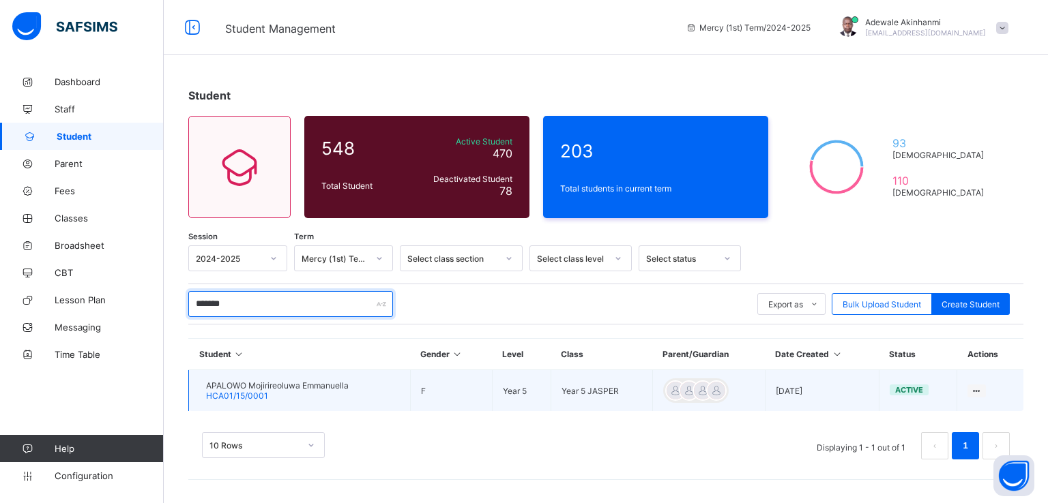
type input "*******"
click at [349, 392] on div "APALOWO Mojirireoluwa Emmanuella HCA01/15/0001" at bounding box center [277, 391] width 143 height 20
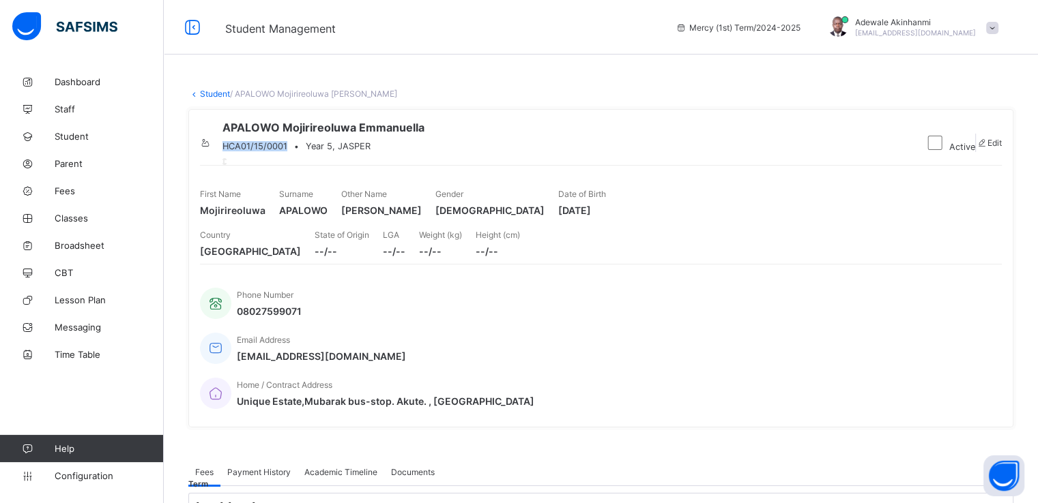
drag, startPoint x: 334, startPoint y: 159, endPoint x: 271, endPoint y: 160, distance: 62.1
click at [271, 151] on span "HCA01/15/0001" at bounding box center [254, 146] width 65 height 10
drag, startPoint x: 366, startPoint y: 257, endPoint x: 413, endPoint y: 257, distance: 47.1
click at [327, 216] on span "APALOWO" at bounding box center [303, 211] width 48 height 12
drag, startPoint x: 261, startPoint y: 258, endPoint x: 201, endPoint y: 258, distance: 60.0
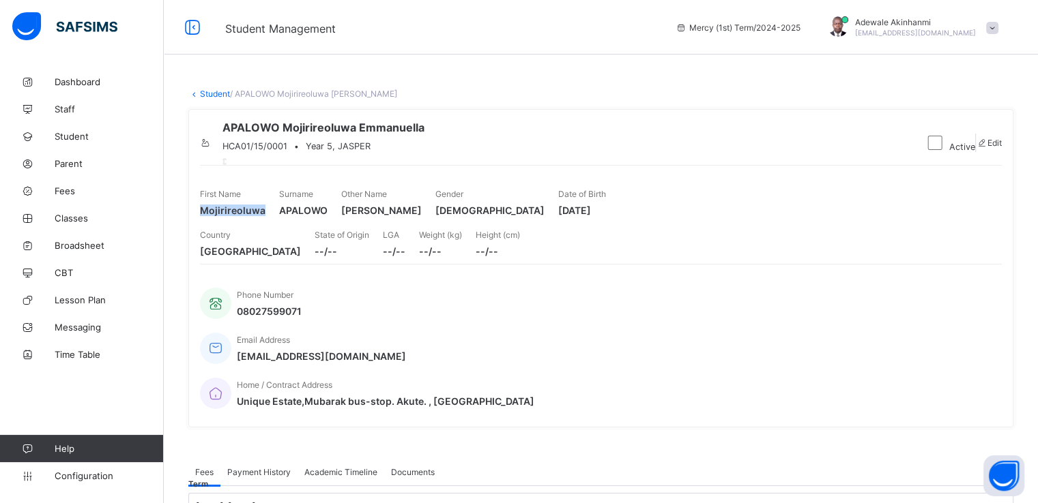
click at [201, 216] on span "Mojirireoluwa" at bounding box center [232, 211] width 65 height 12
drag, startPoint x: 857, startPoint y: 260, endPoint x: 917, endPoint y: 256, distance: 60.2
click at [606, 216] on span "[DATE]" at bounding box center [582, 211] width 48 height 12
click at [222, 93] on link "Student" at bounding box center [215, 94] width 30 height 10
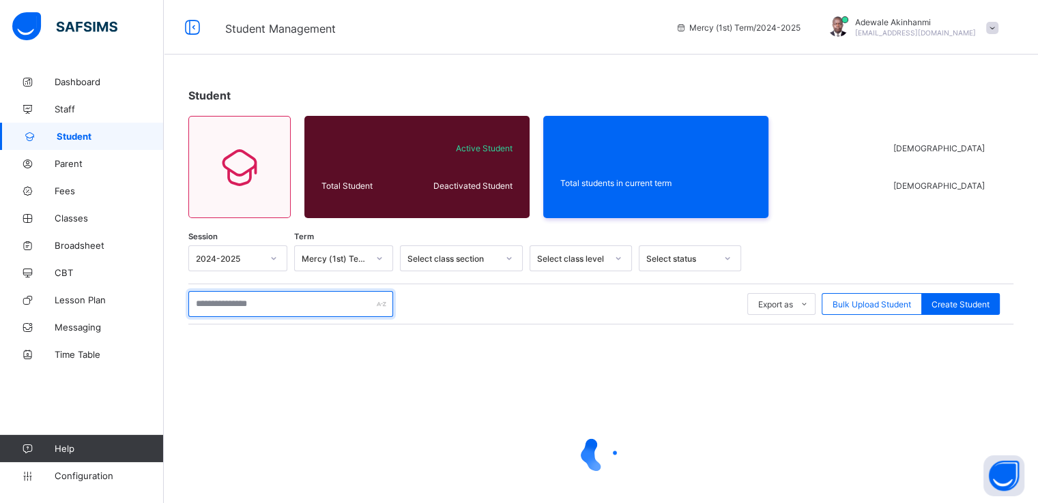
click at [256, 308] on input "text" at bounding box center [290, 304] width 205 height 26
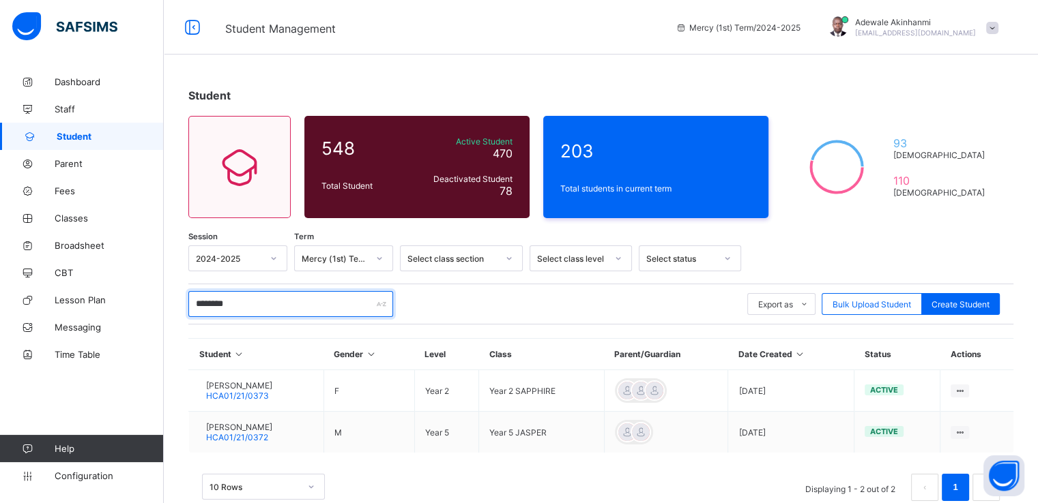
type input "********"
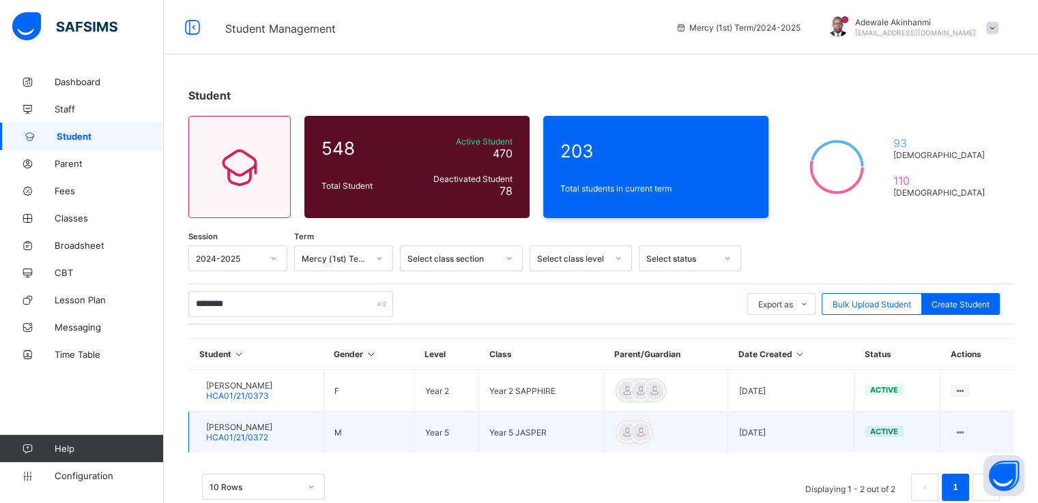
click at [576, 426] on td "Year 5 JASPER" at bounding box center [541, 433] width 125 height 42
click at [917, 465] on div "View Profile" at bounding box center [921, 459] width 81 height 14
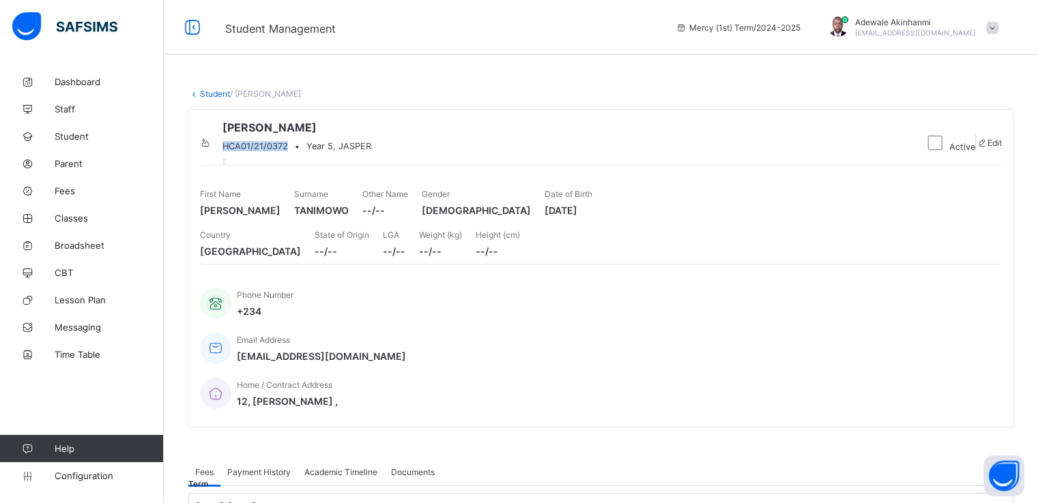
drag, startPoint x: 273, startPoint y: 159, endPoint x: 338, endPoint y: 162, distance: 65.6
click at [338, 151] on div "HCA01/21/0372 • Year 5, JASPER" at bounding box center [296, 146] width 149 height 10
drag, startPoint x: 201, startPoint y: 257, endPoint x: 237, endPoint y: 257, distance: 36.8
click at [237, 216] on span "[PERSON_NAME]" at bounding box center [240, 211] width 80 height 12
drag, startPoint x: 365, startPoint y: 256, endPoint x: 422, endPoint y: 256, distance: 56.6
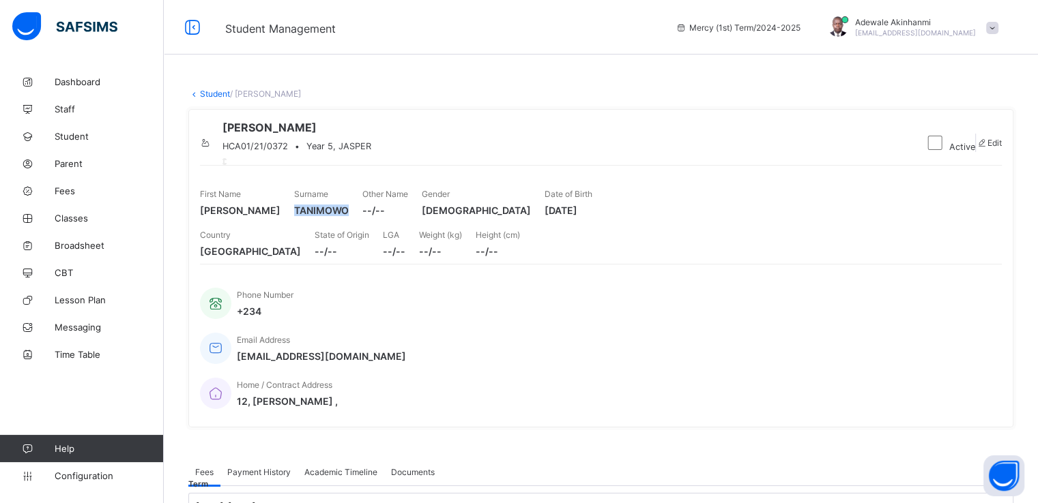
click at [349, 216] on span "TANIMOWO" at bounding box center [321, 211] width 55 height 12
drag, startPoint x: 854, startPoint y: 256, endPoint x: 917, endPoint y: 258, distance: 62.8
click at [592, 216] on span "[DATE]" at bounding box center [568, 211] width 48 height 12
click at [207, 93] on link "Student" at bounding box center [215, 94] width 30 height 10
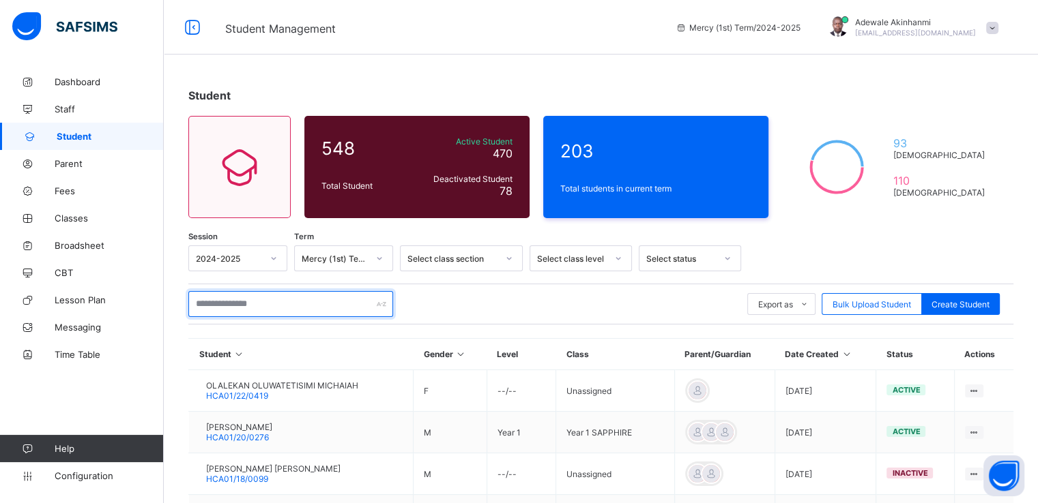
click at [286, 298] on input "text" at bounding box center [290, 304] width 205 height 26
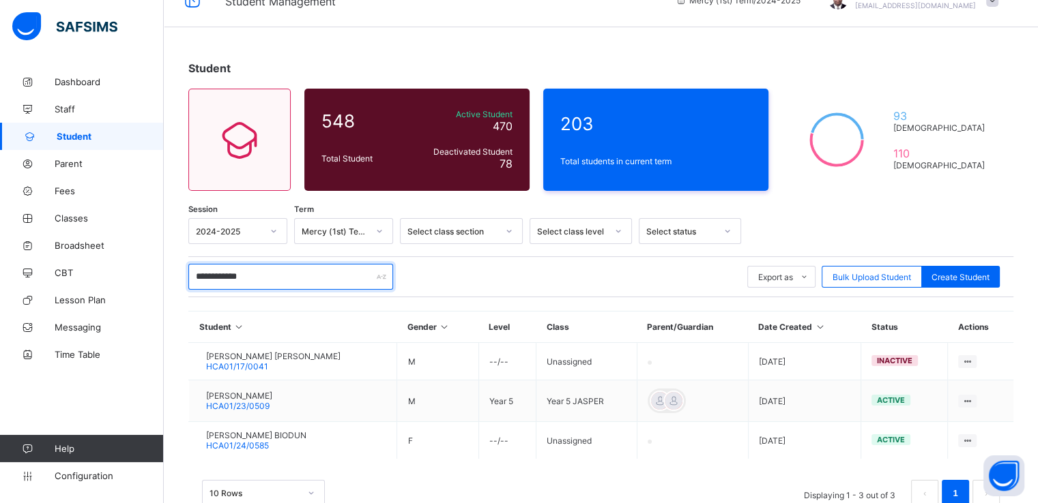
scroll to position [65, 0]
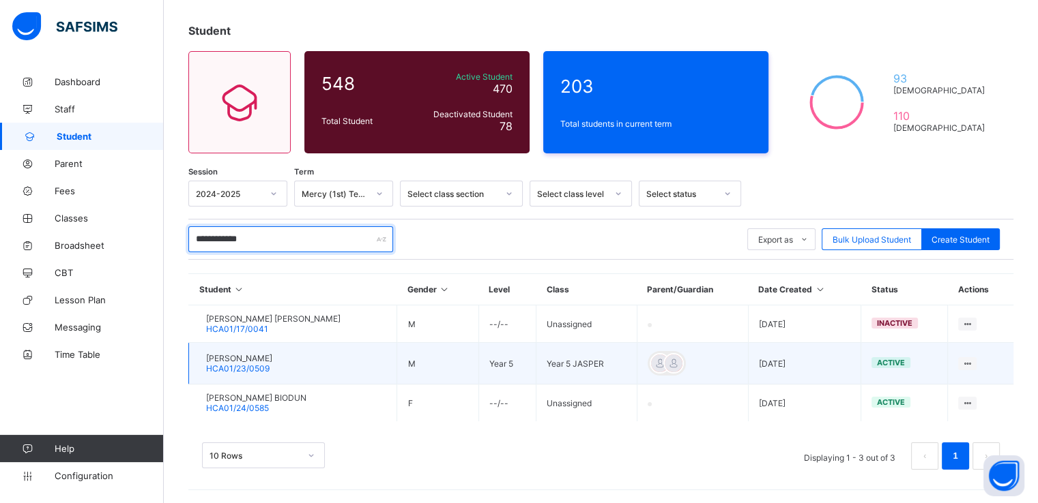
type input "**********"
click at [333, 364] on td "[PERSON_NAME] HCA01/23/0509" at bounding box center [293, 364] width 208 height 42
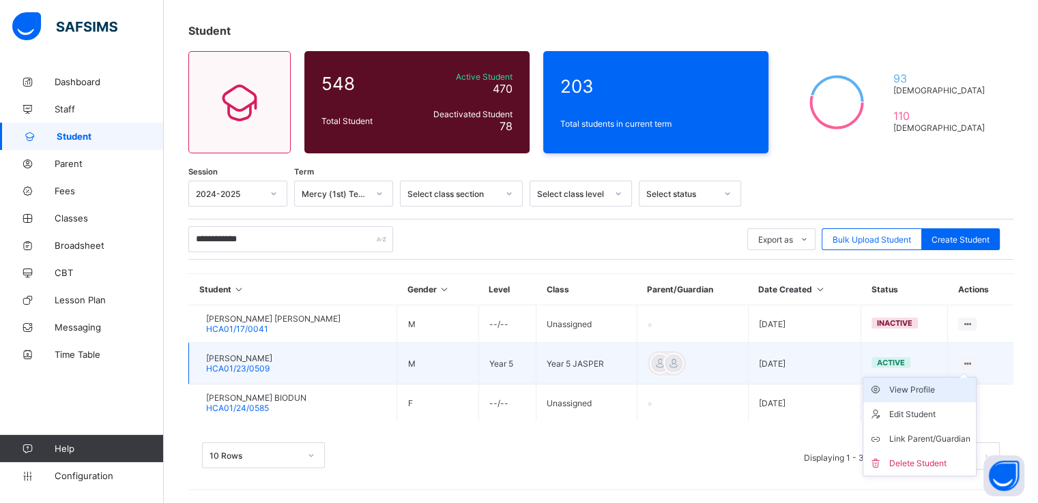
click at [926, 393] on div "View Profile" at bounding box center [929, 390] width 81 height 14
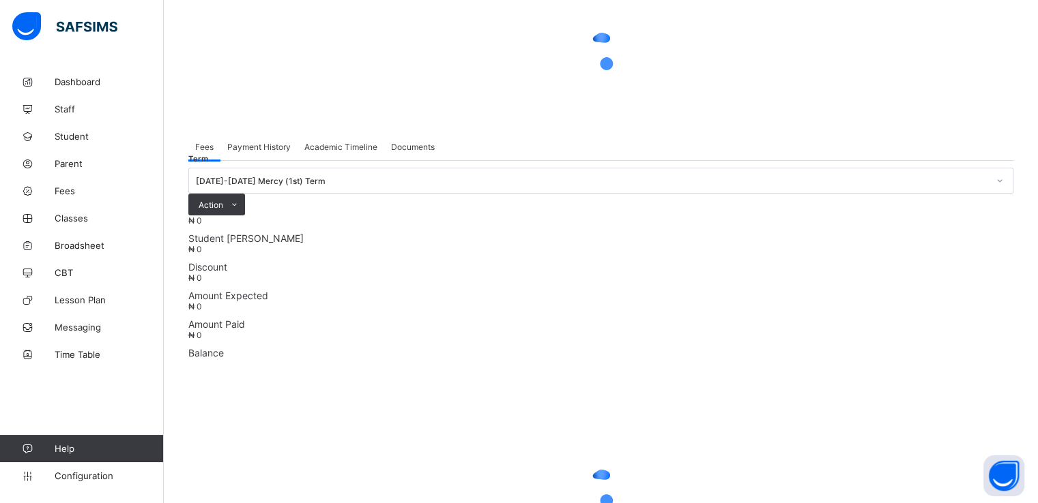
scroll to position [97, 0]
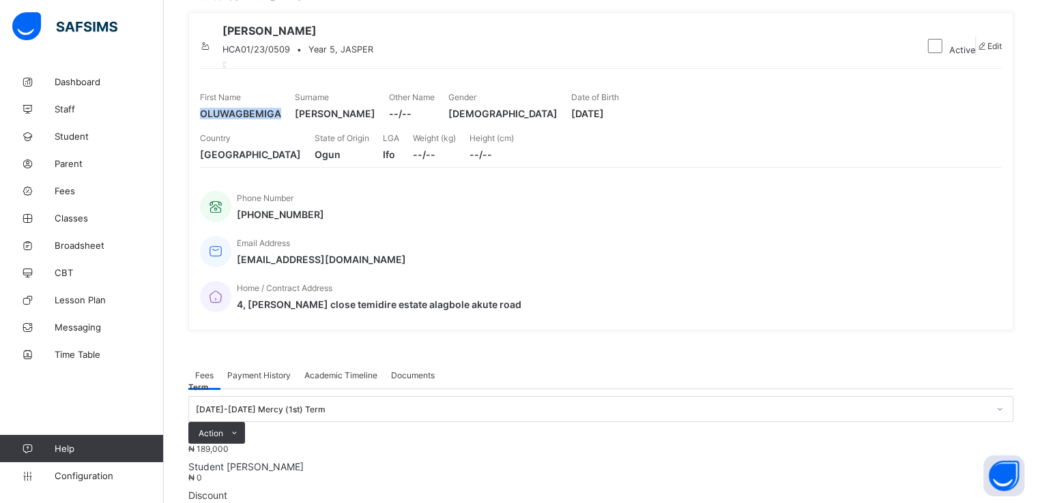
drag, startPoint x: 278, startPoint y: 158, endPoint x: 171, endPoint y: 162, distance: 107.2
drag, startPoint x: 336, startPoint y: 61, endPoint x: 273, endPoint y: 63, distance: 63.5
click at [273, 55] on span "HCA01/23/0509" at bounding box center [256, 49] width 68 height 10
drag, startPoint x: 407, startPoint y: 156, endPoint x: 364, endPoint y: 160, distance: 43.1
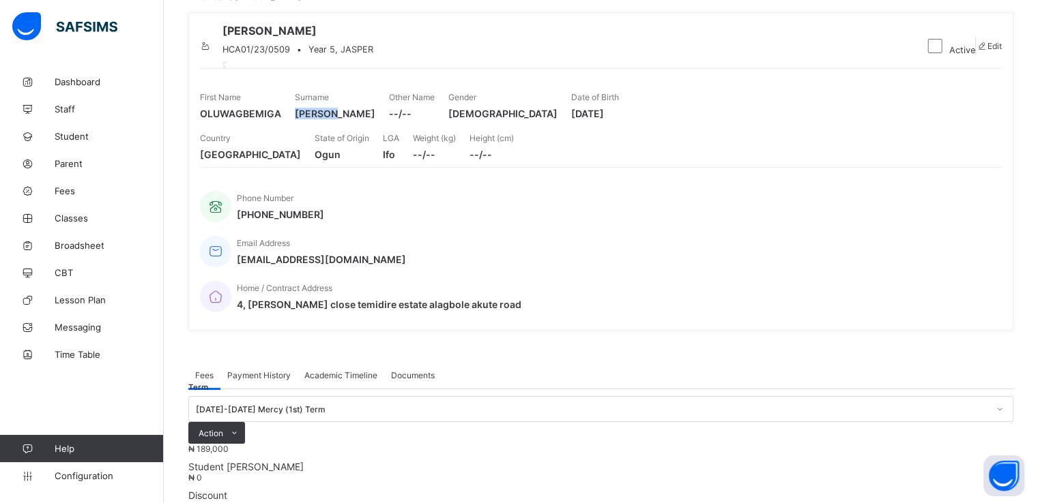
click at [364, 119] on span "[PERSON_NAME]" at bounding box center [335, 114] width 80 height 12
drag, startPoint x: 857, startPoint y: 158, endPoint x: 914, endPoint y: 157, distance: 57.3
click at [619, 119] on span "[DATE]" at bounding box center [595, 114] width 48 height 12
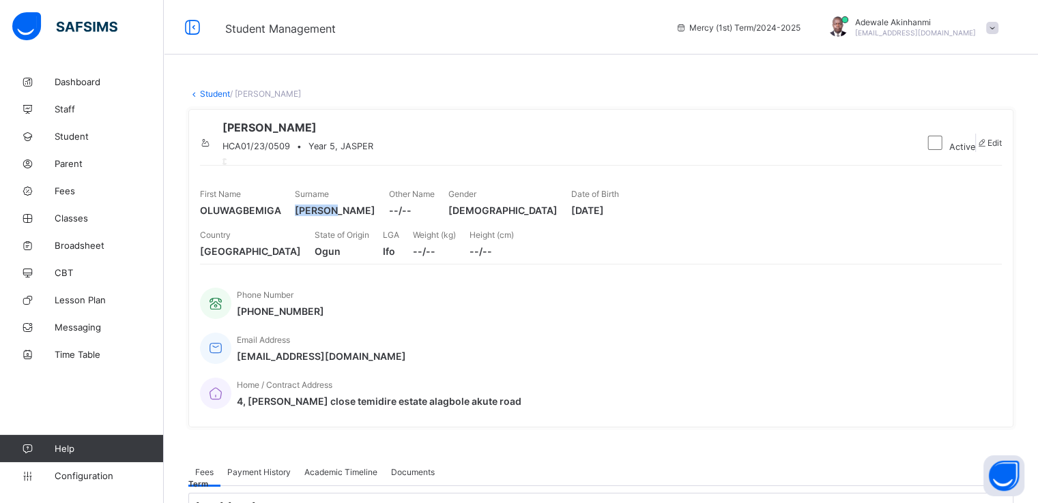
click at [216, 95] on link "Student" at bounding box center [215, 94] width 30 height 10
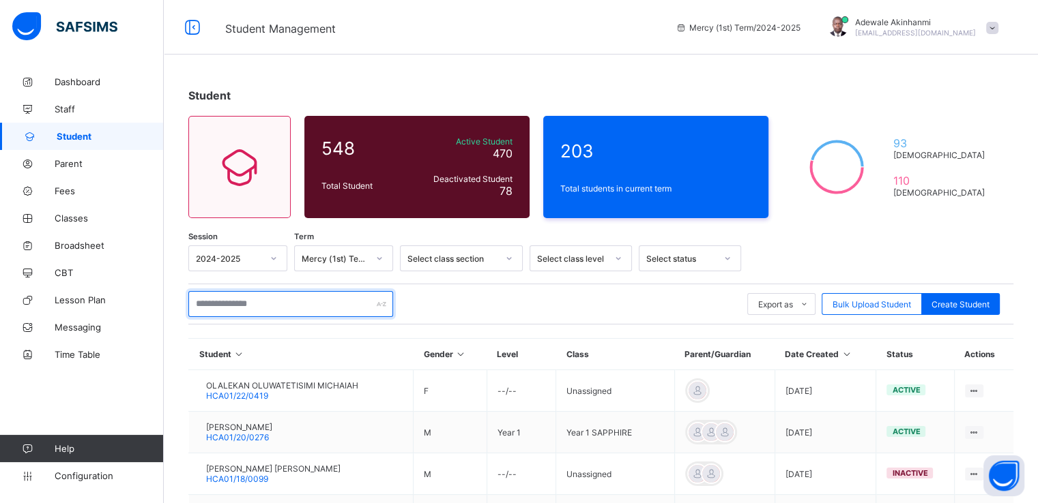
click at [319, 305] on input "text" at bounding box center [290, 304] width 205 height 26
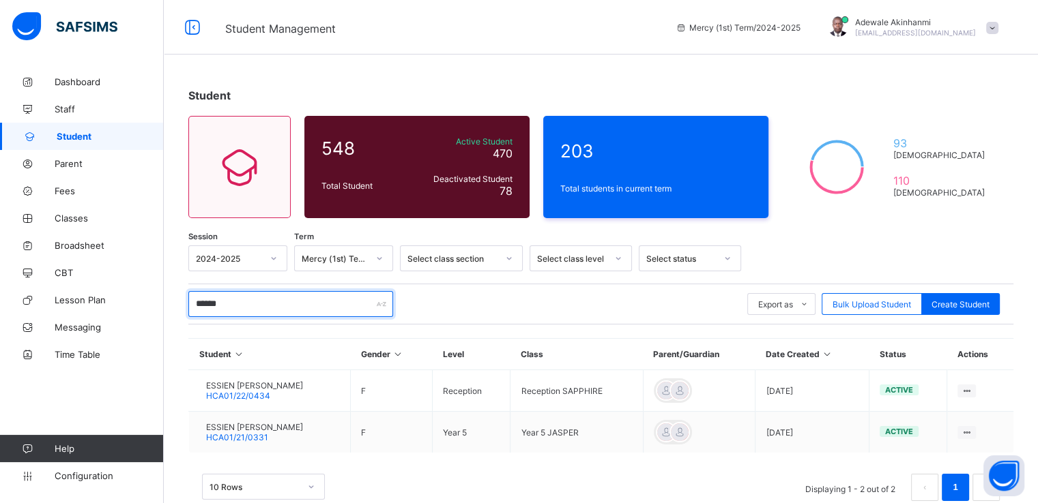
type input "******"
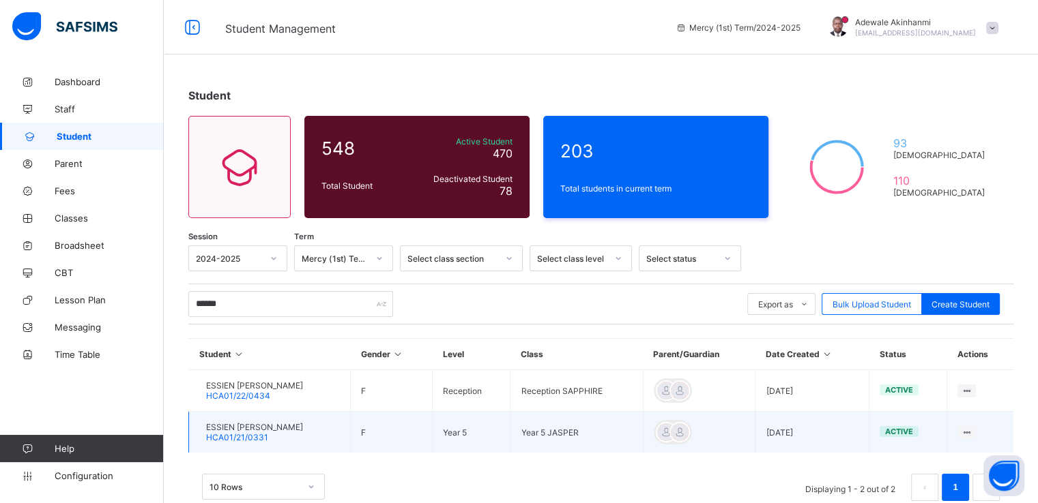
click at [351, 432] on td "ESSIEN [PERSON_NAME] HCA01/21/0331" at bounding box center [270, 433] width 162 height 42
click at [933, 454] on div "View Profile" at bounding box center [928, 459] width 81 height 14
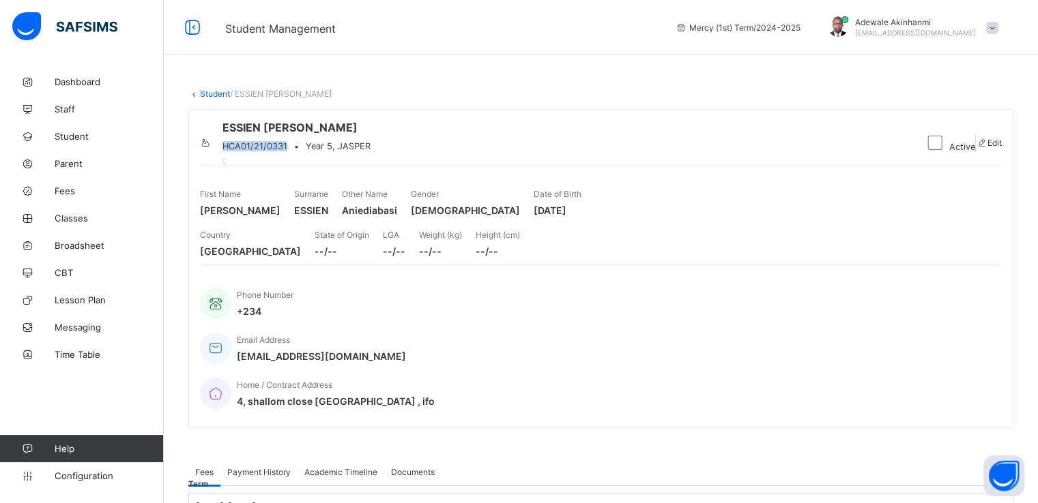
drag, startPoint x: 334, startPoint y: 159, endPoint x: 272, endPoint y: 158, distance: 62.1
click at [272, 151] on span "HCA01/21/0331" at bounding box center [254, 146] width 65 height 10
drag, startPoint x: 365, startPoint y: 259, endPoint x: 396, endPoint y: 261, distance: 31.4
click at [328, 216] on span "ESSIEN" at bounding box center [311, 211] width 34 height 12
drag, startPoint x: 530, startPoint y: 258, endPoint x: 584, endPoint y: 261, distance: 54.0
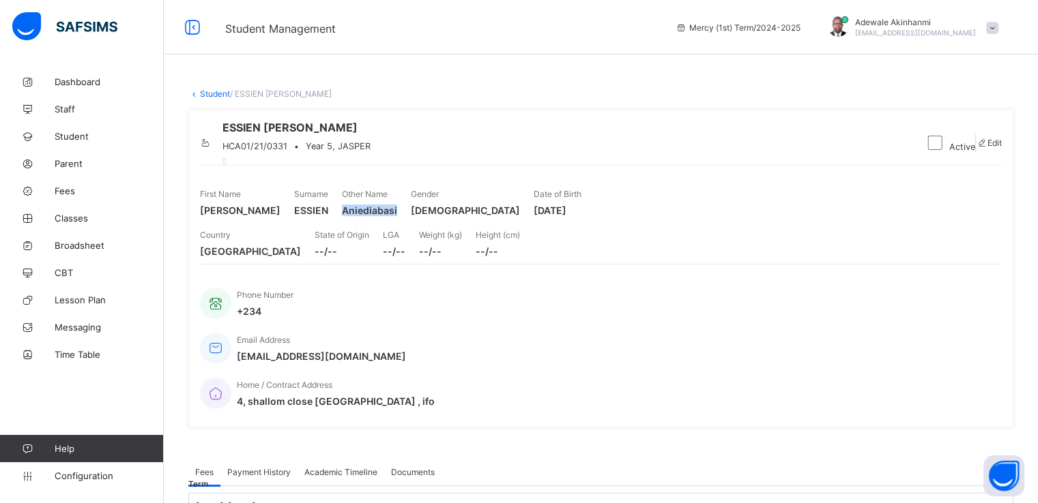
click at [397, 216] on span "Aniediabasi" at bounding box center [369, 211] width 55 height 12
drag, startPoint x: 857, startPoint y: 255, endPoint x: 917, endPoint y: 254, distance: 60.0
click at [581, 216] on span "[DATE]" at bounding box center [557, 211] width 48 height 12
click at [220, 91] on link "Student" at bounding box center [215, 94] width 30 height 10
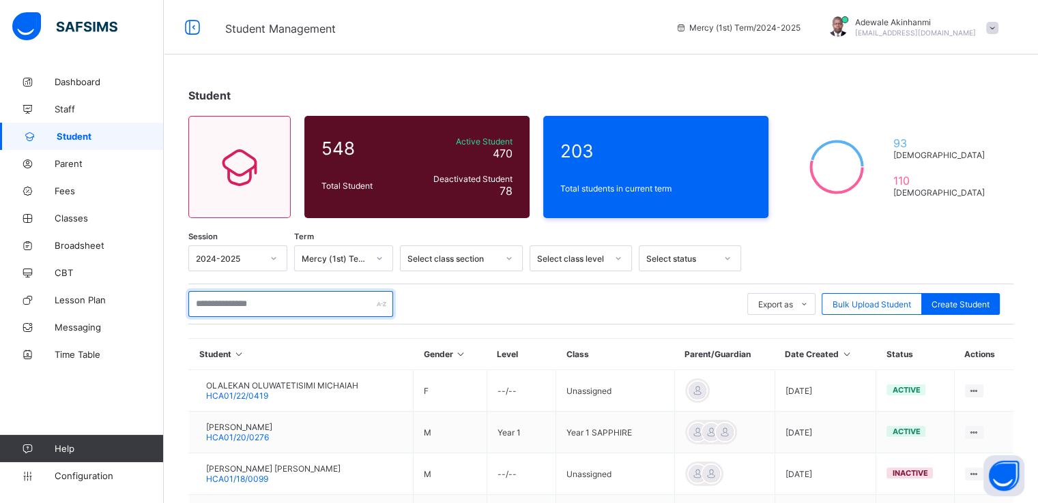
click at [274, 293] on input "text" at bounding box center [290, 304] width 205 height 26
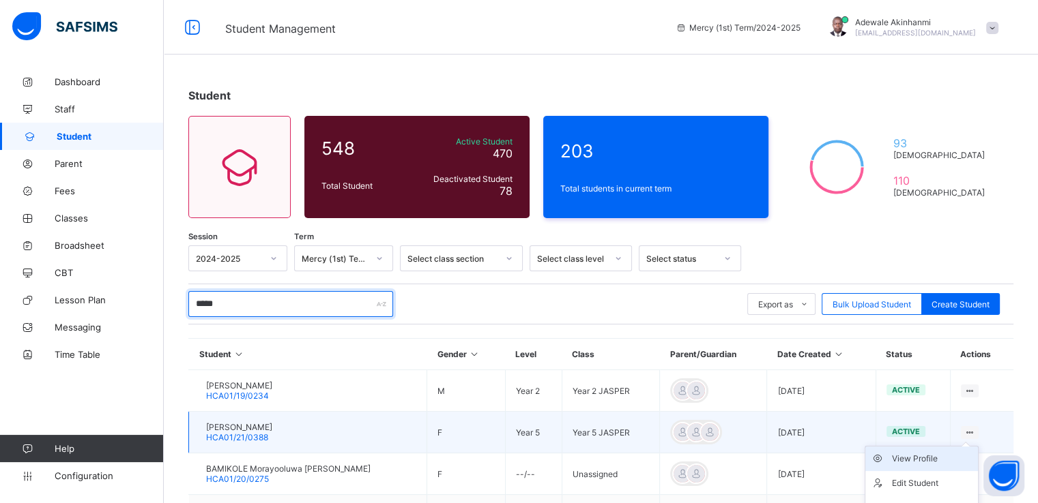
type input "*****"
click at [926, 452] on div "View Profile" at bounding box center [931, 459] width 81 height 14
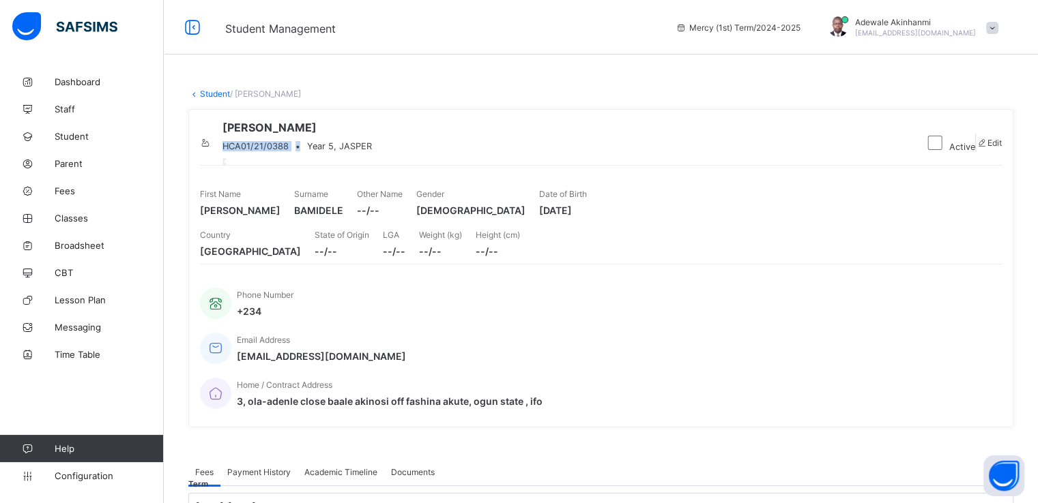
drag, startPoint x: 273, startPoint y: 161, endPoint x: 346, endPoint y: 163, distance: 73.0
click at [346, 151] on div "HCA01/21/0388 • Year 5, JASPER" at bounding box center [296, 146] width 149 height 10
drag, startPoint x: 854, startPoint y: 259, endPoint x: 916, endPoint y: 256, distance: 62.1
click at [587, 216] on span "[DATE]" at bounding box center [563, 211] width 48 height 12
drag, startPoint x: 365, startPoint y: 257, endPoint x: 417, endPoint y: 260, distance: 51.9
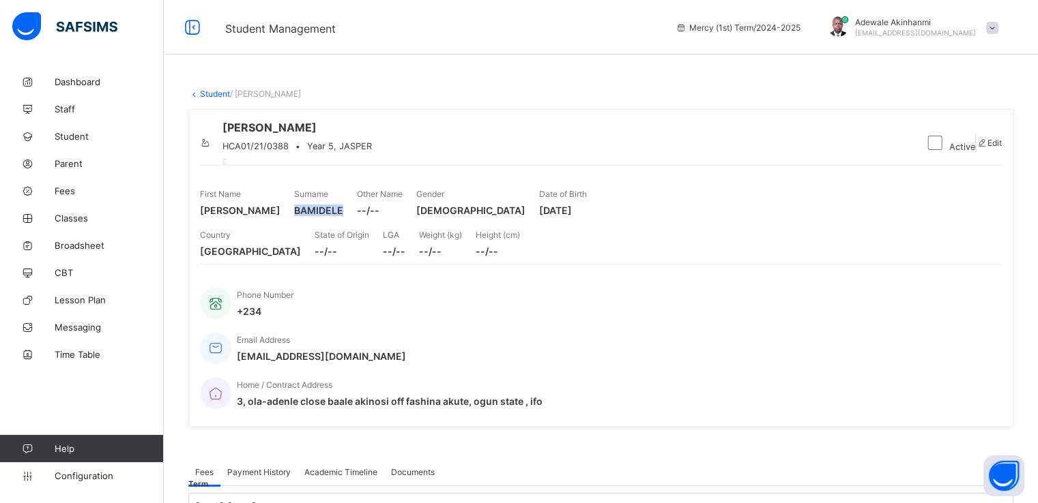
click at [343, 216] on span "BAMIDELE" at bounding box center [318, 211] width 49 height 12
drag, startPoint x: 235, startPoint y: 254, endPoint x: 199, endPoint y: 255, distance: 35.5
click at [199, 255] on div "[PERSON_NAME] HCA01/21/0388 • Year 5, JASPER Active Edit First Name [PERSON_NAM…" at bounding box center [600, 268] width 825 height 319
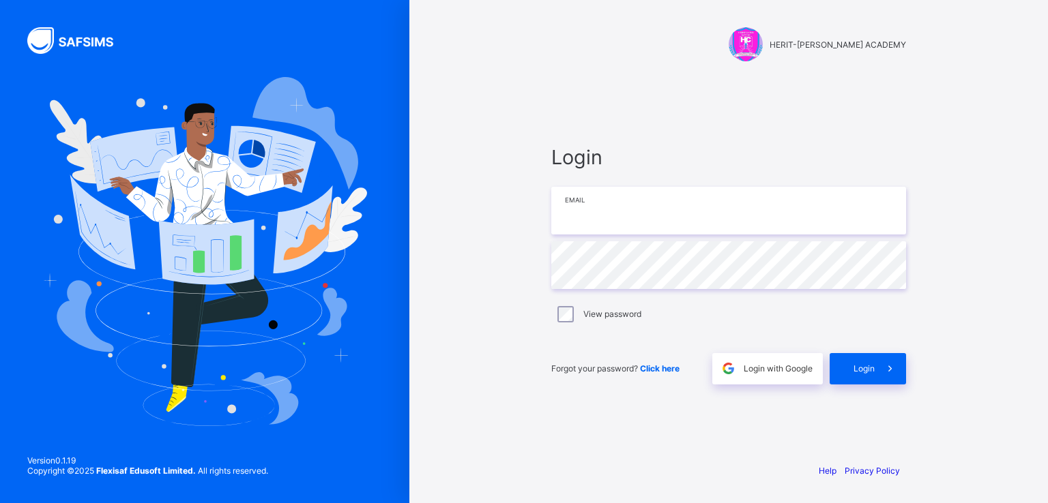
type input "**********"
click at [862, 374] on div "Login" at bounding box center [867, 368] width 76 height 31
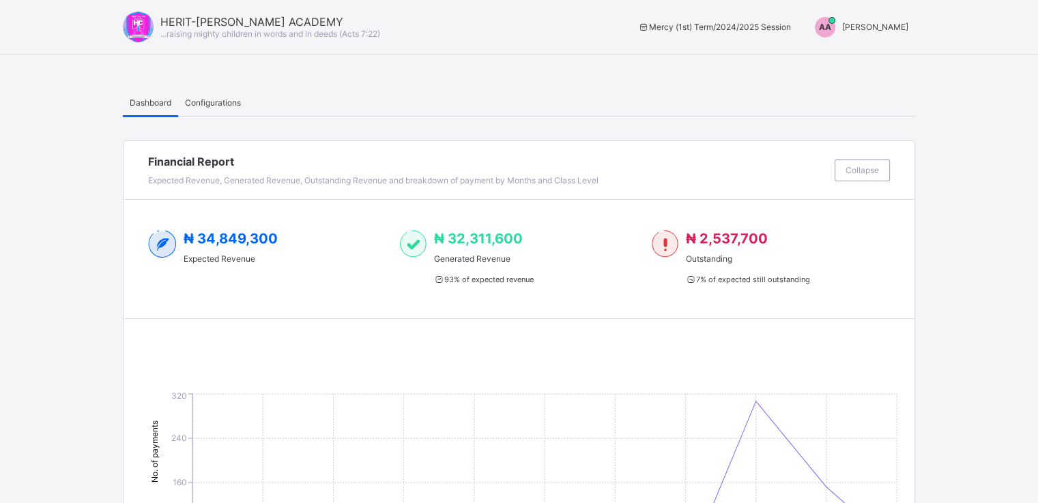
click at [907, 31] on span "[PERSON_NAME]" at bounding box center [875, 27] width 66 height 10
click at [872, 51] on span "Switch to Admin View" at bounding box center [857, 58] width 104 height 16
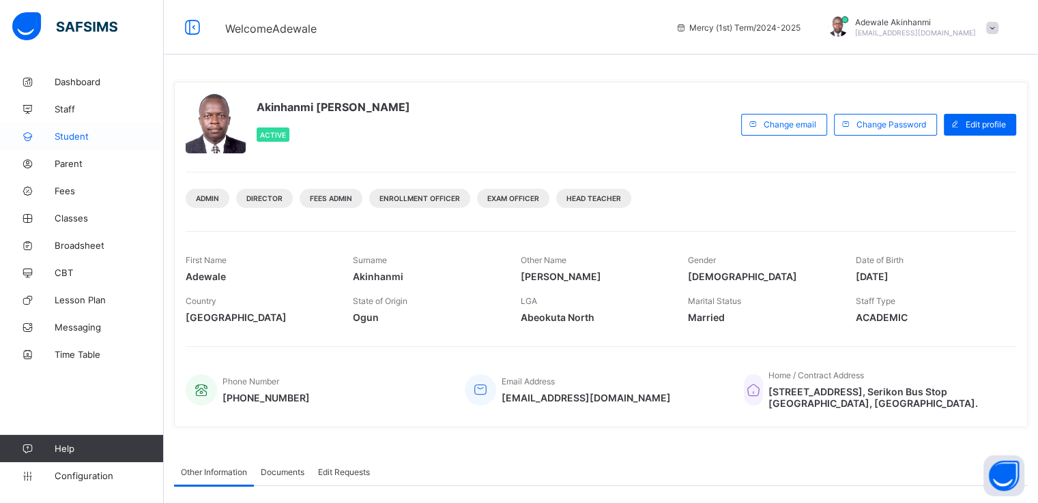
click at [63, 136] on span "Student" at bounding box center [109, 136] width 109 height 11
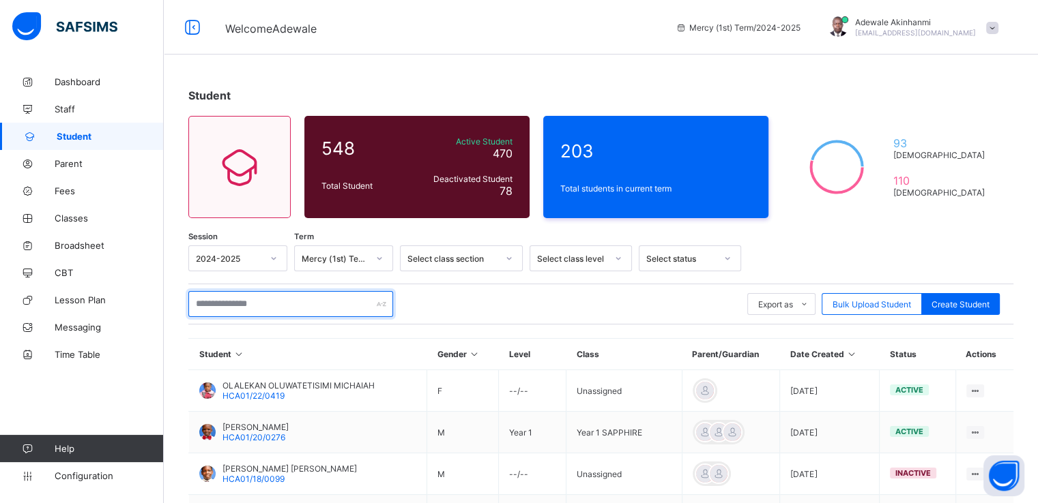
click at [351, 303] on input "text" at bounding box center [290, 304] width 205 height 26
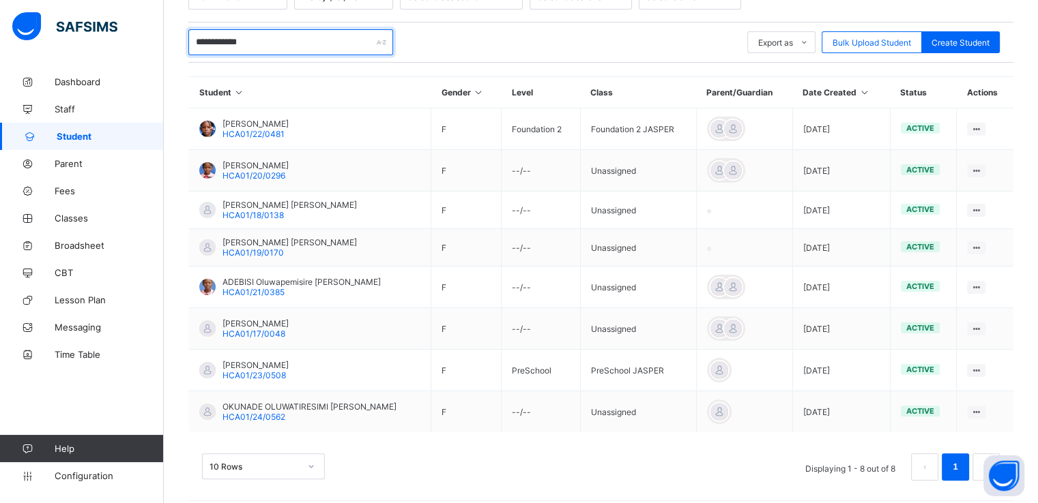
scroll to position [265, 0]
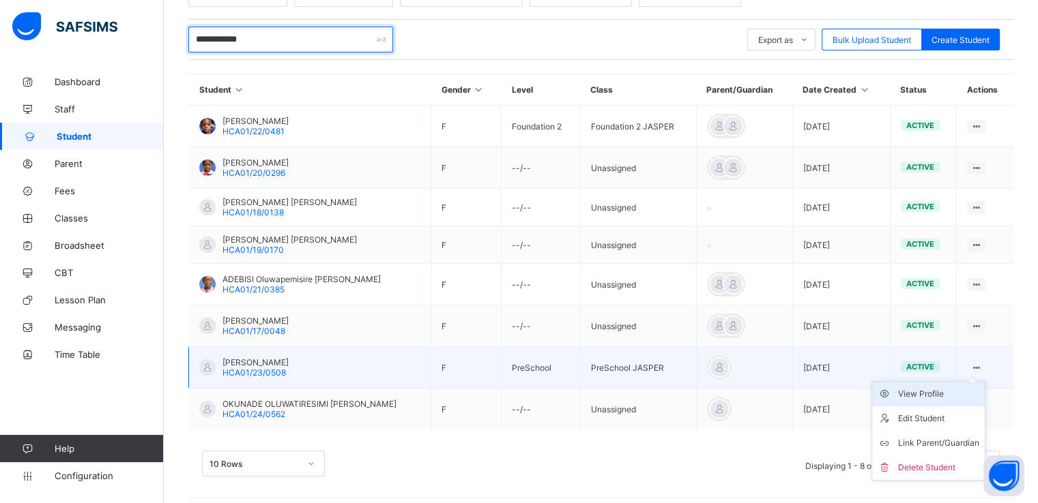
type input "**********"
click at [942, 392] on div "View Profile" at bounding box center [938, 394] width 81 height 14
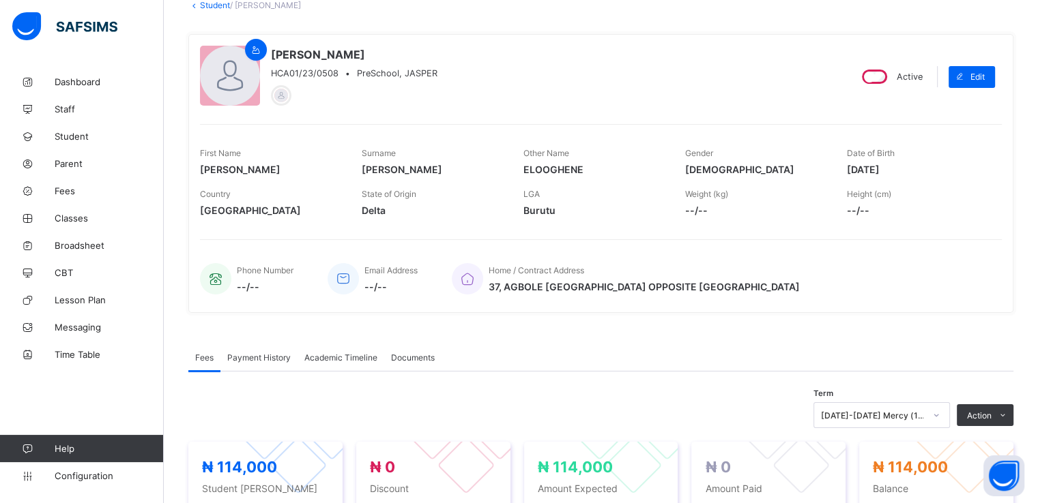
scroll to position [58, 0]
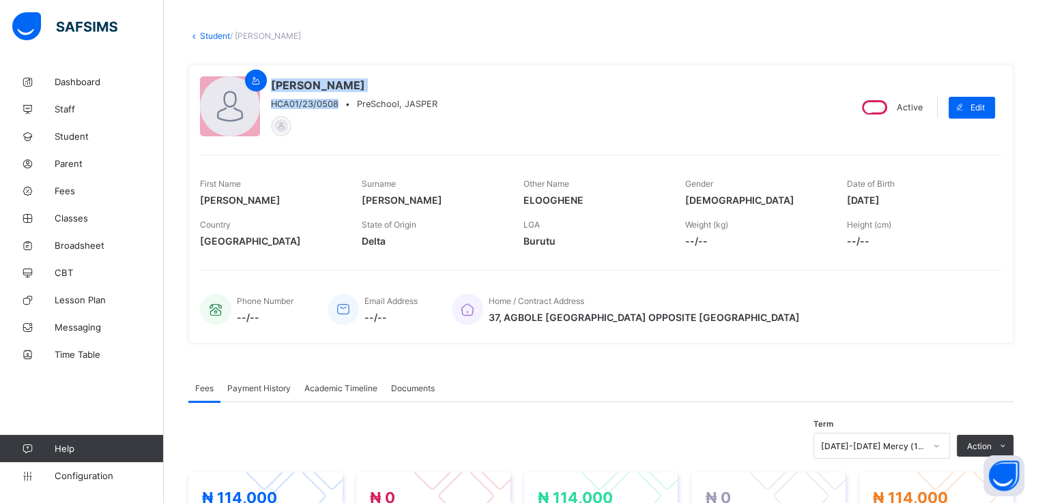
drag, startPoint x: 337, startPoint y: 102, endPoint x: 219, endPoint y: 96, distance: 118.1
click at [219, 96] on div "ANTHONY DEBORAH ELOOGHENE HCA01/23/0508 • PreSchool, JASPER" at bounding box center [519, 107] width 638 height 62
click at [321, 115] on div at bounding box center [354, 122] width 166 height 27
drag, startPoint x: 271, startPoint y: 100, endPoint x: 338, endPoint y: 102, distance: 66.2
click at [338, 102] on div "HCA01/23/0508 • PreSchool, JASPER" at bounding box center [354, 104] width 166 height 10
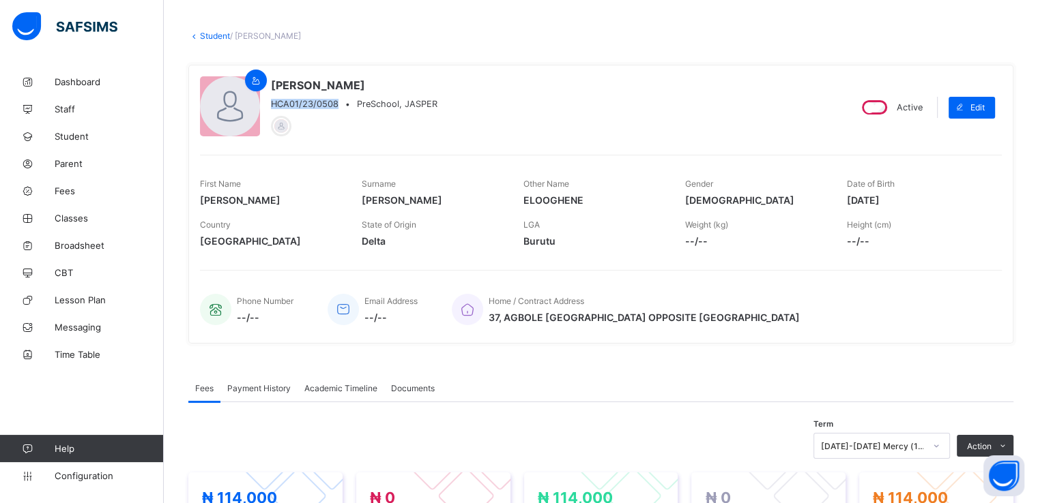
copy span "HCA01/23/0508"
drag, startPoint x: 529, startPoint y: 194, endPoint x: 586, endPoint y: 198, distance: 56.8
click at [586, 198] on span "ELOOGHENE" at bounding box center [593, 200] width 141 height 12
copy span "ELOOGHENE"
drag, startPoint x: 855, startPoint y: 197, endPoint x: 917, endPoint y: 197, distance: 62.1
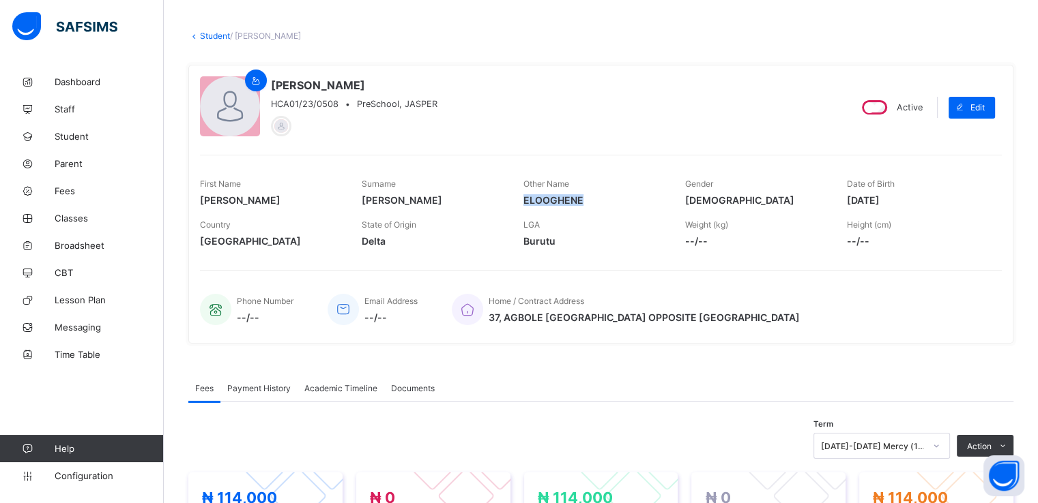
click at [917, 197] on span "2023-02-03" at bounding box center [917, 200] width 141 height 12
copy span "2023-02-03"
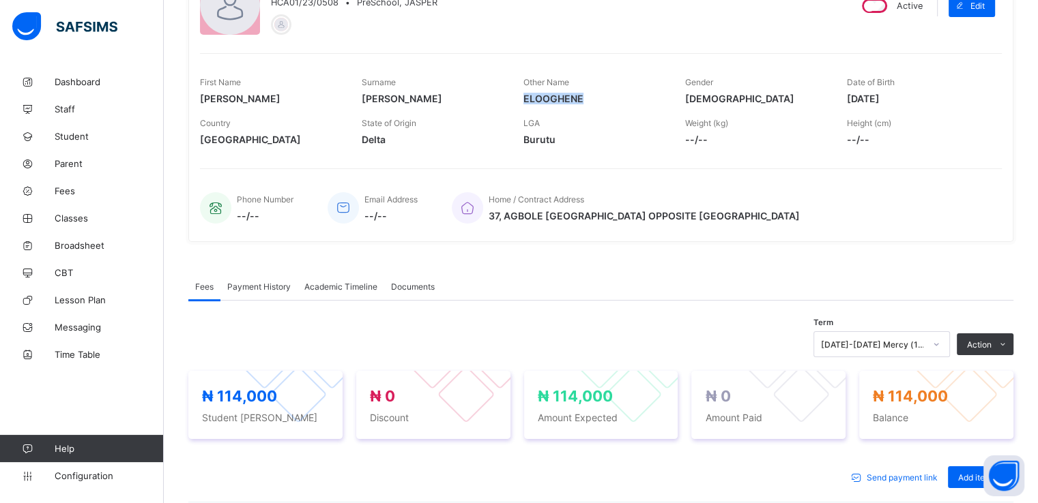
scroll to position [164, 0]
